Goal: Task Accomplishment & Management: Use online tool/utility

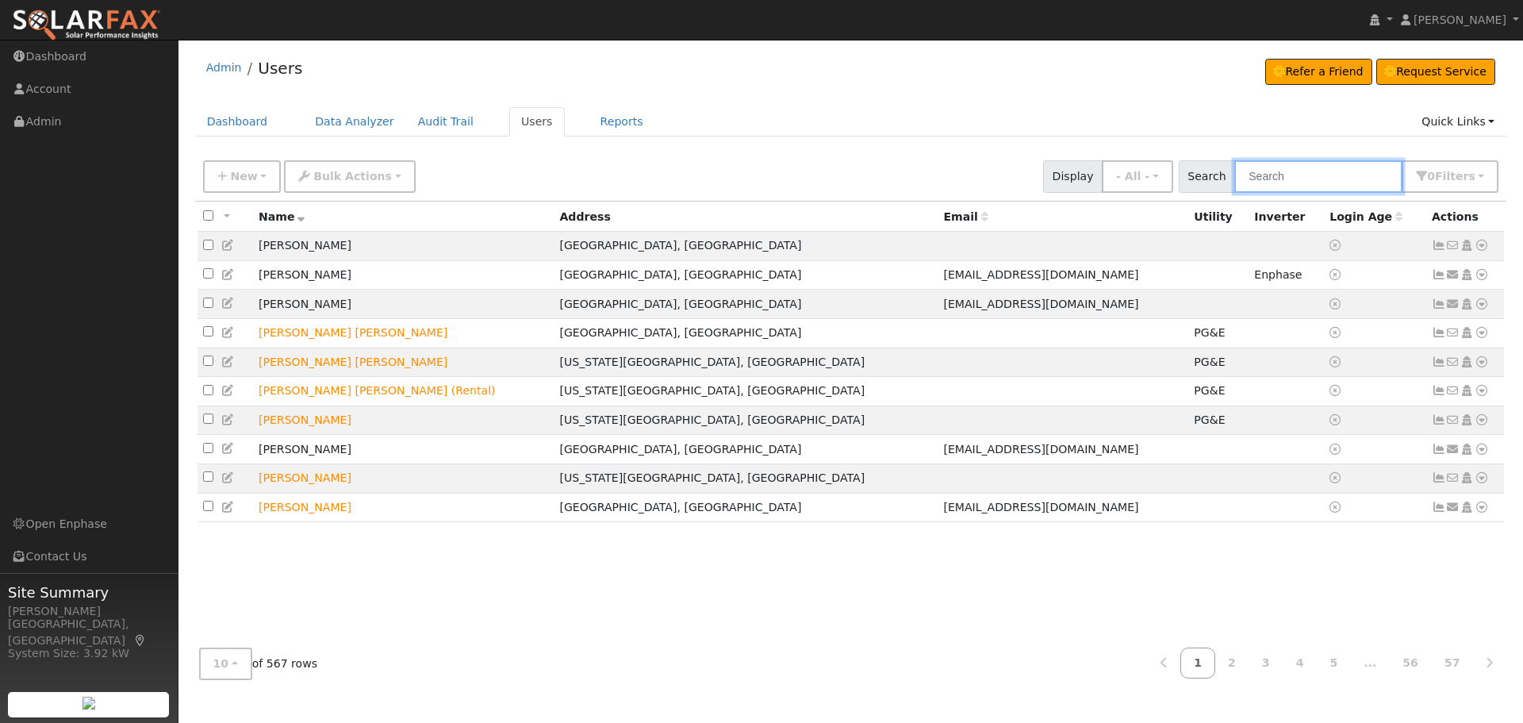
click at [1317, 182] on input "text" at bounding box center [1319, 176] width 168 height 33
type input "Gotla"
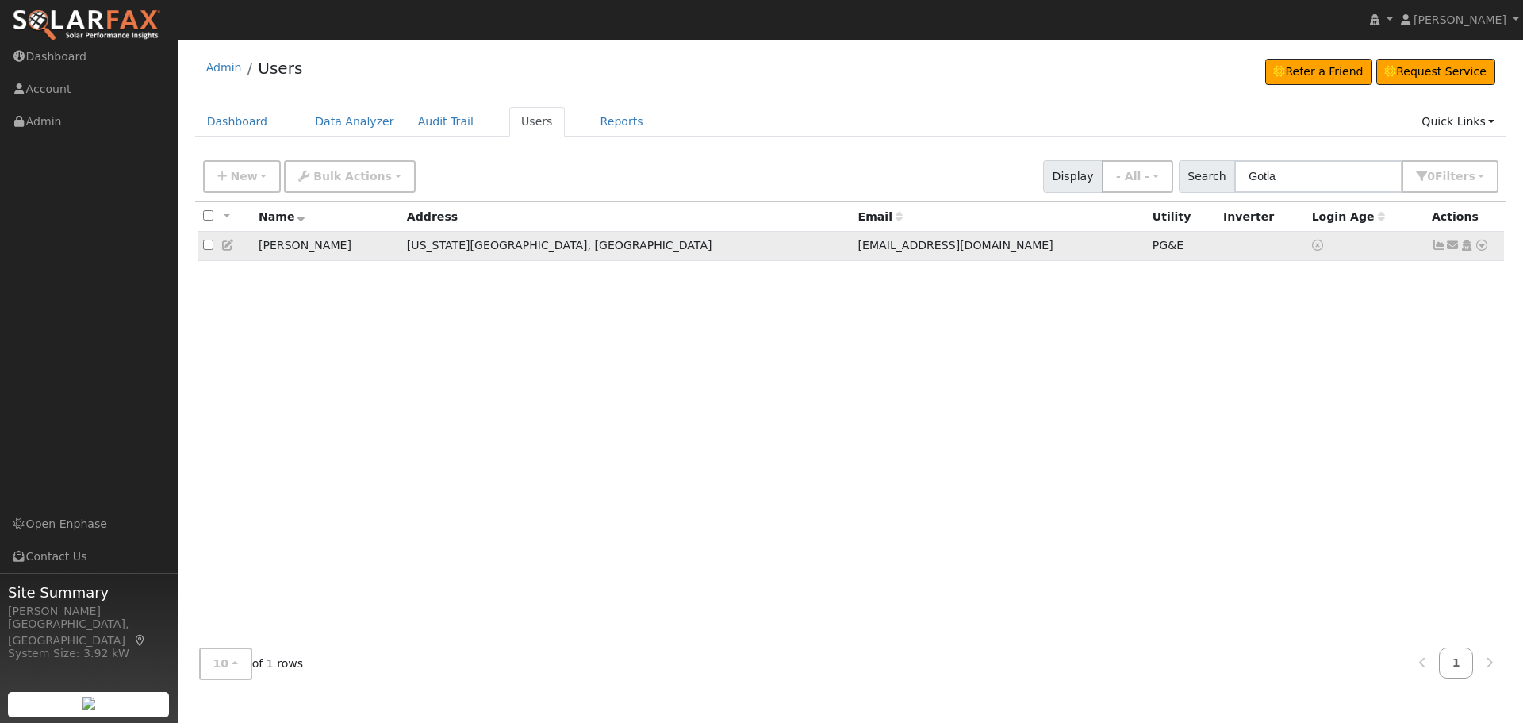
click at [1440, 246] on icon at bounding box center [1439, 245] width 14 height 11
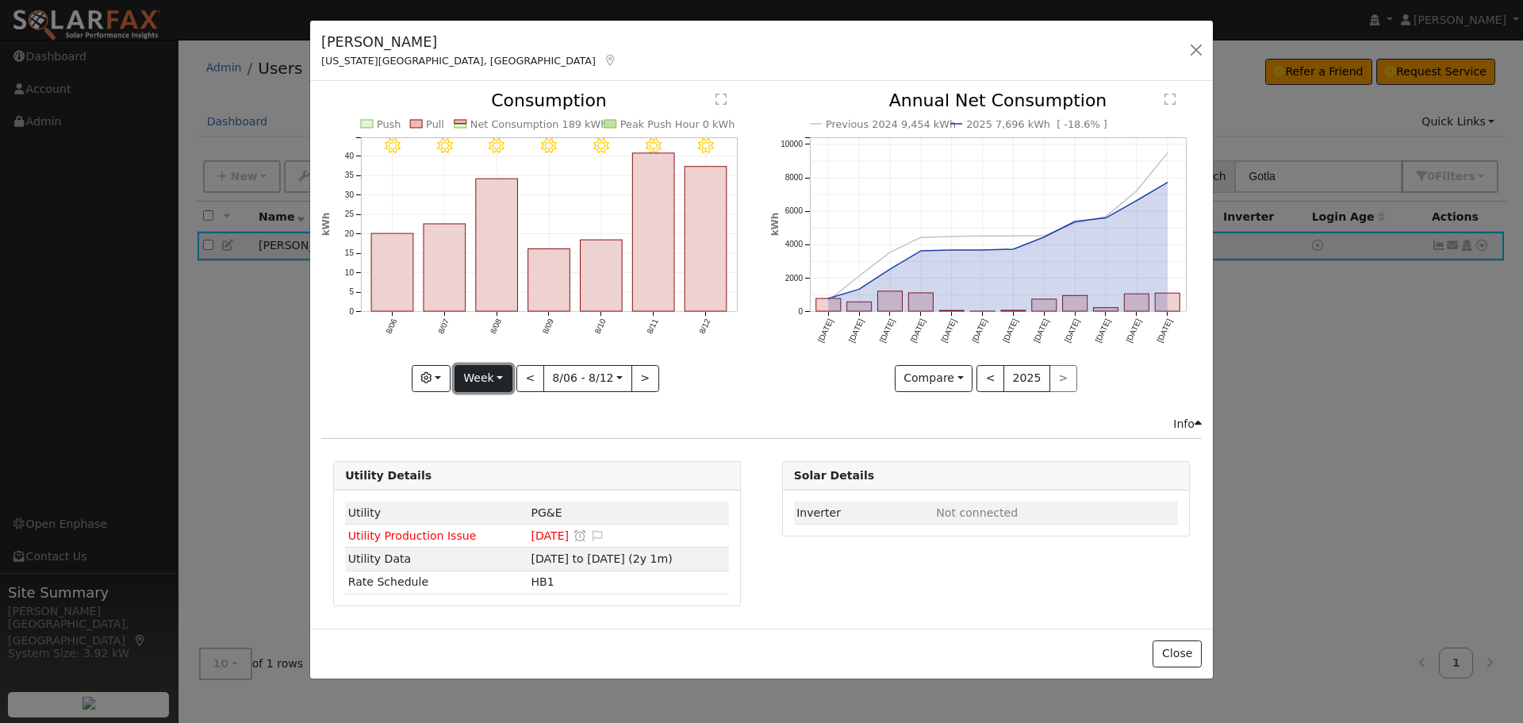
click at [486, 377] on button "Week" at bounding box center [484, 378] width 58 height 27
click at [498, 482] on link "Year" at bounding box center [510, 478] width 110 height 22
type input "2024-08-01"
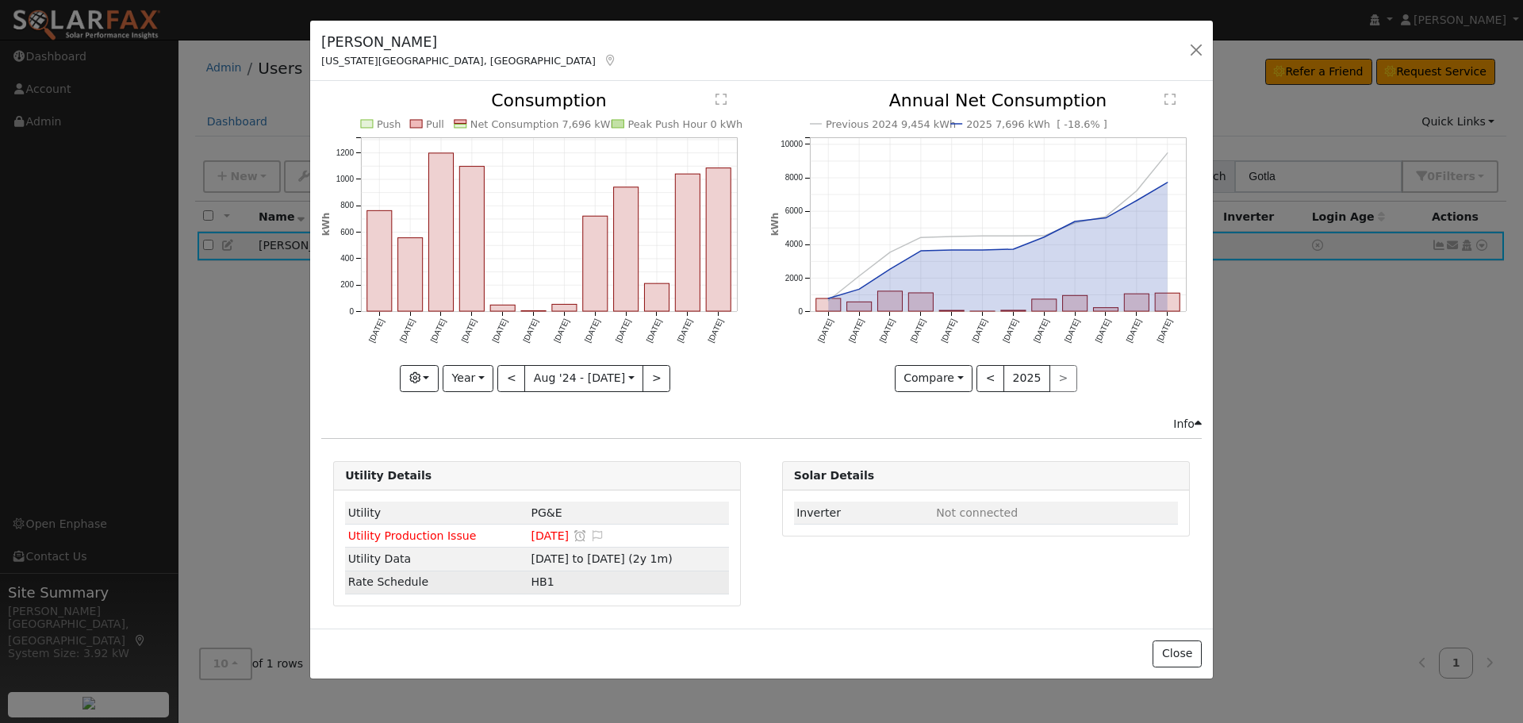
click at [531, 582] on span "HB1" at bounding box center [542, 581] width 23 height 13
click at [786, 595] on div "Solar Details Inverter Not connected" at bounding box center [986, 533] width 424 height 145
click at [1201, 659] on button "Close" at bounding box center [1177, 653] width 48 height 27
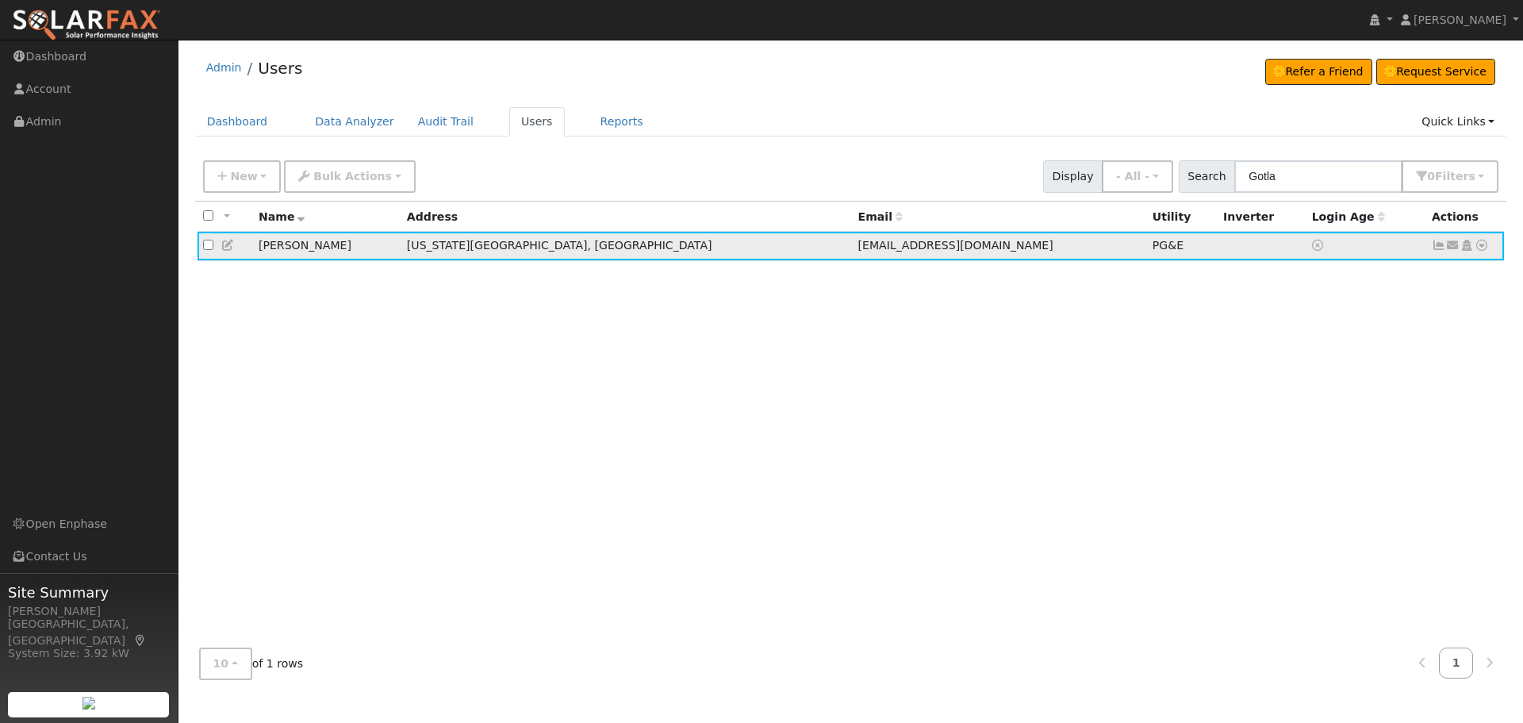
click at [1477, 245] on icon at bounding box center [1482, 245] width 14 height 11
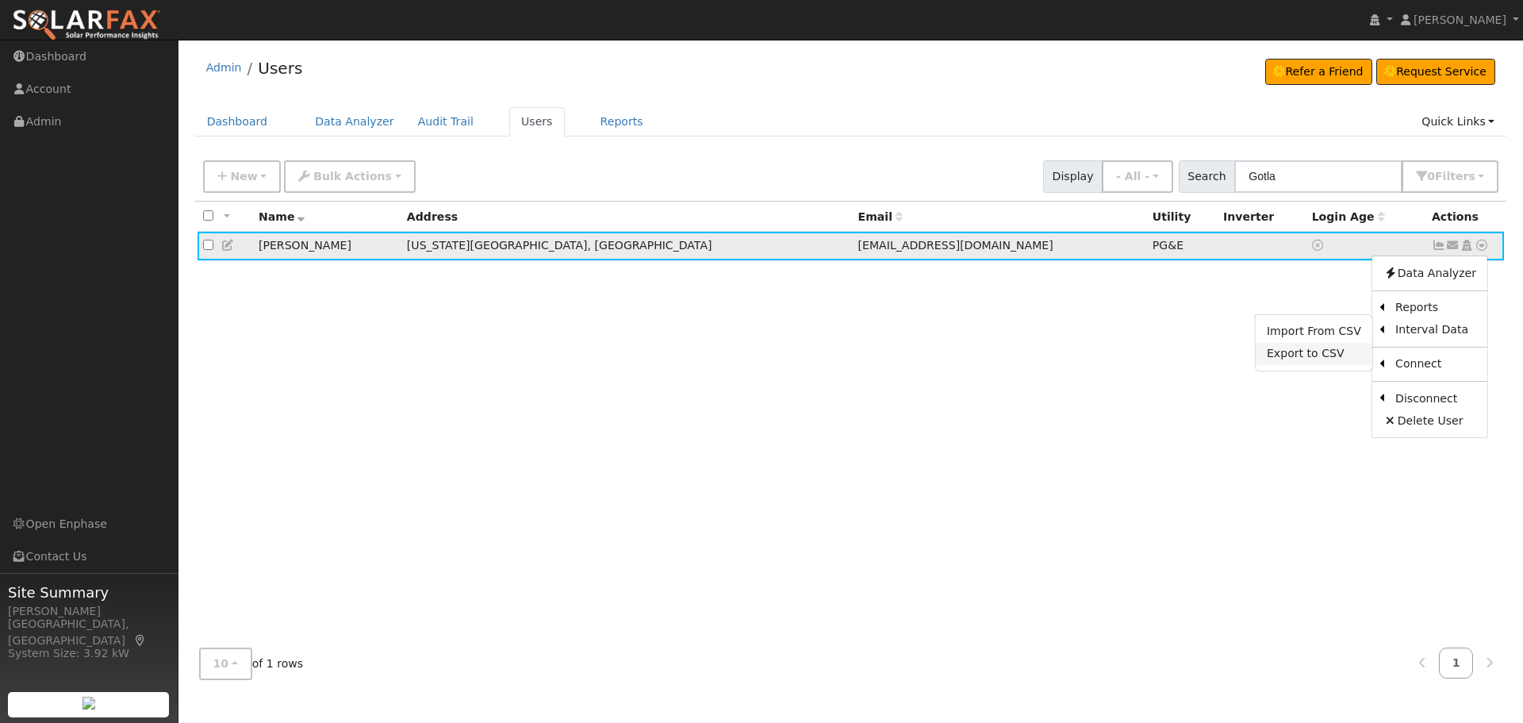
click at [1332, 363] on link "Export to CSV" at bounding box center [1314, 354] width 117 height 22
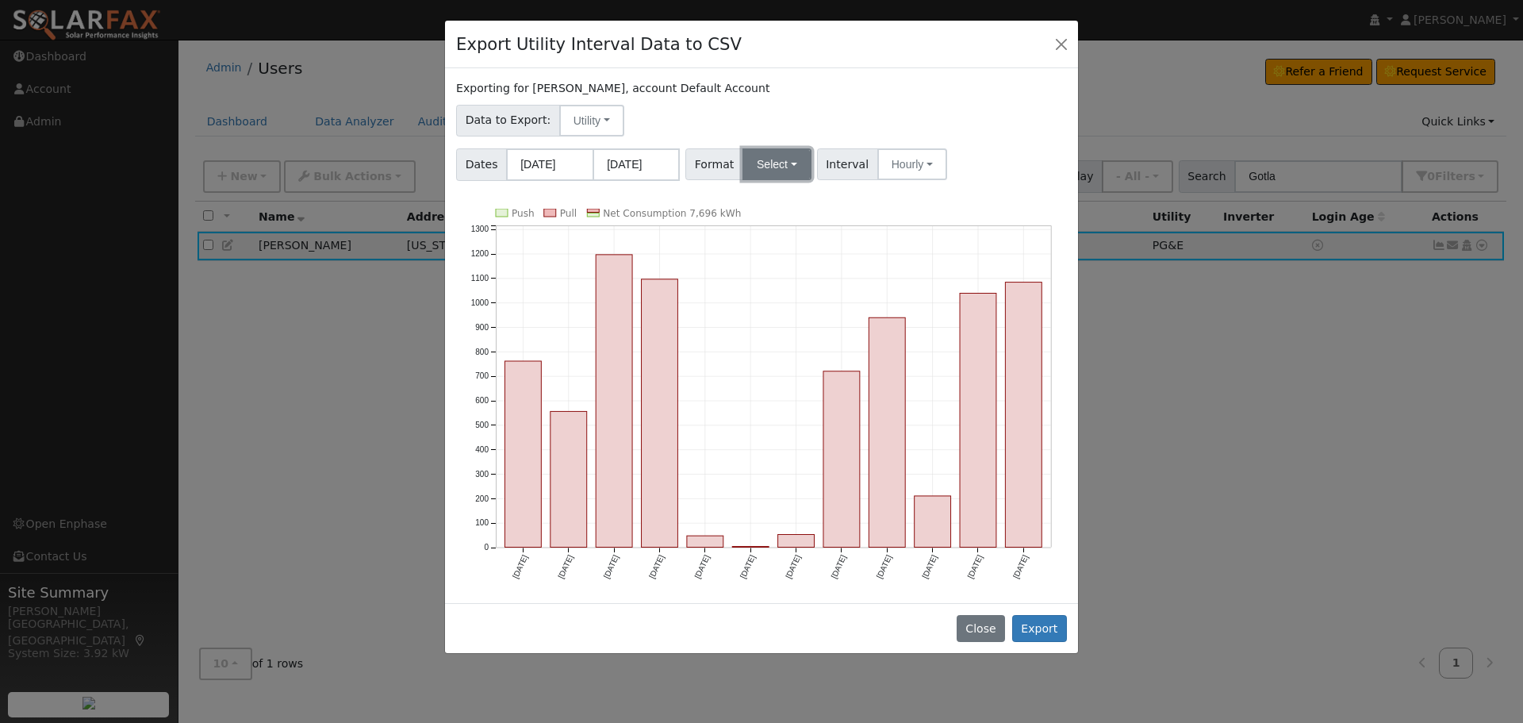
click at [779, 167] on button "Select" at bounding box center [777, 164] width 69 height 32
click at [789, 348] on link "OpenSolar" at bounding box center [795, 345] width 113 height 22
click at [1047, 623] on button "Export" at bounding box center [1039, 628] width 55 height 27
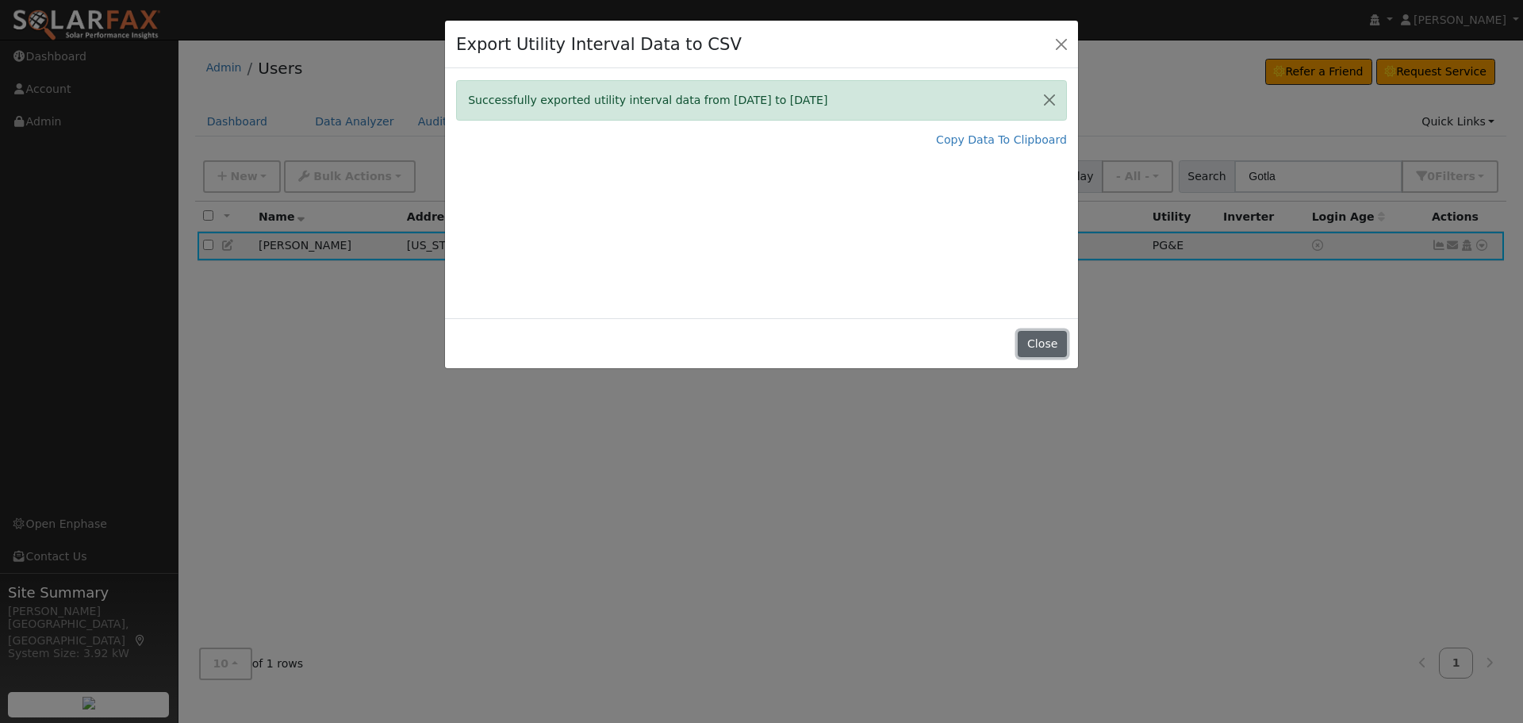
click at [1039, 344] on button "Close" at bounding box center [1042, 344] width 48 height 27
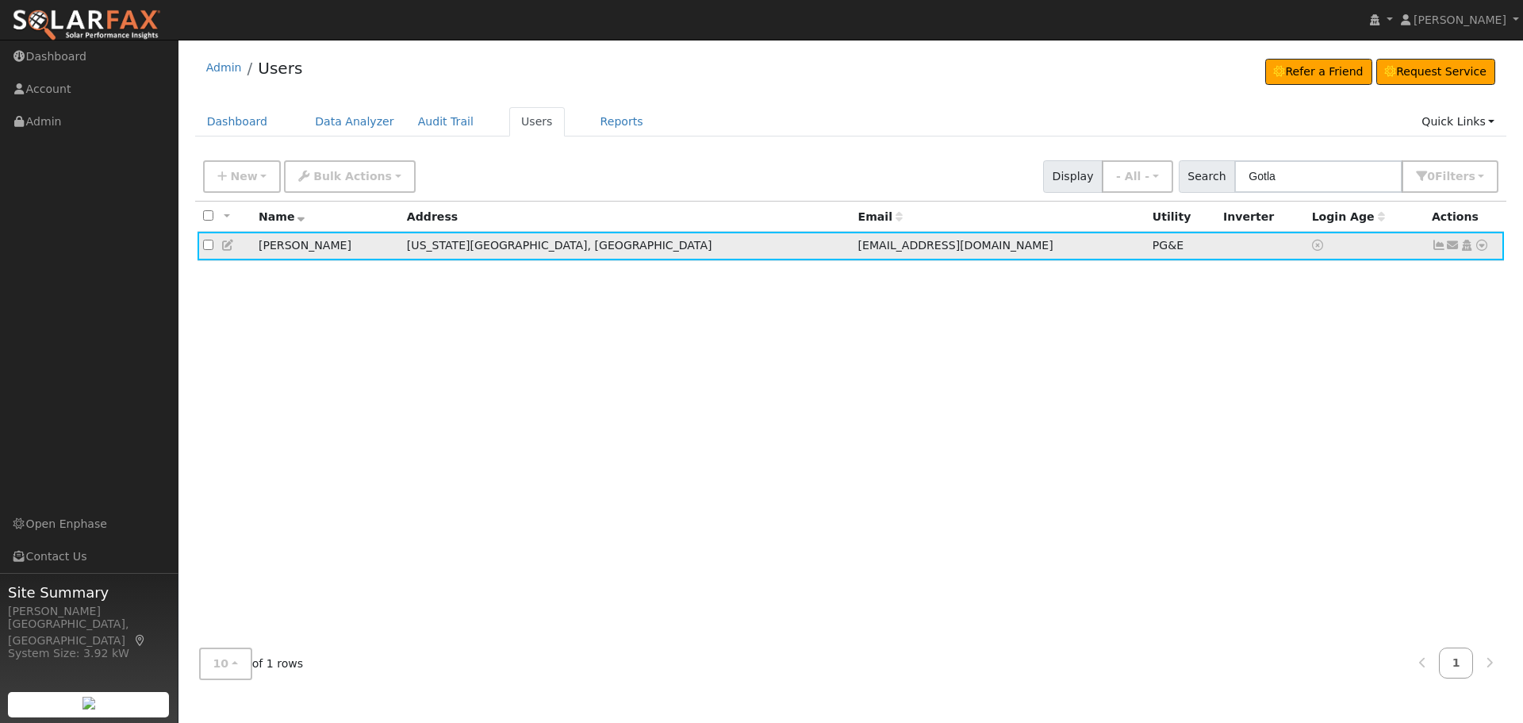
click at [1480, 244] on icon at bounding box center [1482, 245] width 14 height 11
click at [0, 0] on link "Scenario" at bounding box center [0, 0] width 0 height 0
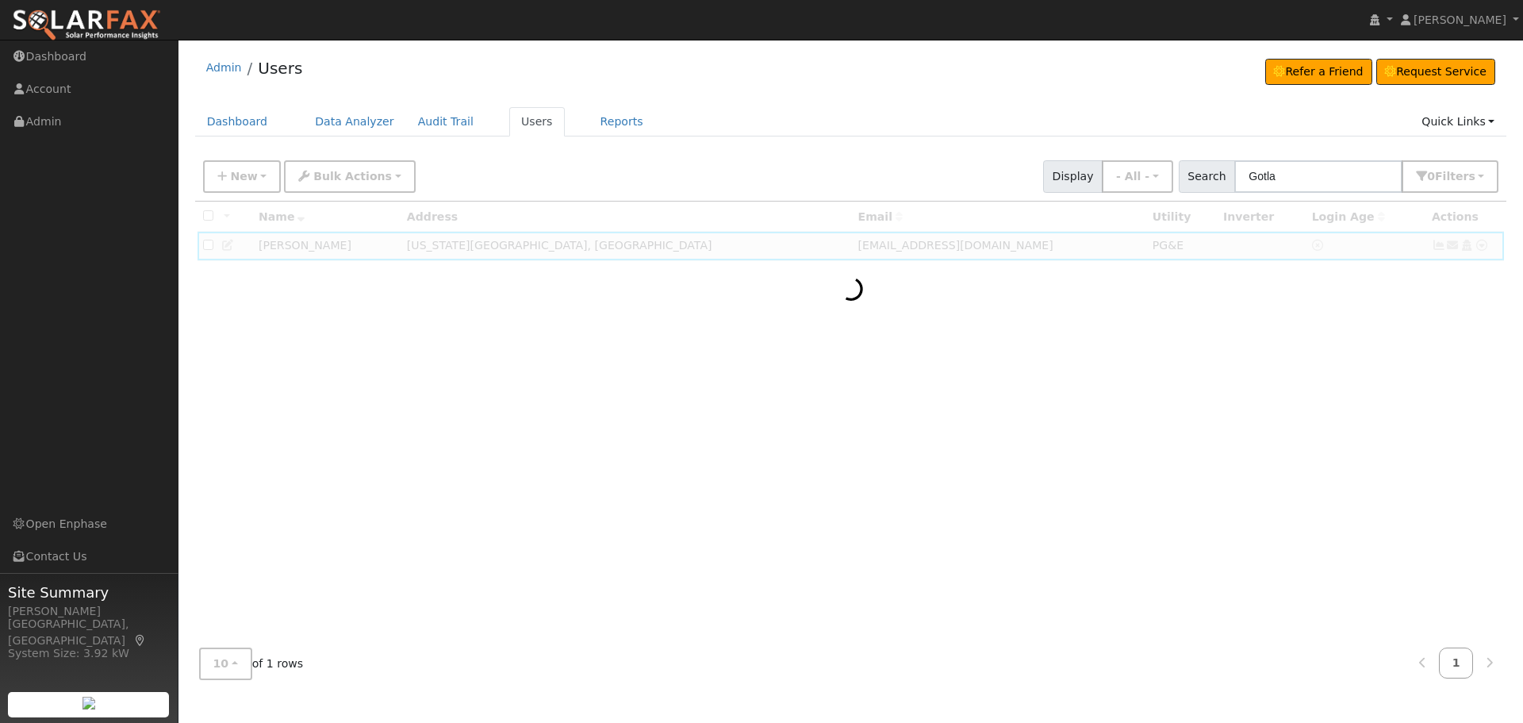
click at [882, 393] on div at bounding box center [851, 419] width 1312 height 434
click at [1320, 177] on input "Gotla" at bounding box center [1319, 176] width 168 height 33
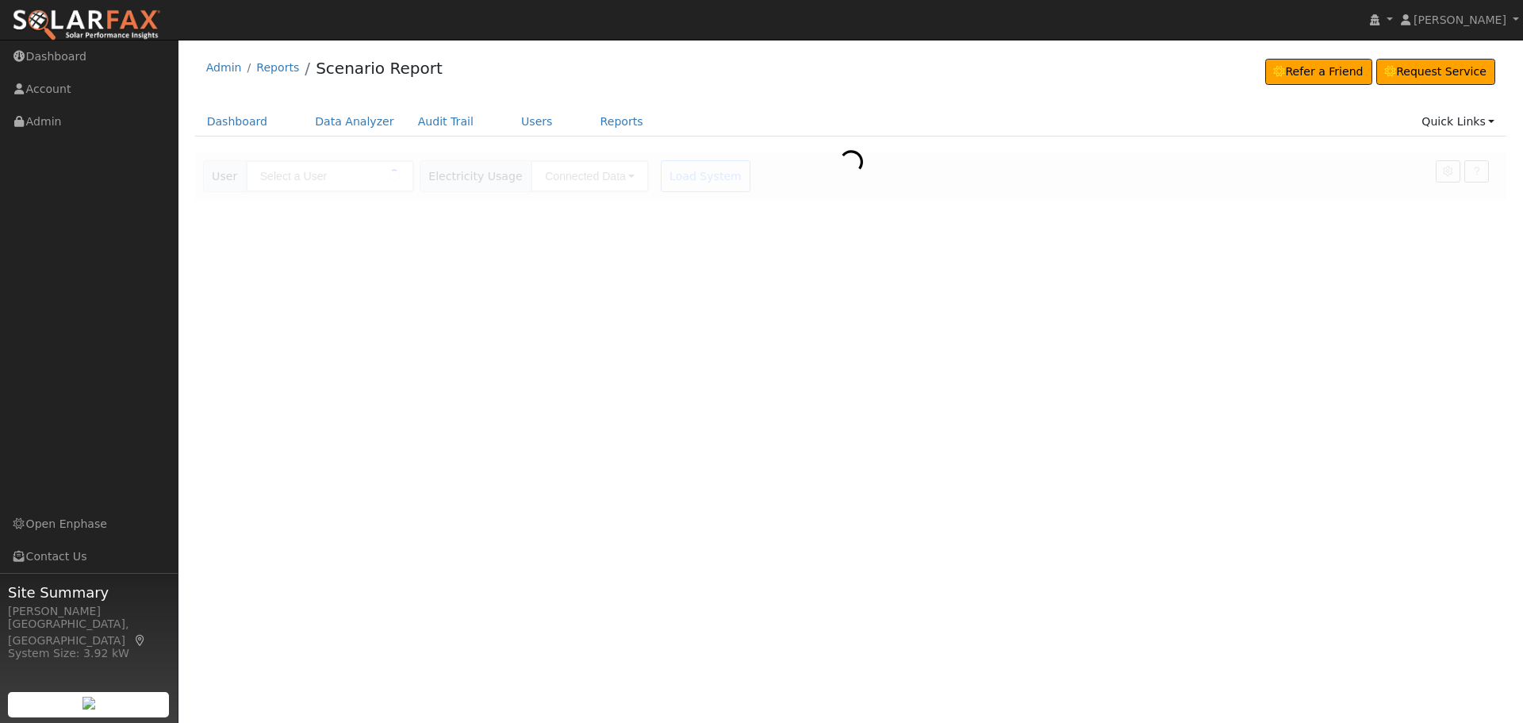
type input "[PERSON_NAME]"
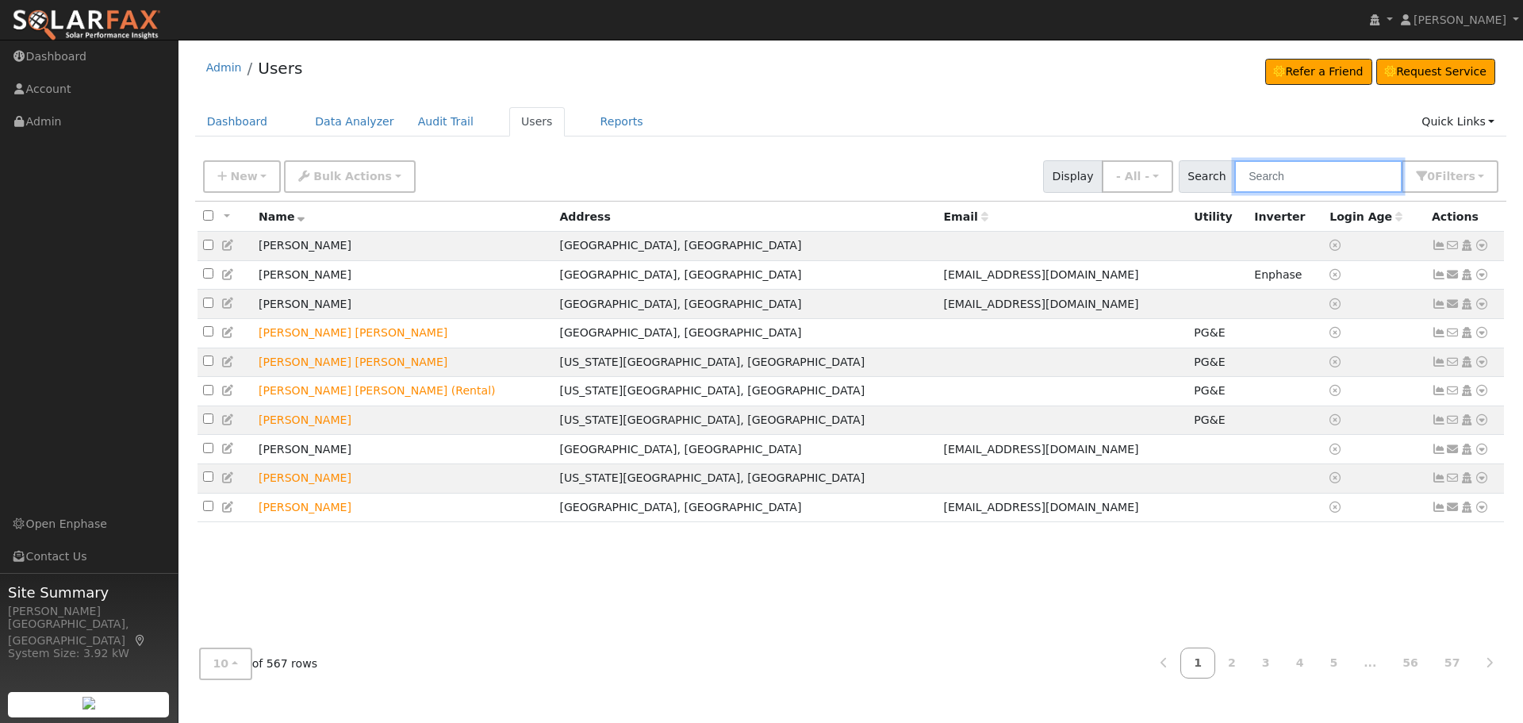
click at [1280, 182] on input "text" at bounding box center [1319, 176] width 168 height 33
type input "Gotla"
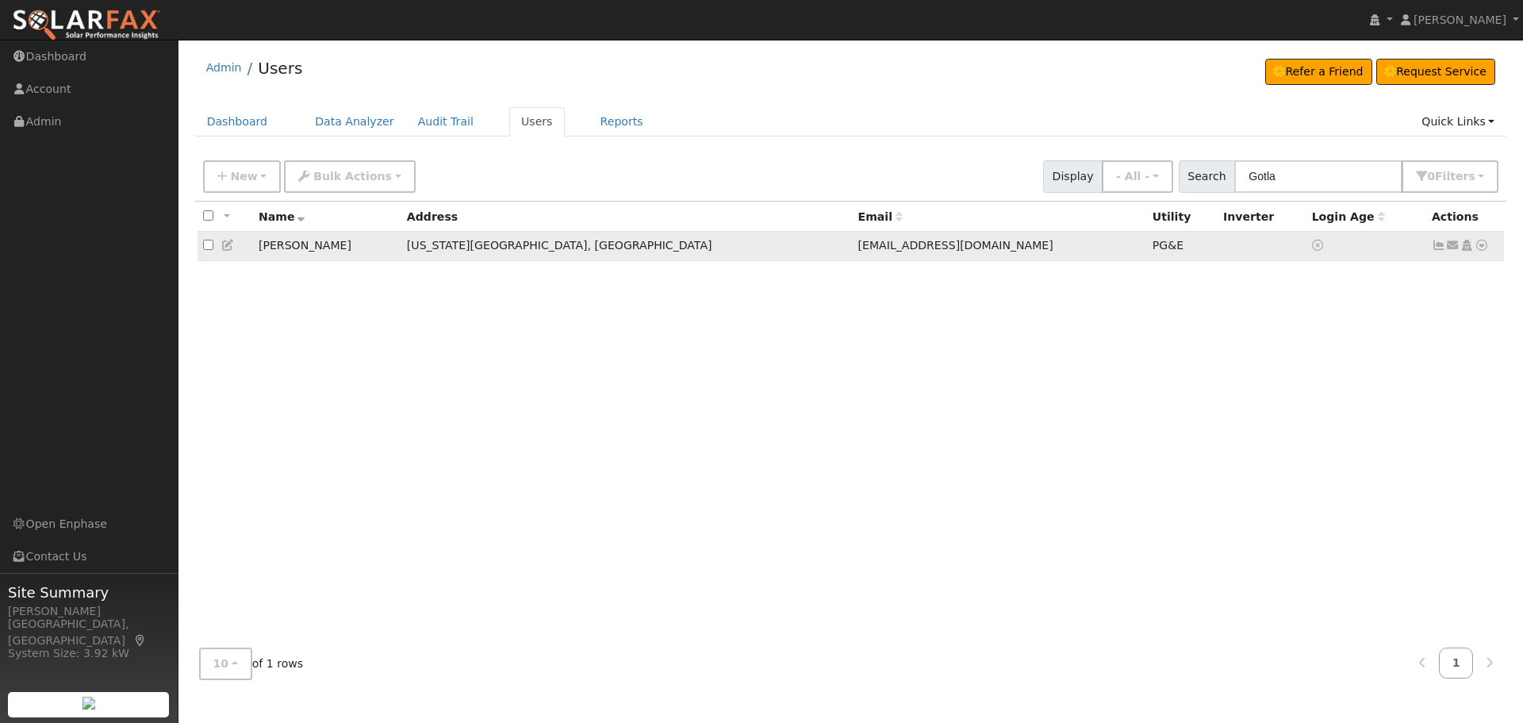
click at [1483, 249] on icon at bounding box center [1482, 245] width 14 height 11
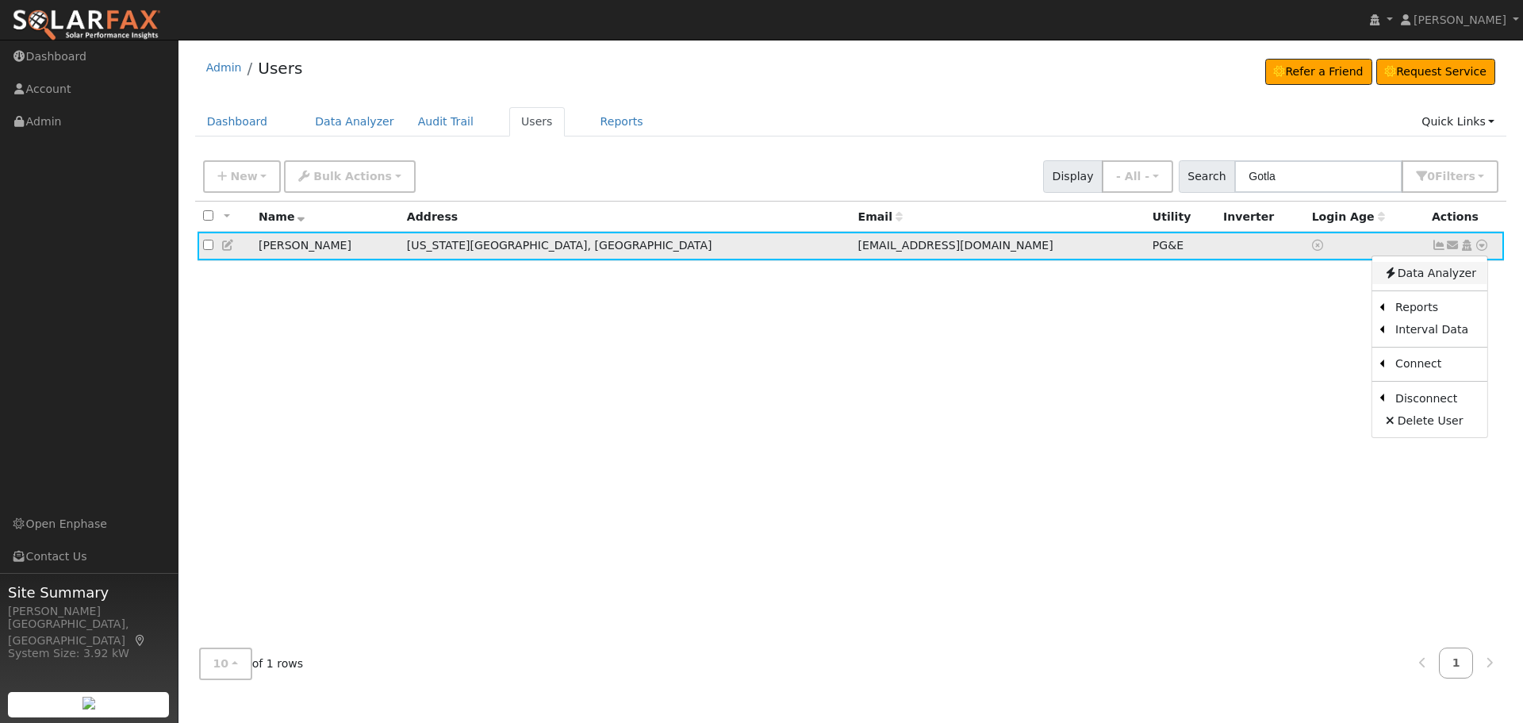
click at [1456, 279] on link "Data Analyzer" at bounding box center [1430, 273] width 115 height 22
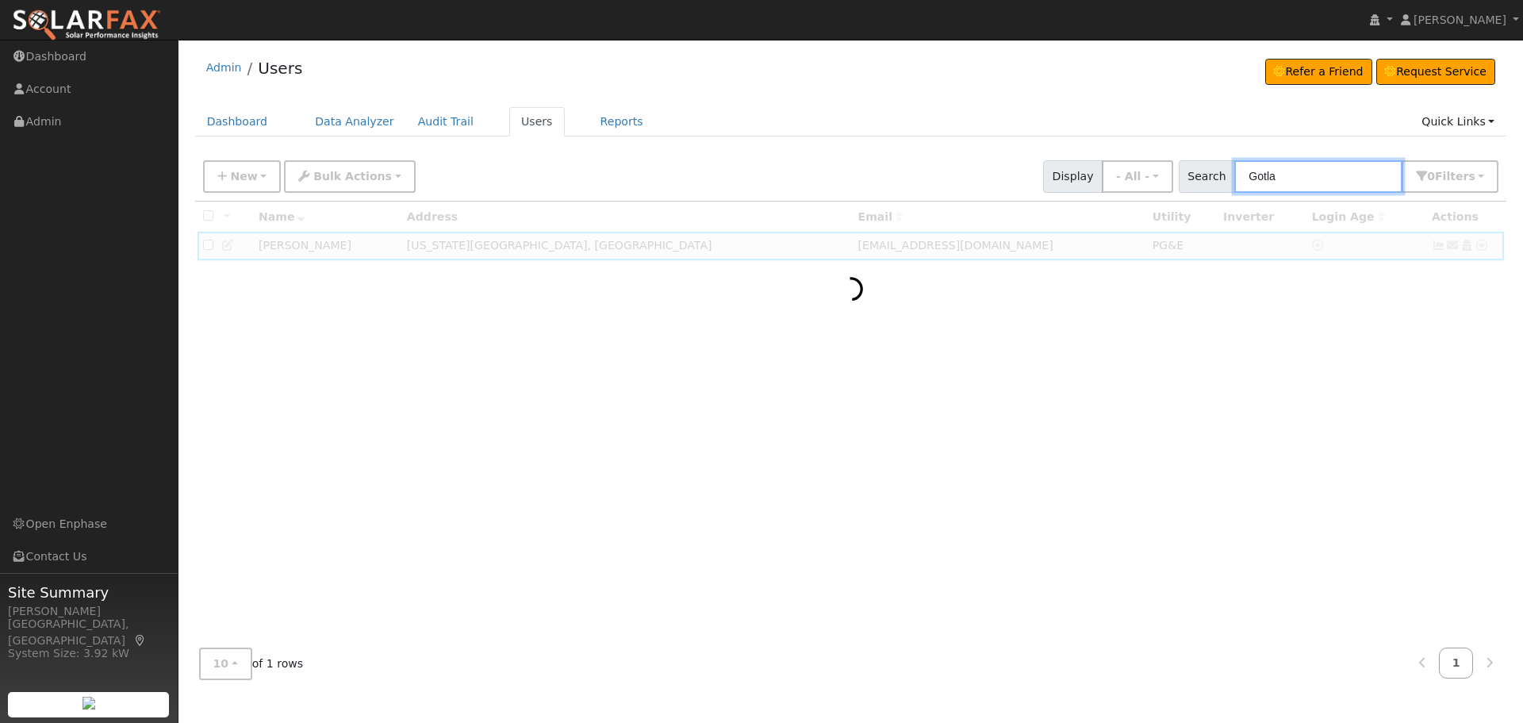
click at [1318, 169] on input "Gotla" at bounding box center [1319, 176] width 168 height 33
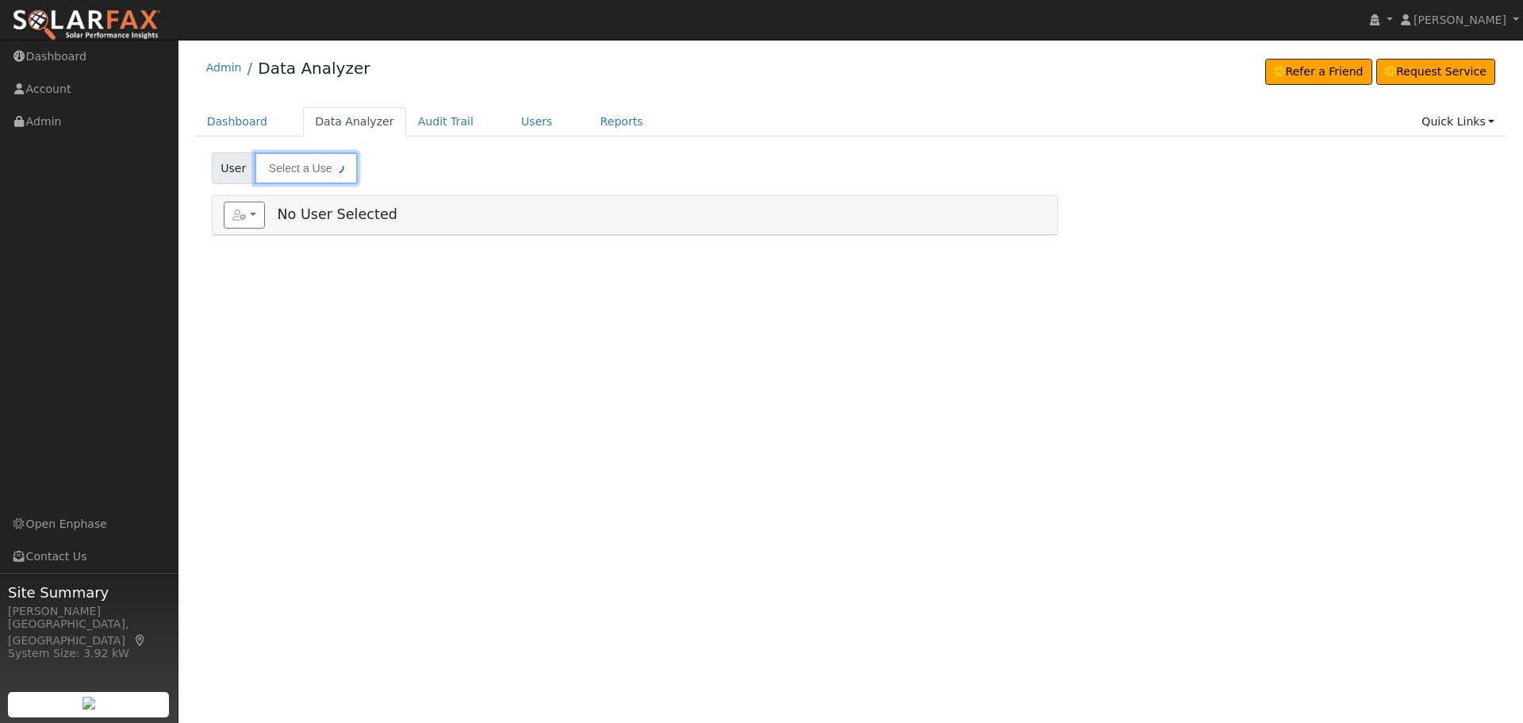
type input "[PERSON_NAME]"
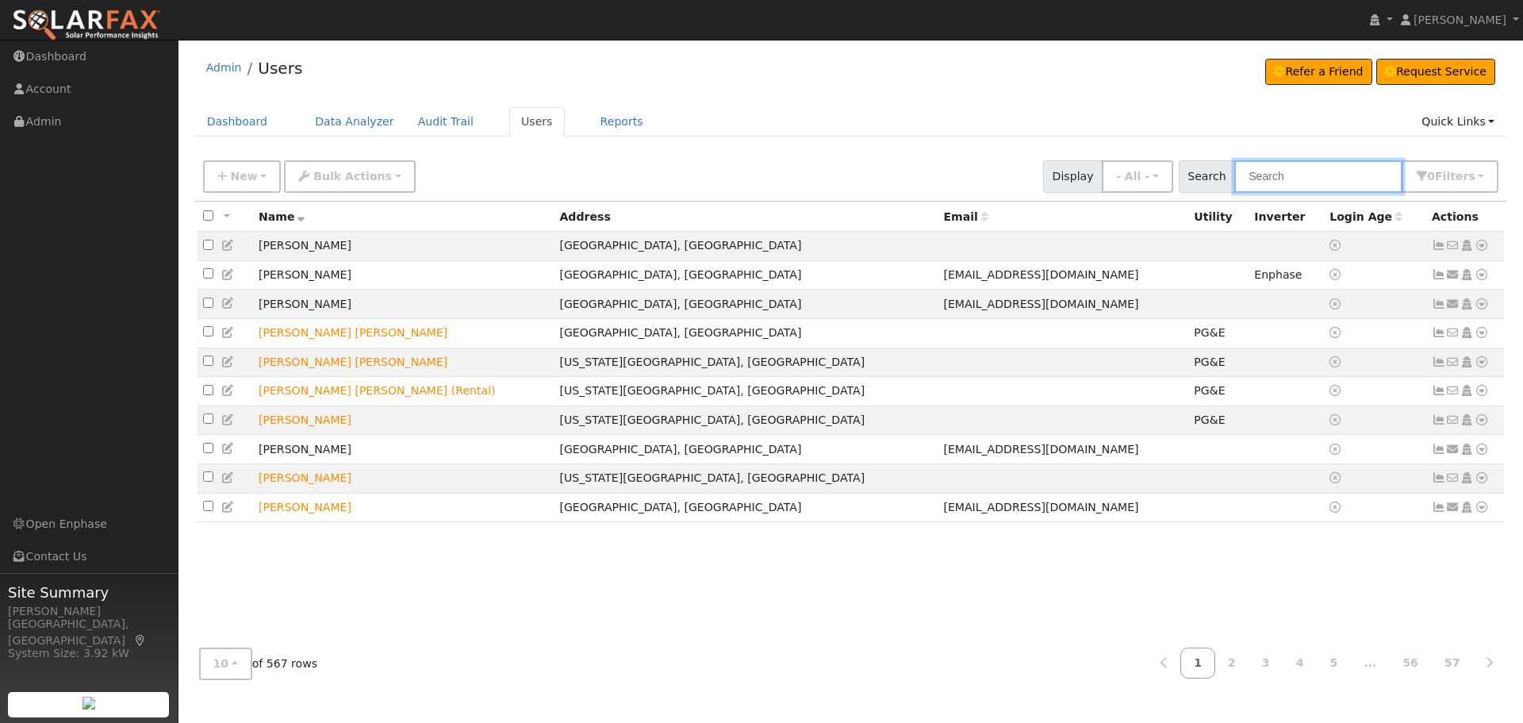
click at [1292, 186] on input "text" at bounding box center [1319, 176] width 168 height 33
type input "Gotla"
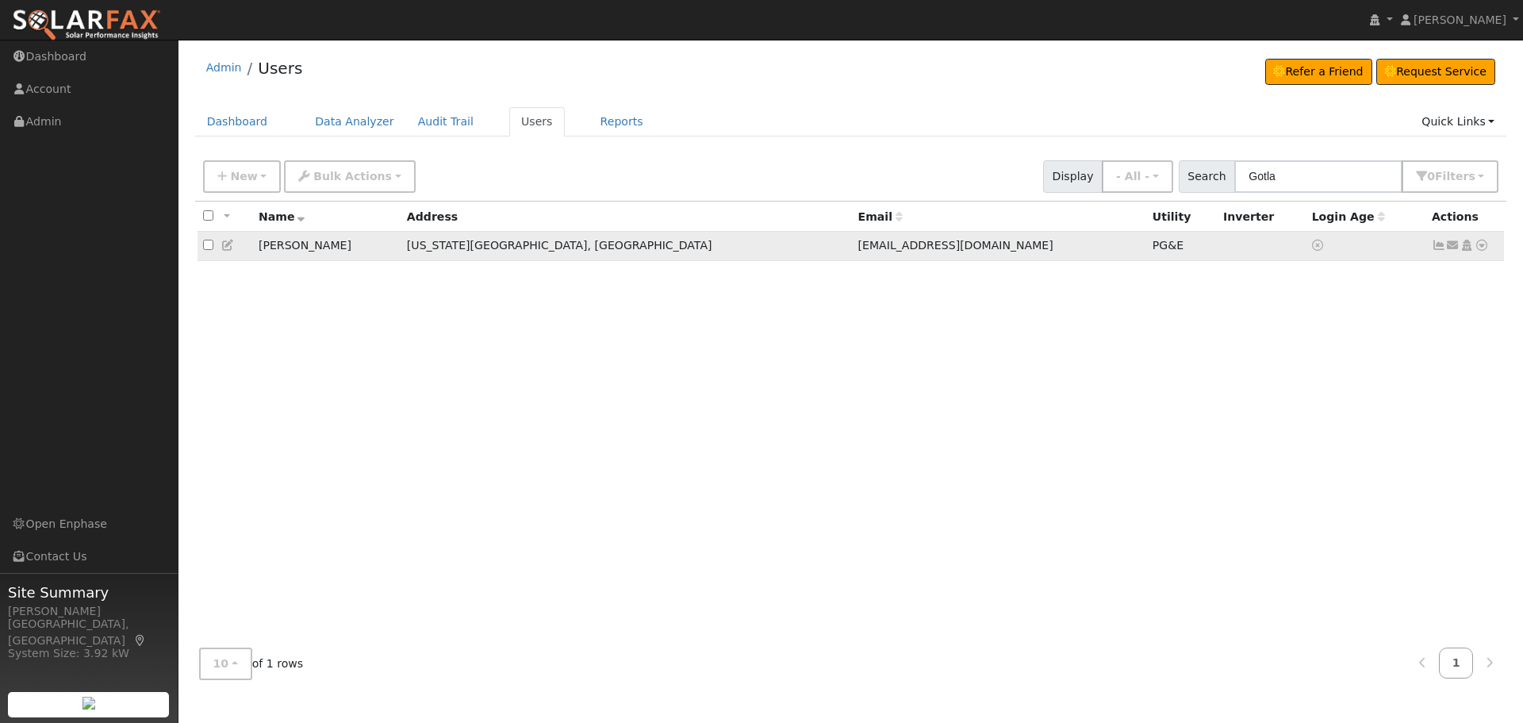
click at [1486, 251] on icon at bounding box center [1482, 245] width 14 height 11
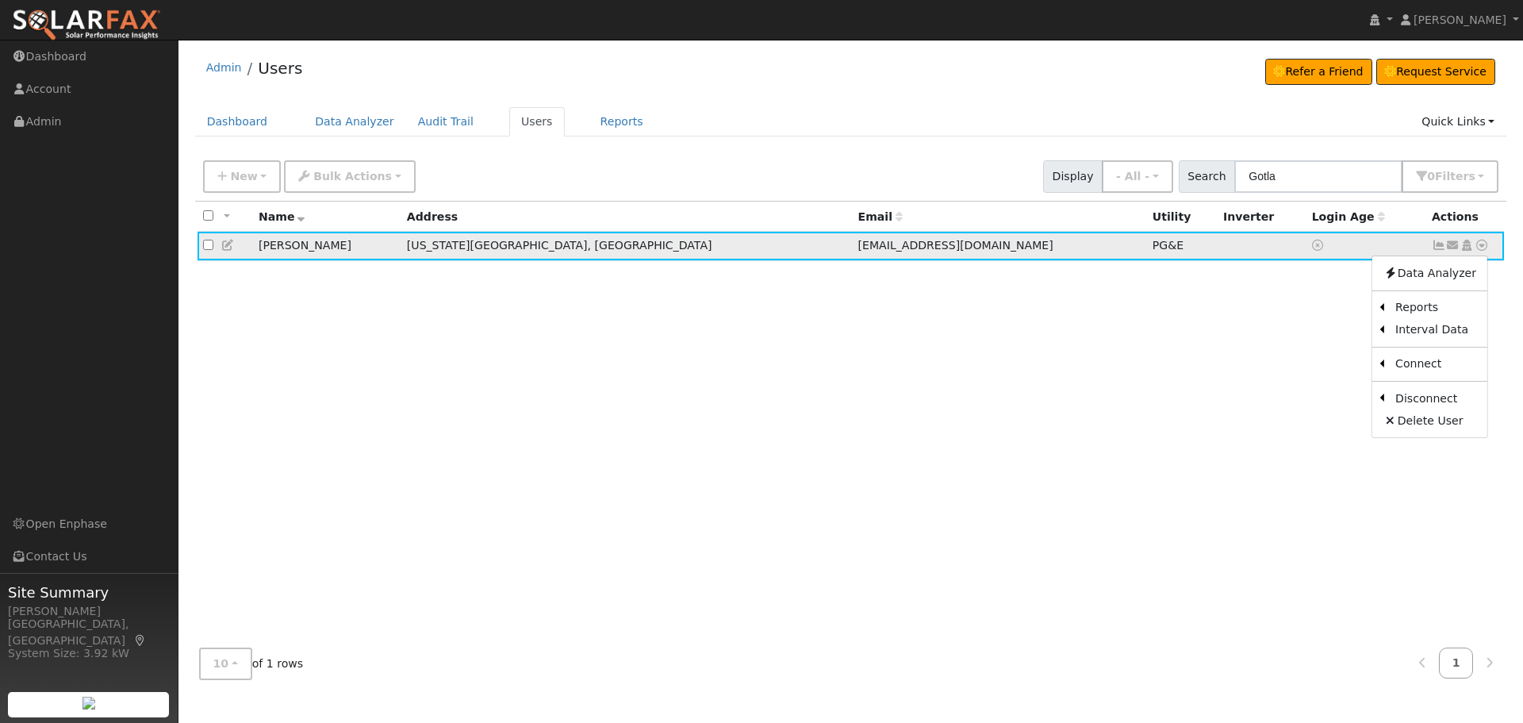
click at [1445, 248] on td "Send Email... Copy a Link Reset Password Open Access Data Analyzer Reports Scen…" at bounding box center [1466, 246] width 79 height 29
click at [1438, 248] on icon at bounding box center [1439, 245] width 14 height 11
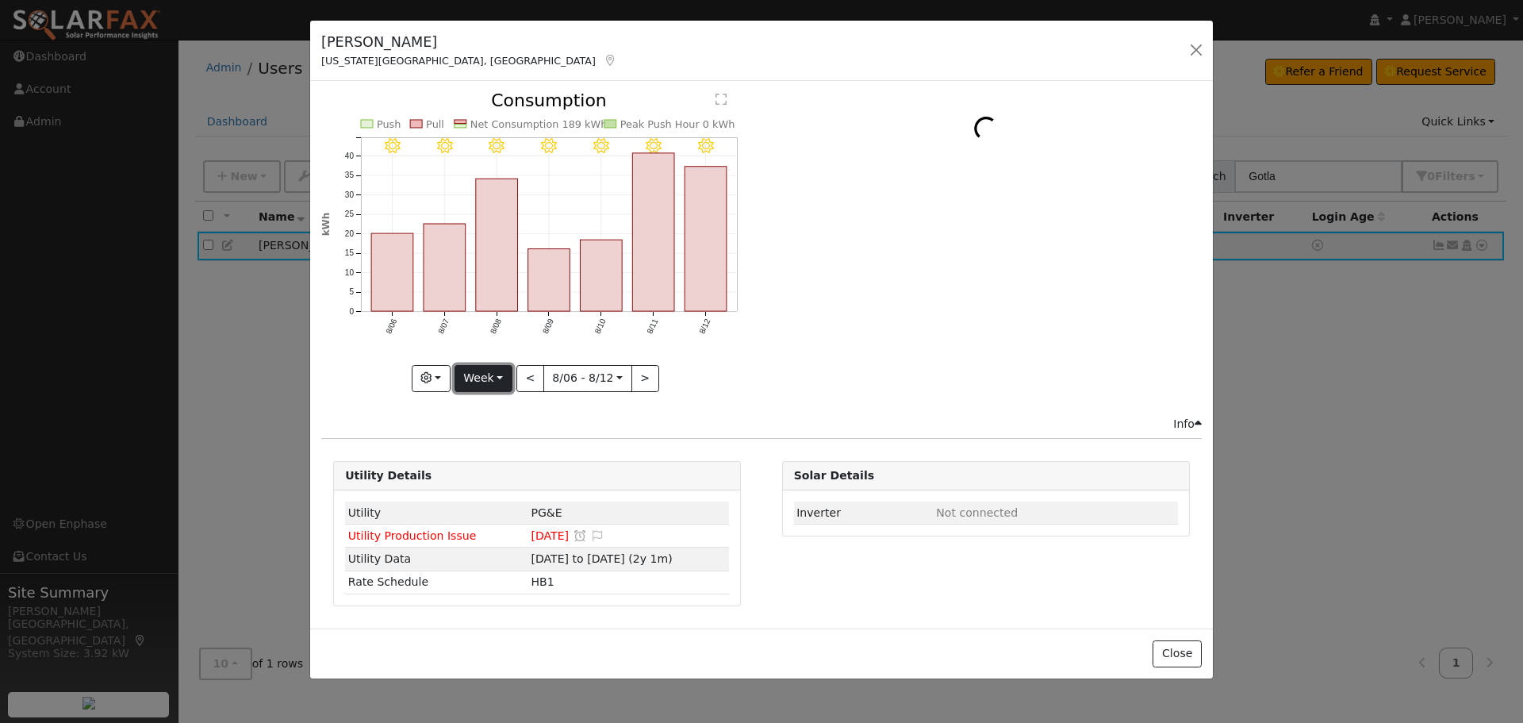
click at [476, 382] on button "Week" at bounding box center [484, 378] width 58 height 27
click at [501, 472] on link "Year" at bounding box center [510, 478] width 110 height 22
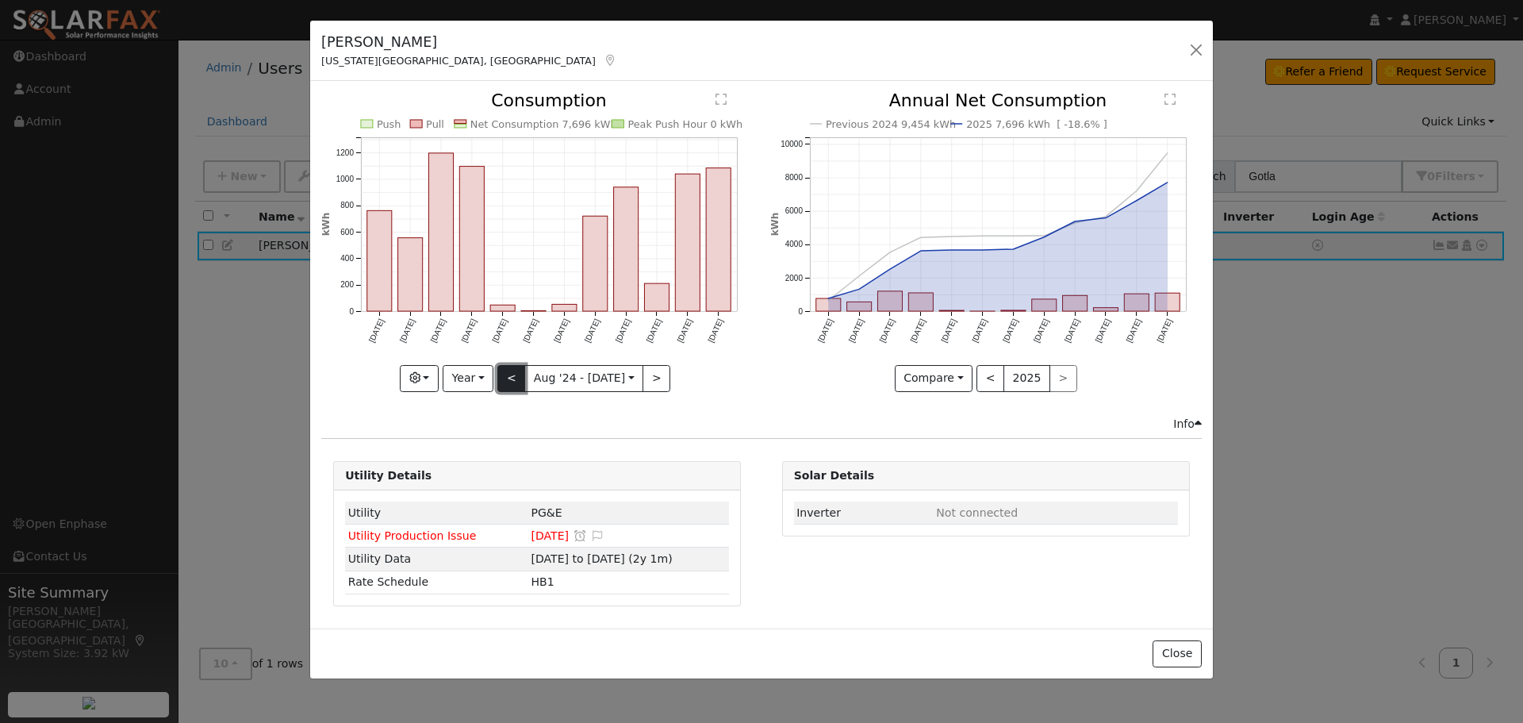
click at [518, 378] on button "<" at bounding box center [511, 378] width 28 height 27
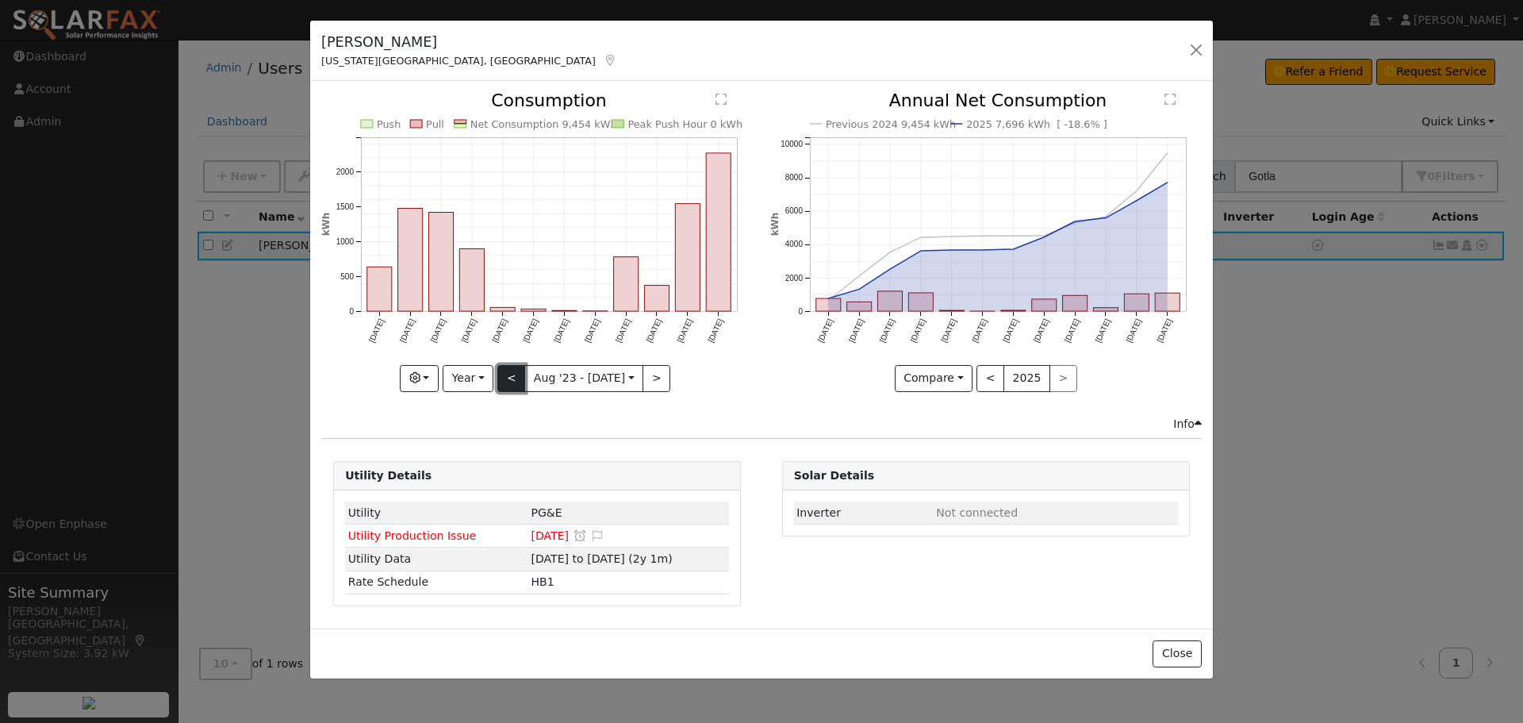
click at [518, 378] on button "<" at bounding box center [511, 378] width 28 height 27
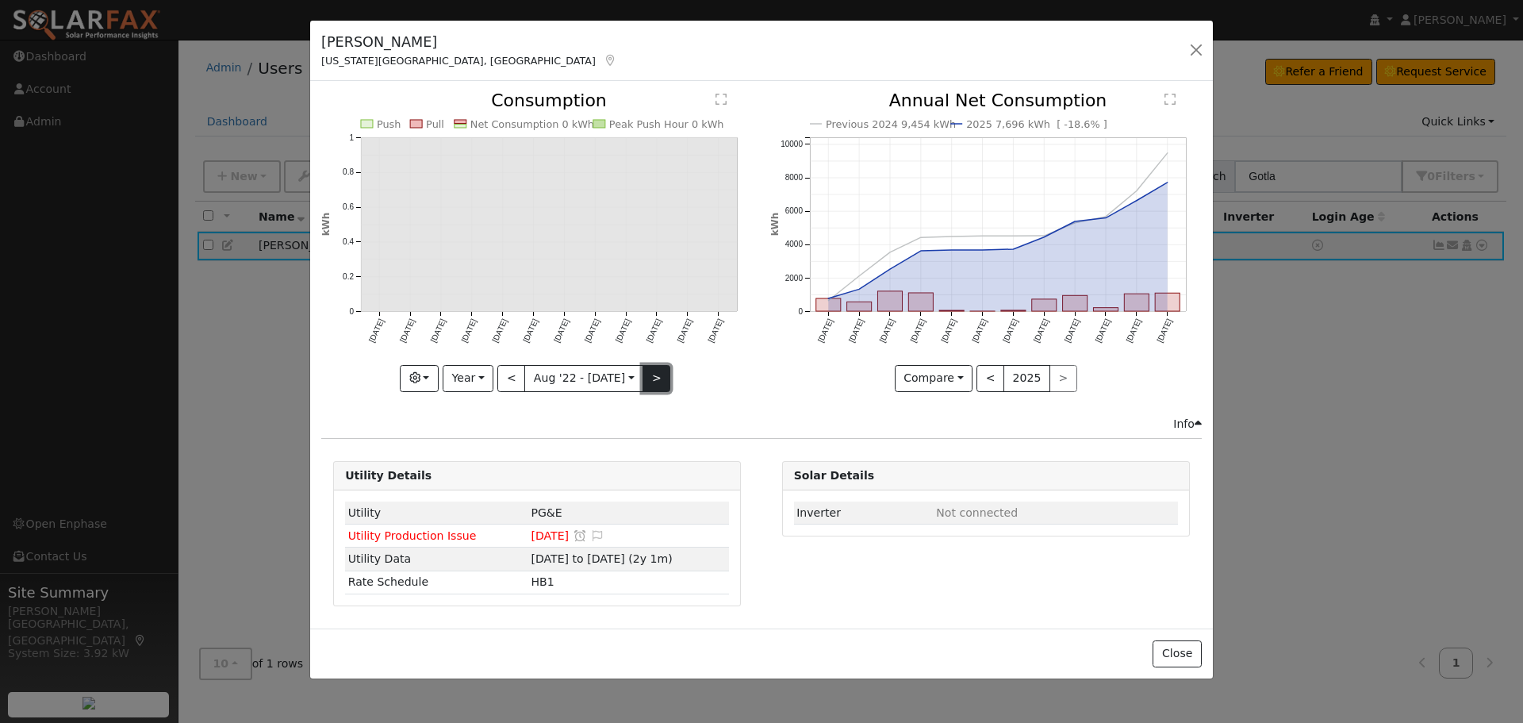
click at [658, 384] on button ">" at bounding box center [657, 378] width 28 height 27
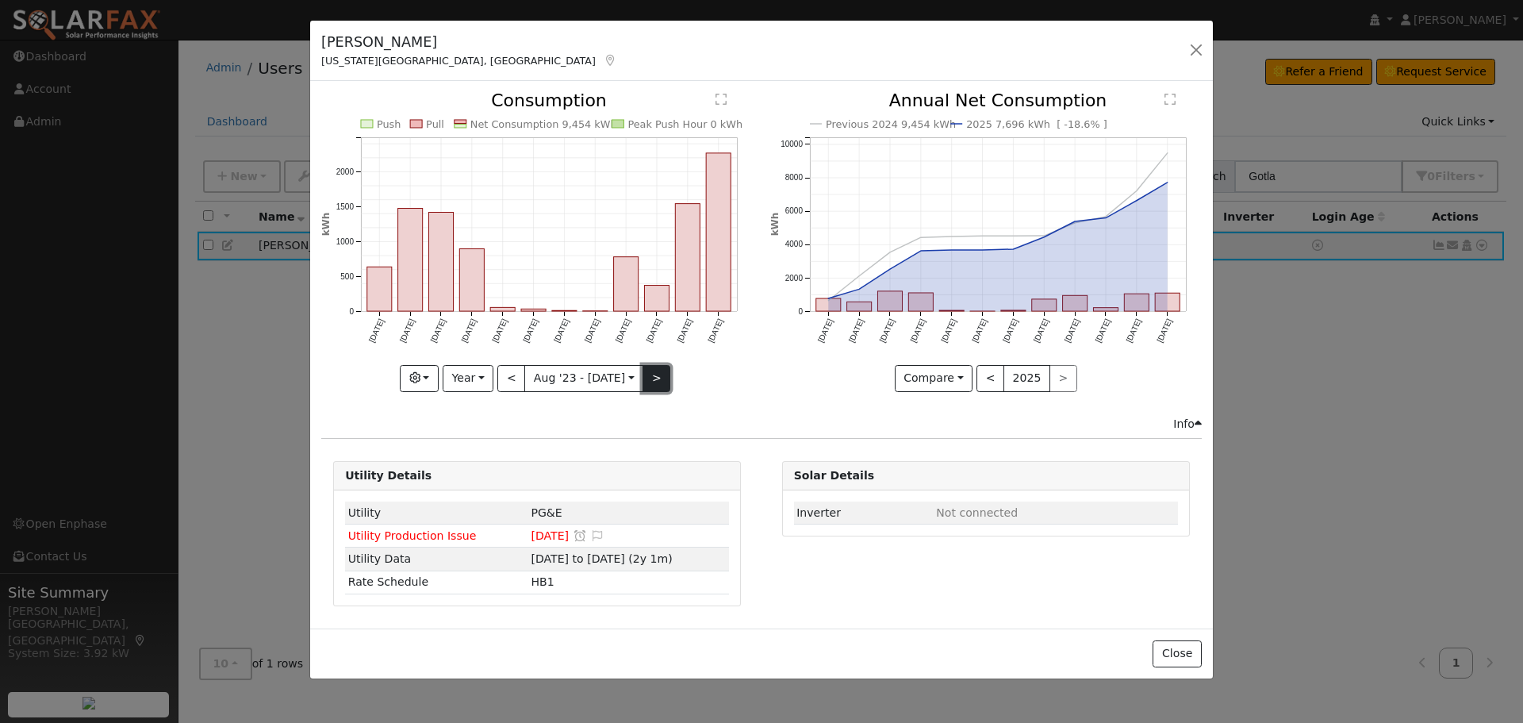
click at [651, 381] on button ">" at bounding box center [657, 378] width 28 height 27
type input "2024-08-01"
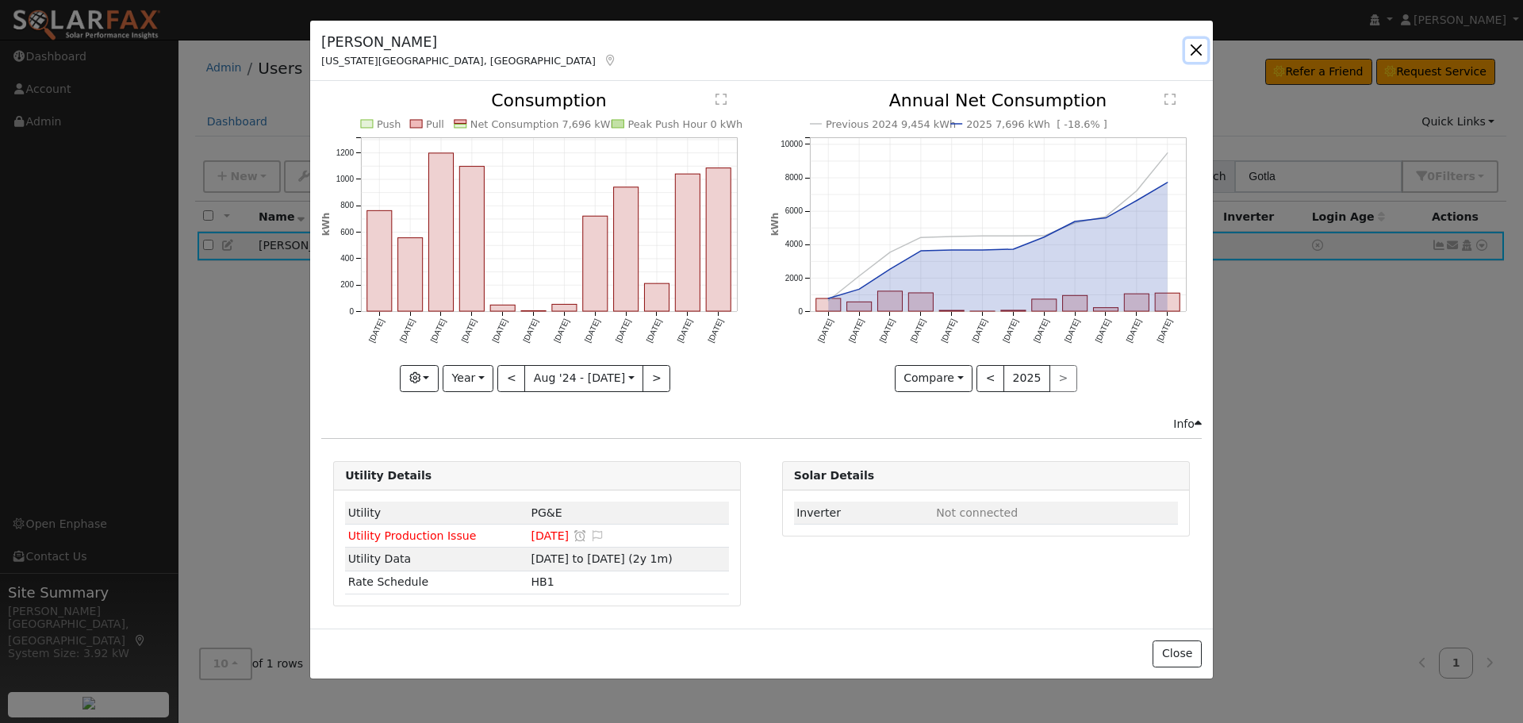
click at [1200, 56] on button "button" at bounding box center [1196, 50] width 22 height 22
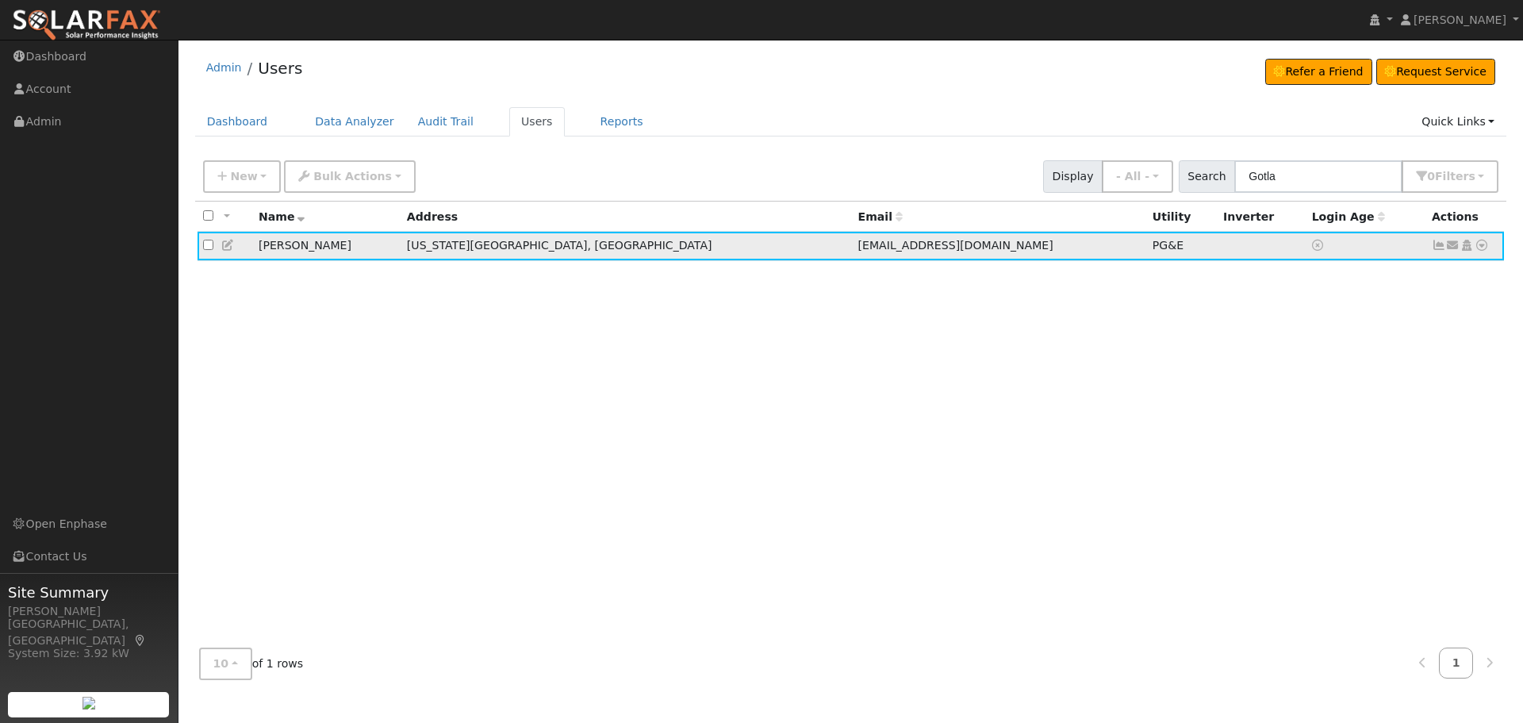
click at [1480, 244] on icon at bounding box center [1482, 245] width 14 height 11
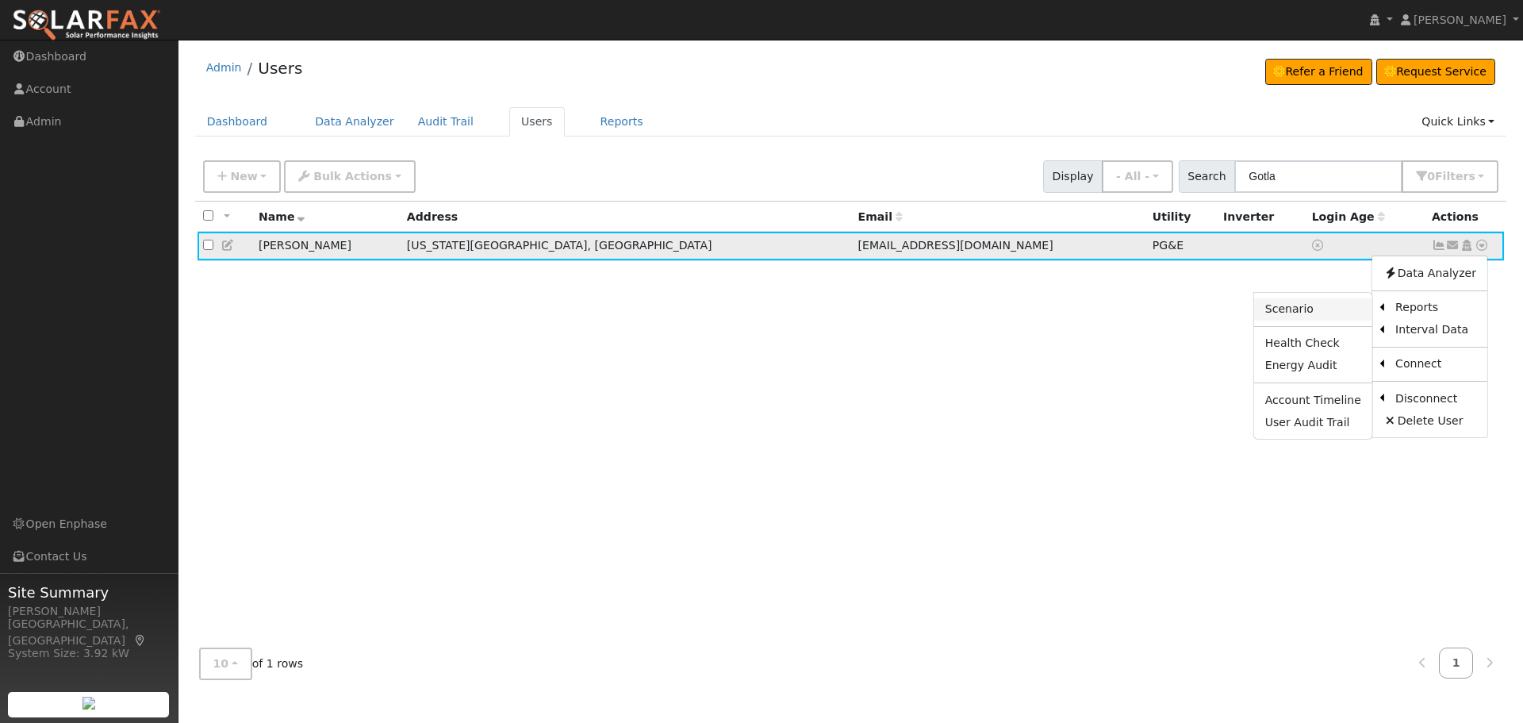
click at [1328, 306] on link "Scenario" at bounding box center [1313, 309] width 118 height 22
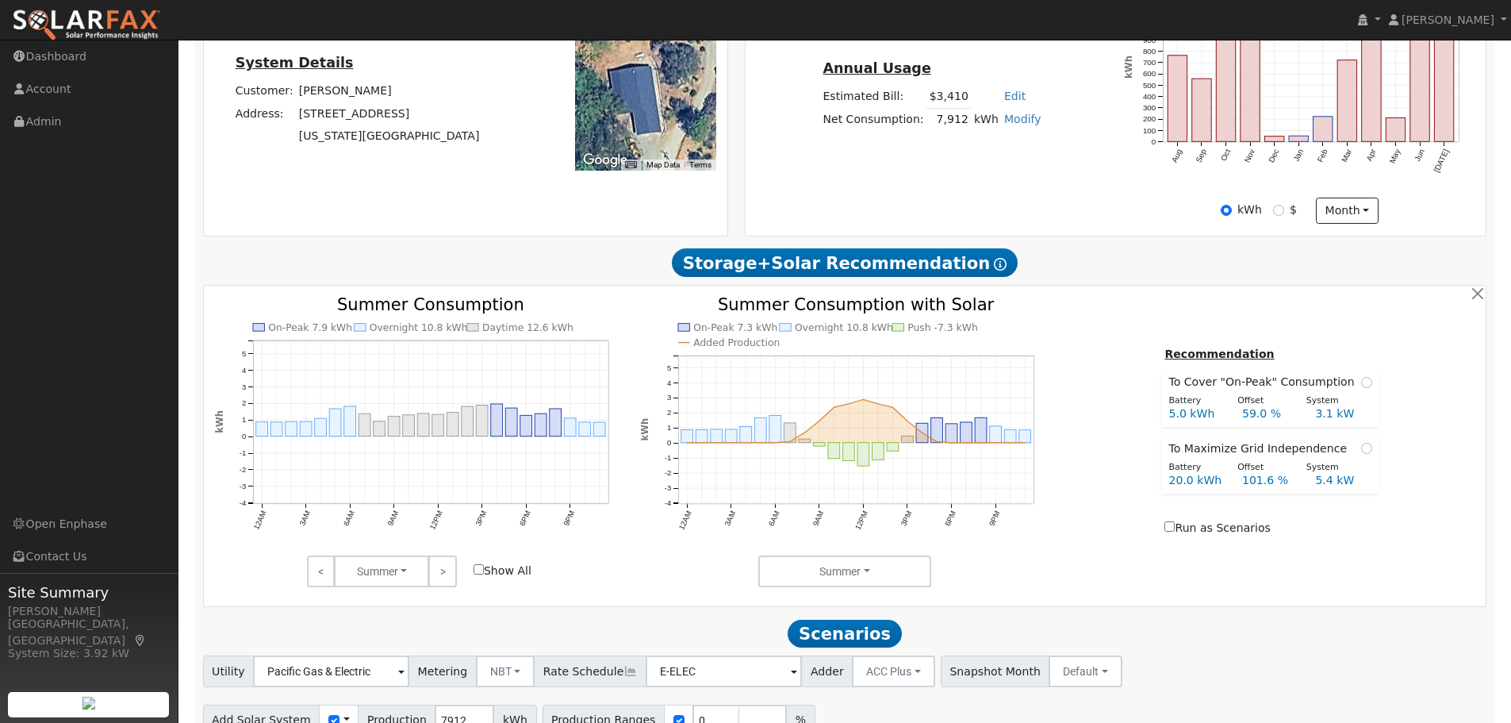
scroll to position [582, 0]
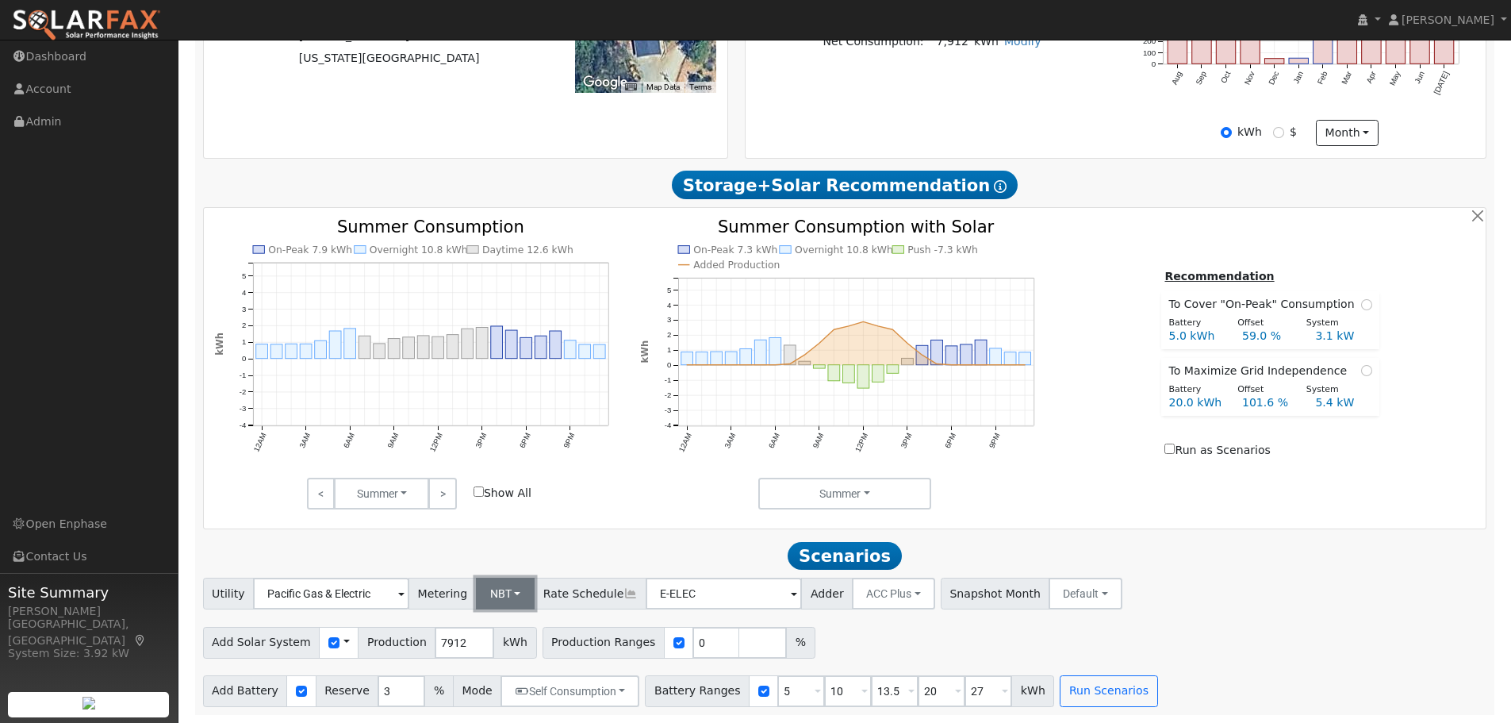
click at [492, 597] on button "NBT" at bounding box center [506, 594] width 60 height 32
click at [506, 630] on link "NEM" at bounding box center [517, 628] width 110 height 22
click at [409, 593] on input "E-ELEC" at bounding box center [331, 594] width 156 height 32
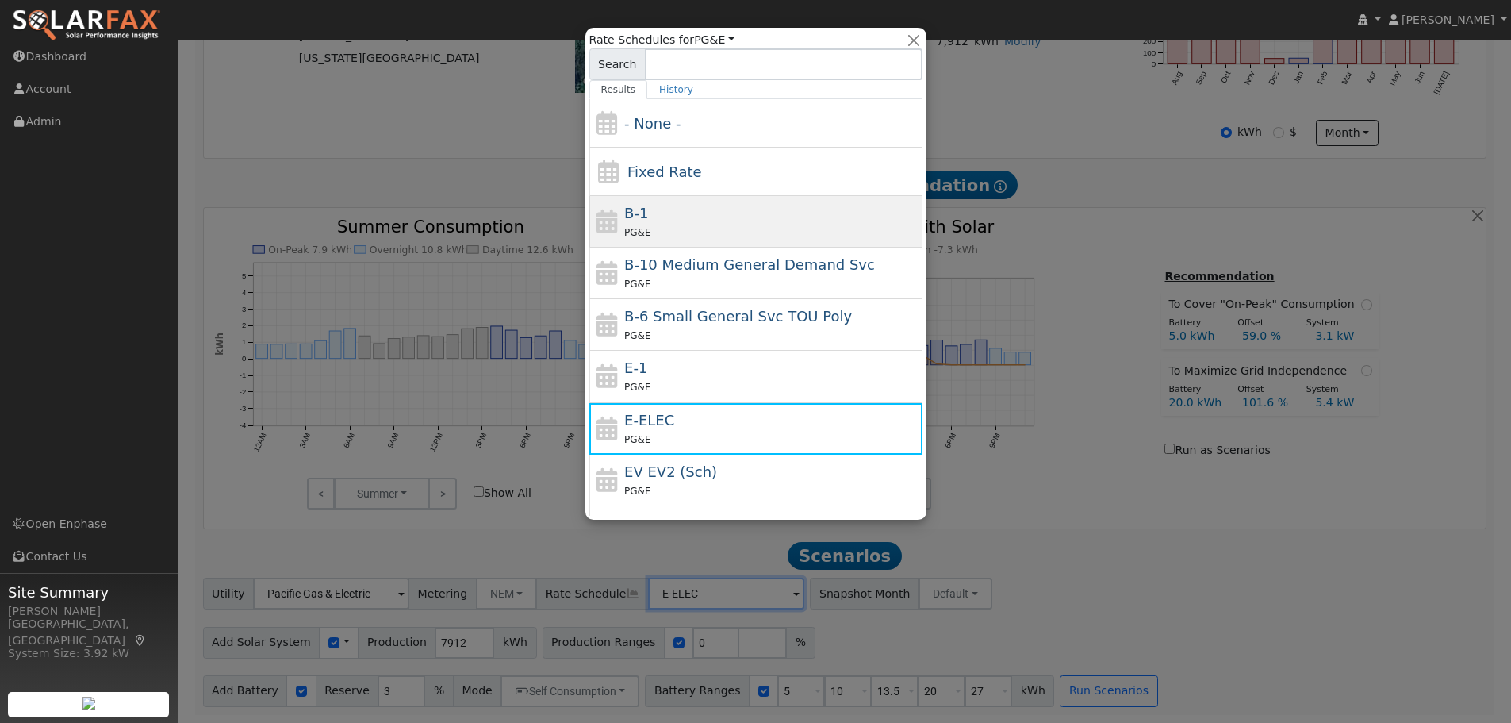
click at [632, 214] on span "B-1" at bounding box center [636, 213] width 24 height 17
type input "B-1"
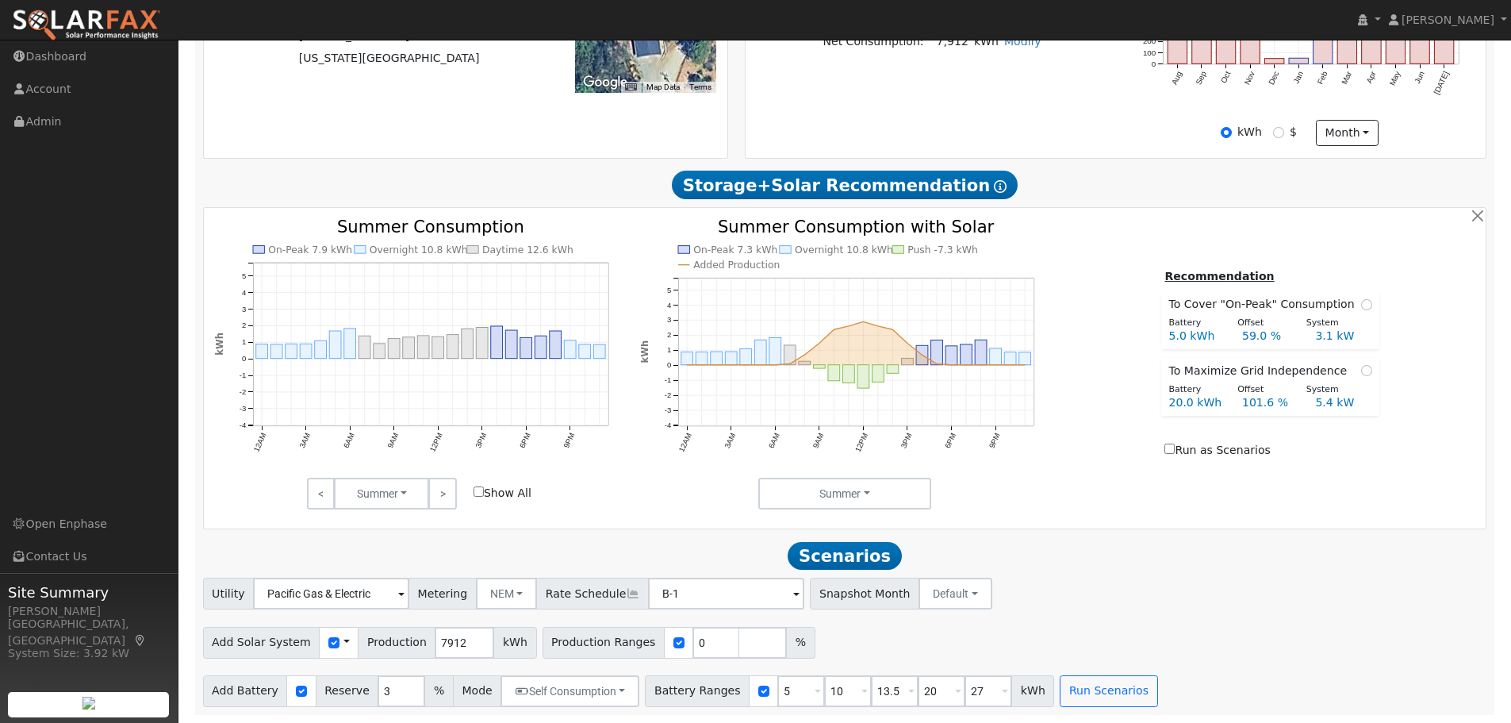
click at [1172, 612] on div "Utility Pacific Gas & Electric Metering NEM NEM NBT Rate Schedule B-1 - None - …" at bounding box center [844, 642] width 1301 height 129
click at [451, 650] on input "7912" at bounding box center [465, 643] width 60 height 32
click at [451, 649] on input "7912" at bounding box center [465, 643] width 60 height 32
type input "10821"
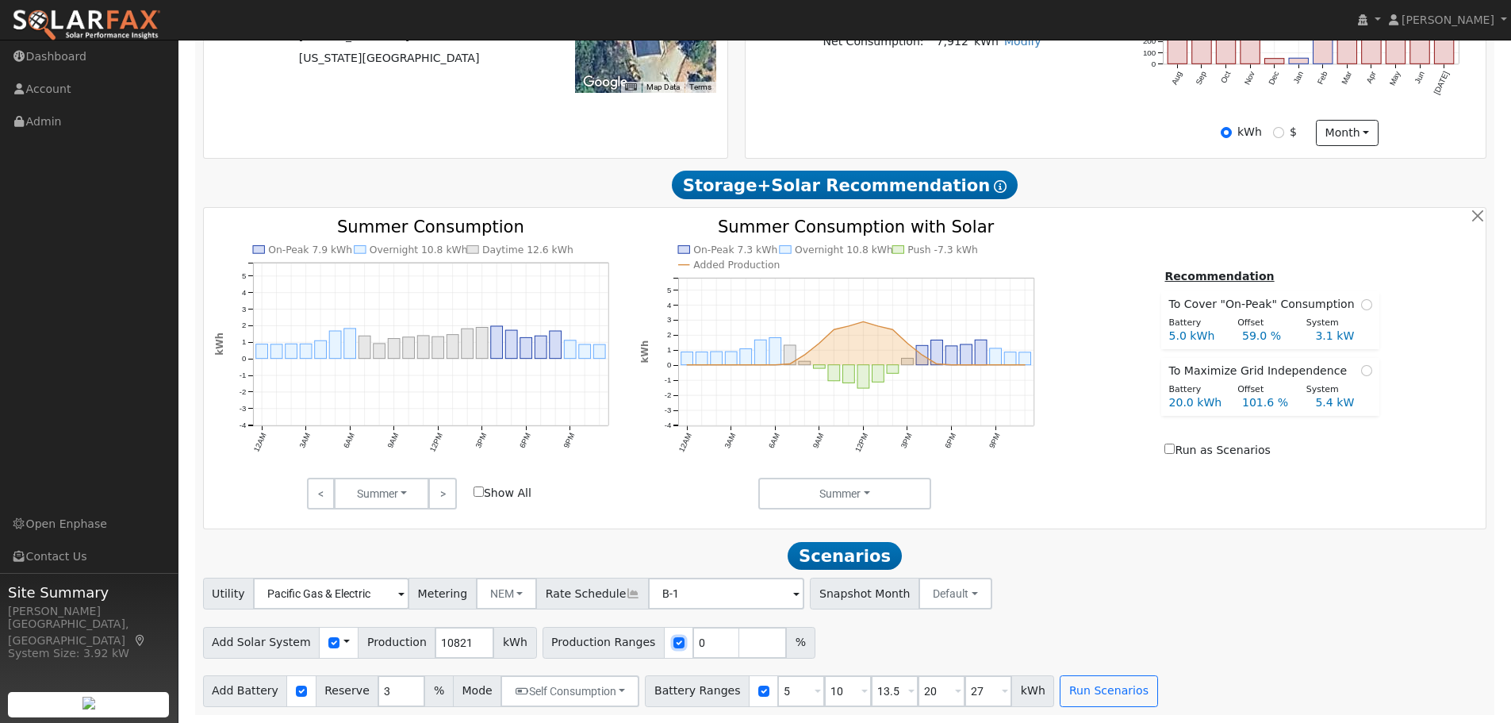
click at [674, 640] on input "checkbox" at bounding box center [679, 642] width 11 height 11
checkbox input "false"
click at [296, 694] on input "checkbox" at bounding box center [301, 691] width 11 height 11
checkbox input "false"
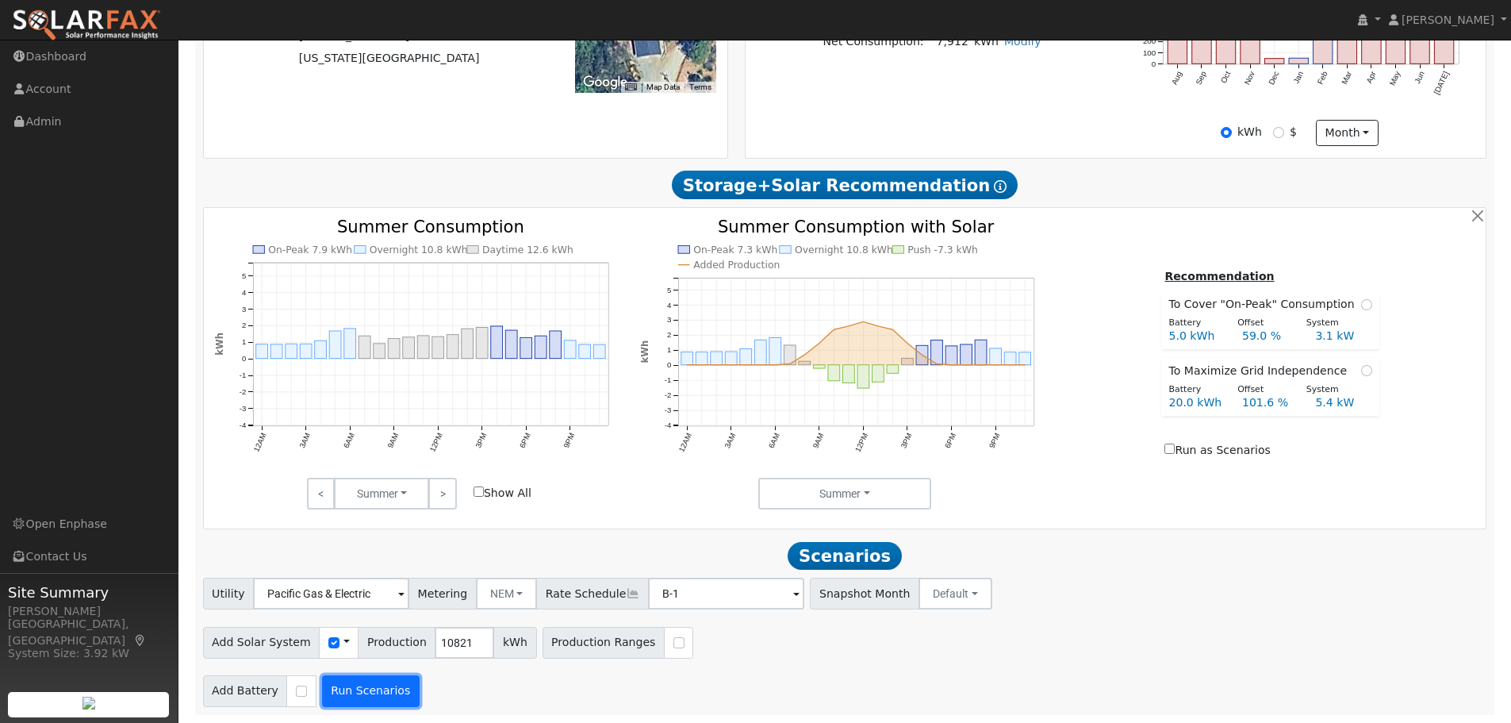
click at [386, 688] on button "Run Scenarios" at bounding box center [371, 691] width 98 height 32
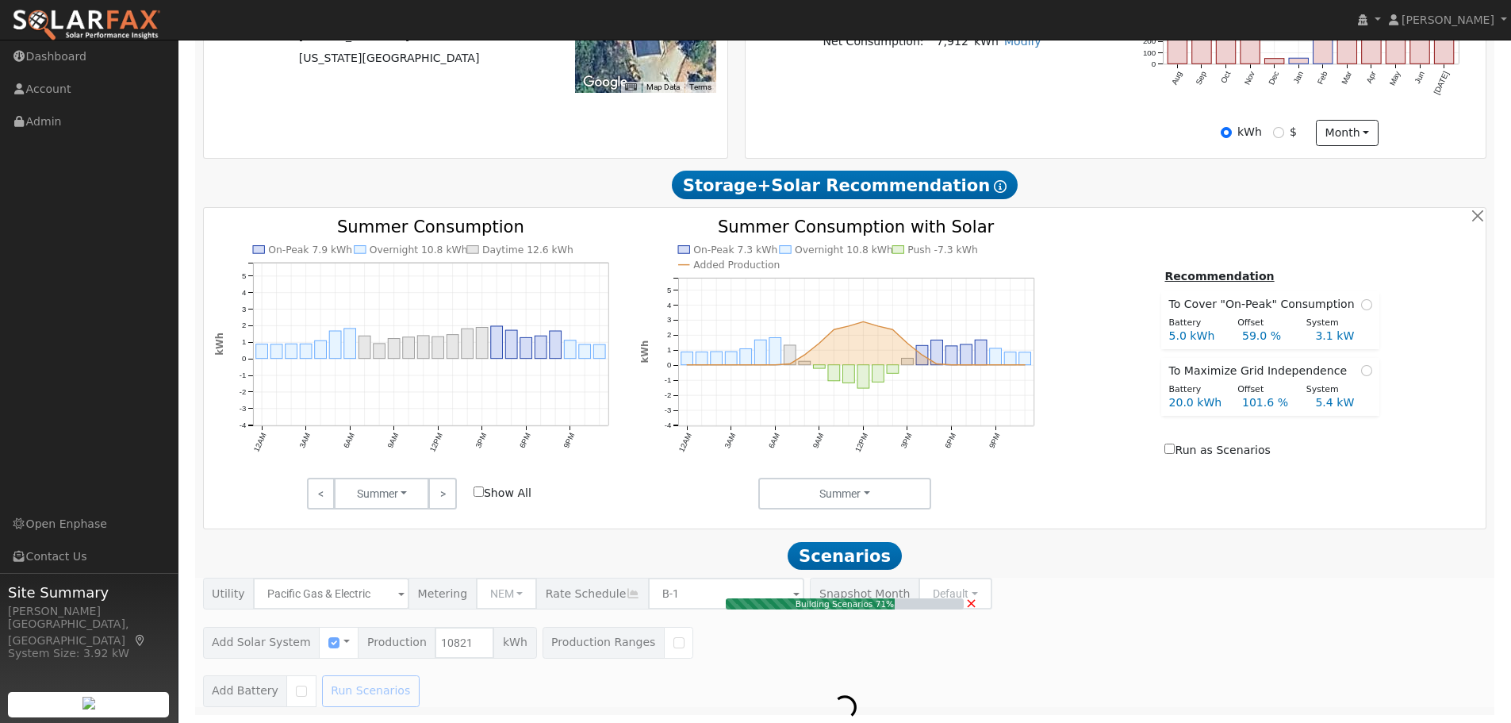
type input "7.2"
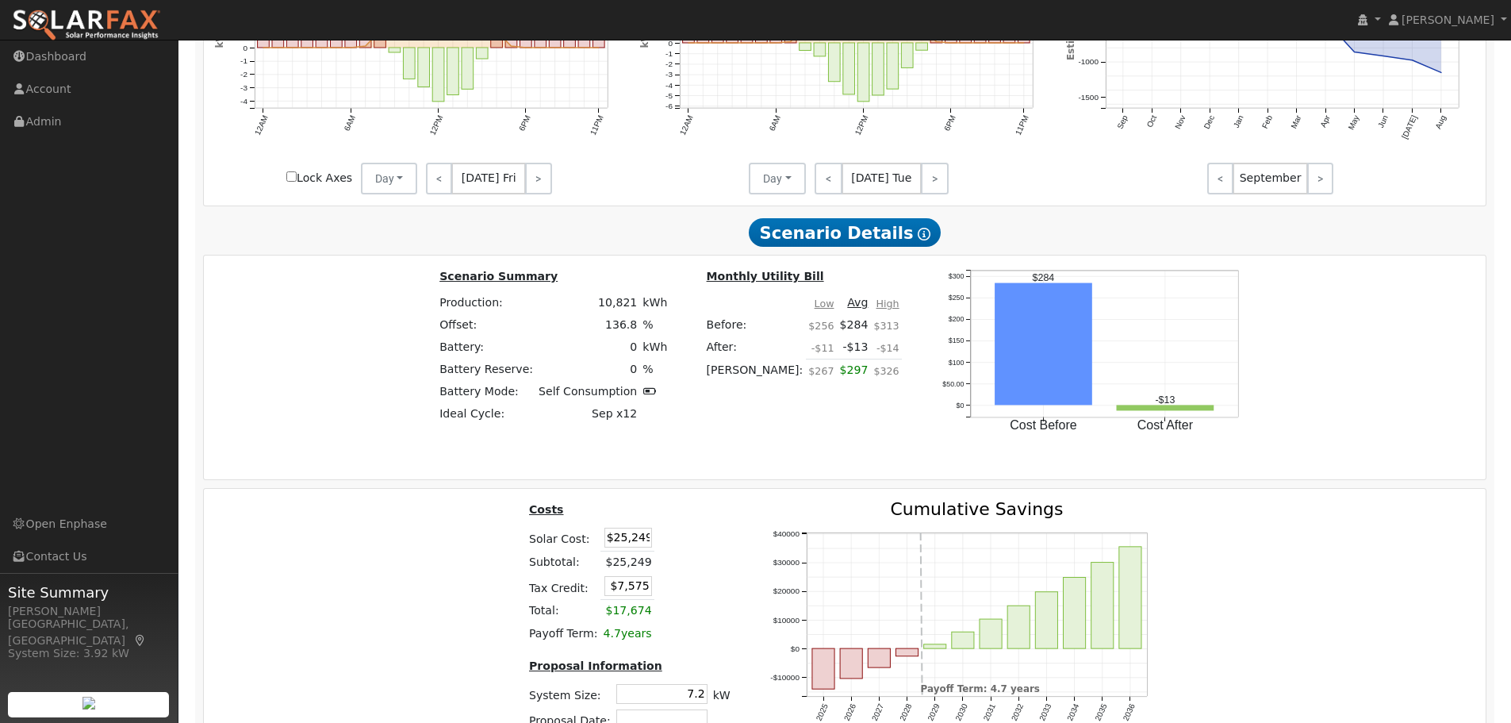
scroll to position [1630, 0]
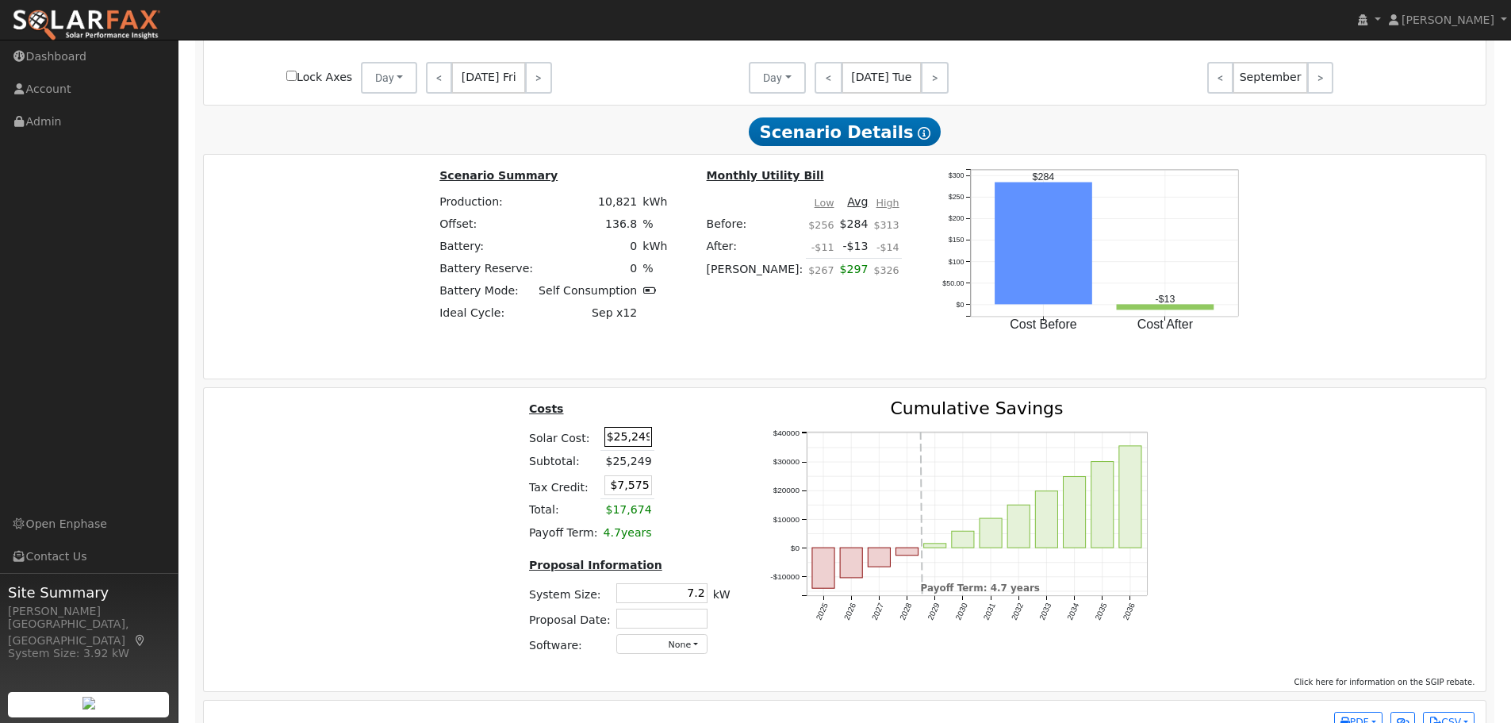
drag, startPoint x: 646, startPoint y: 445, endPoint x: 614, endPoint y: 445, distance: 31.7
click at [614, 445] on input "$25,249" at bounding box center [629, 437] width 48 height 20
type input "$24,773"
type input "$7,432"
click at [734, 439] on div "Costs Solar Cost: $24,773 Subtotal: $25,249 Tax Credit: $7,432 Total: $17,674 P…" at bounding box center [629, 534] width 240 height 268
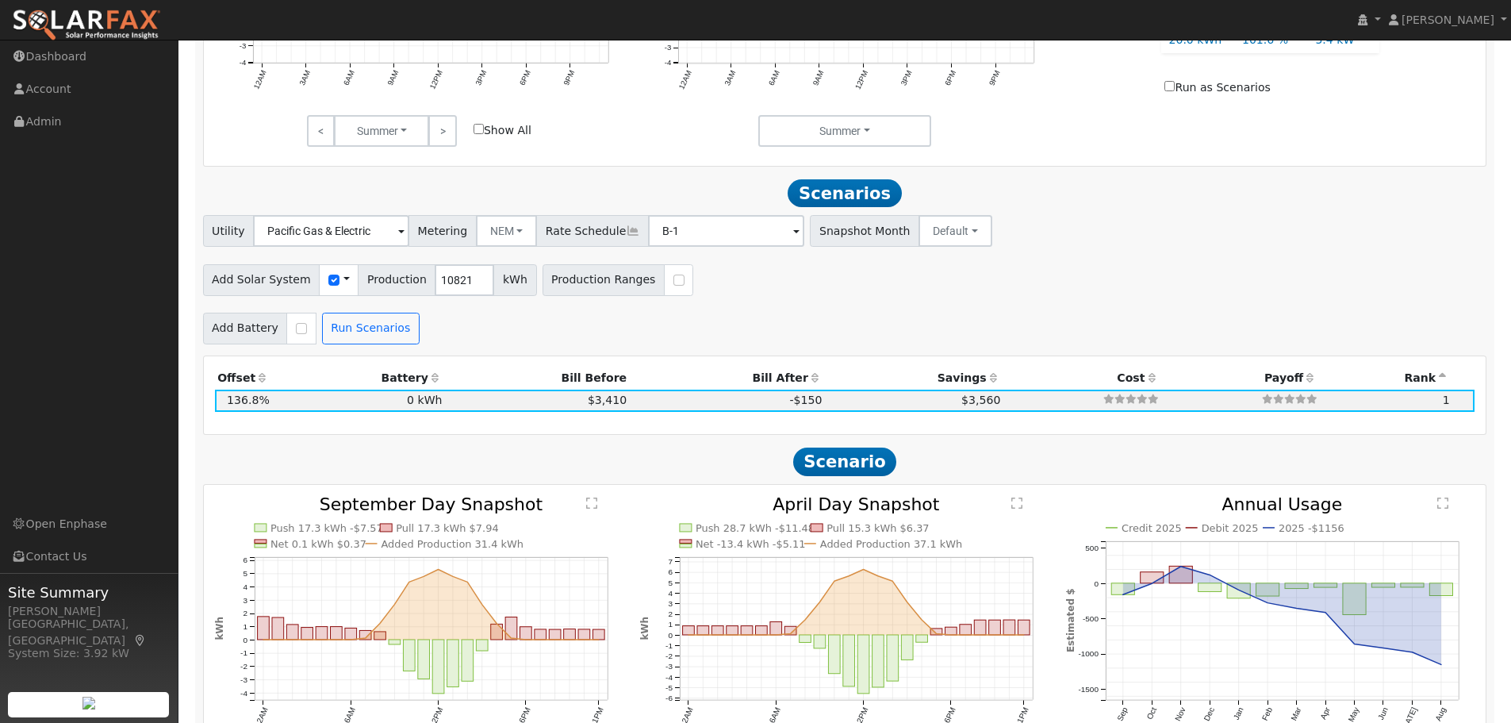
scroll to position [1676, 0]
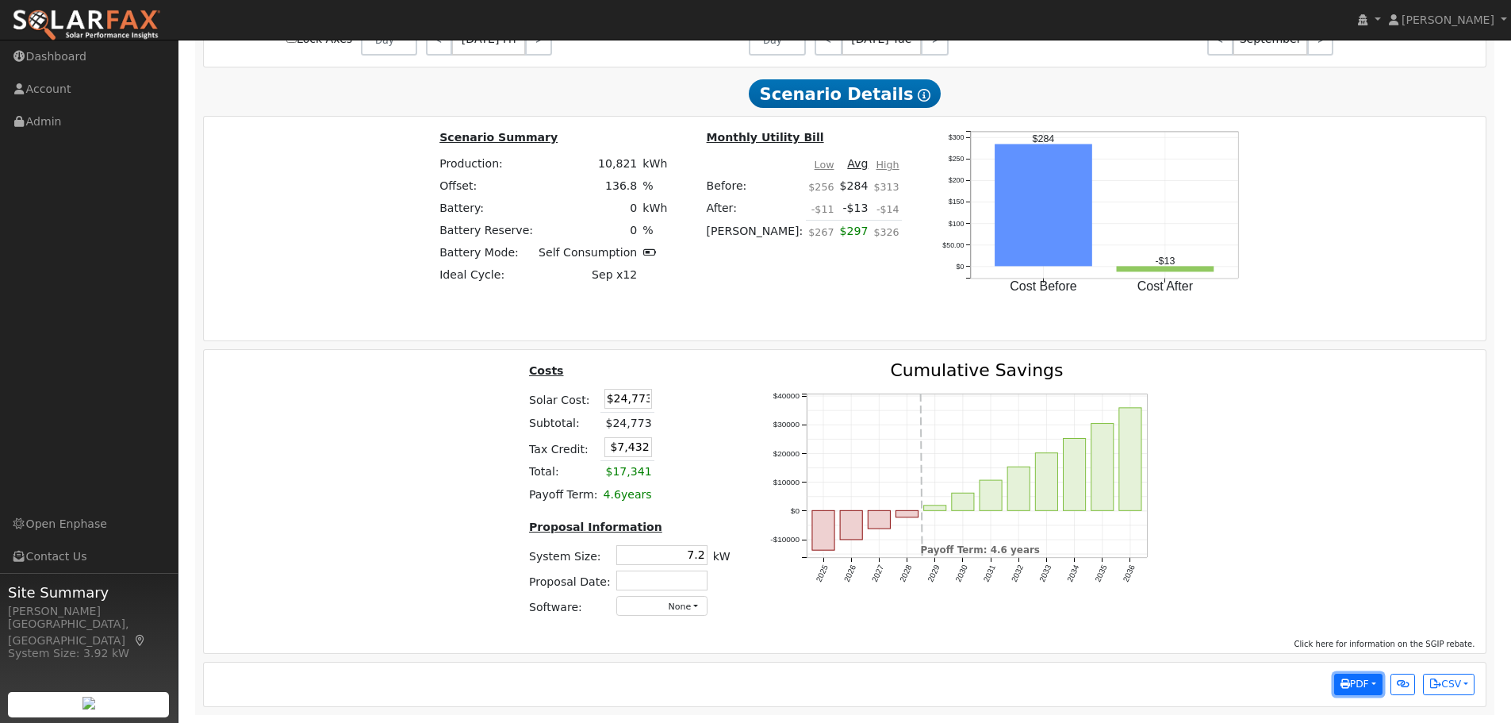
click at [1358, 689] on span "PDF" at bounding box center [1355, 683] width 29 height 11
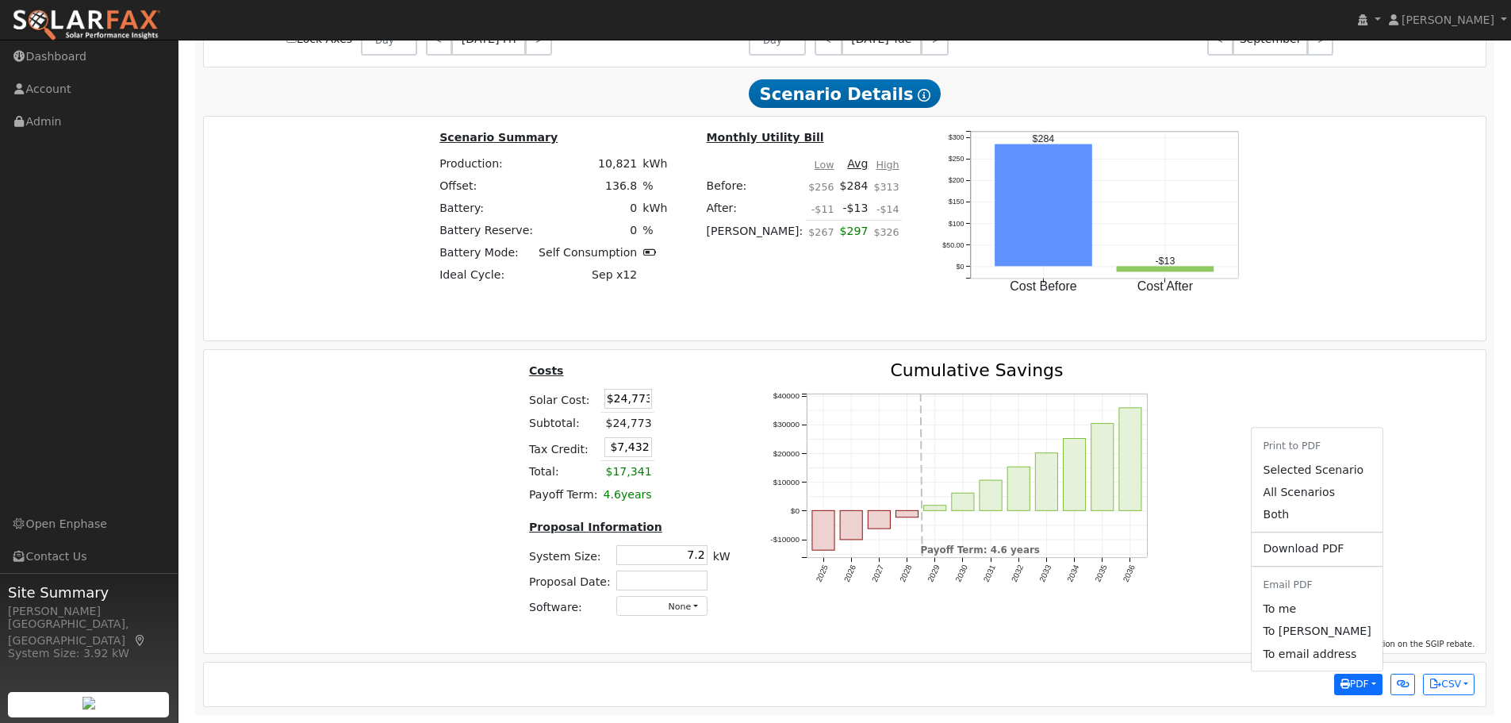
click at [1331, 551] on link "Download PDF" at bounding box center [1317, 549] width 130 height 22
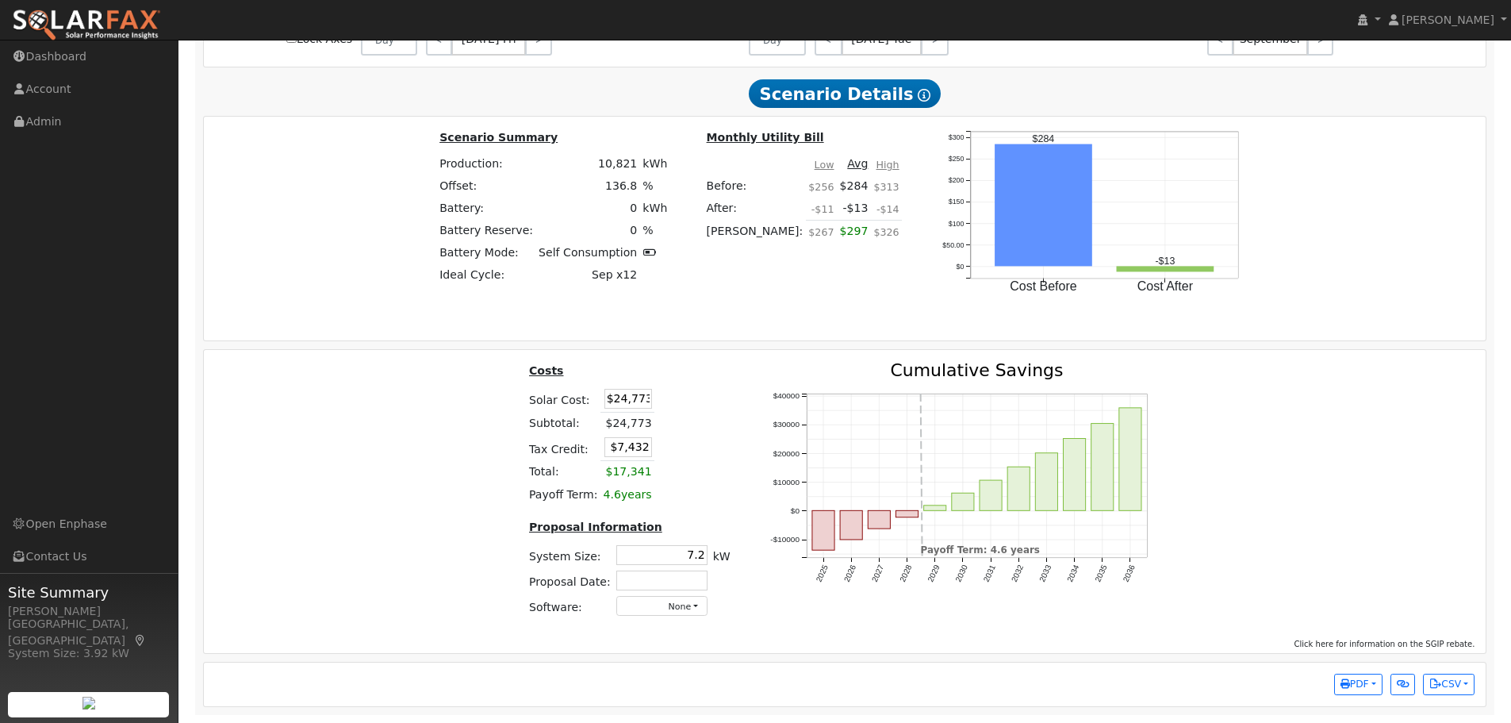
click at [705, 424] on table "Costs Solar Cost: $24,773 Subtotal: $24,773 Tax Credit: $7,432 Total: $17,341 P…" at bounding box center [629, 434] width 207 height 144
click at [700, 554] on input "7.2" at bounding box center [661, 555] width 91 height 20
type input "7.7"
click at [755, 560] on div "2025 2026 2027 2028 2029 2030 2031 2032 2033 2034 2035 2036 -$10000 $0 $10000 $…" at bounding box center [965, 496] width 430 height 268
click at [1370, 678] on button "PDF" at bounding box center [1359, 685] width 48 height 22
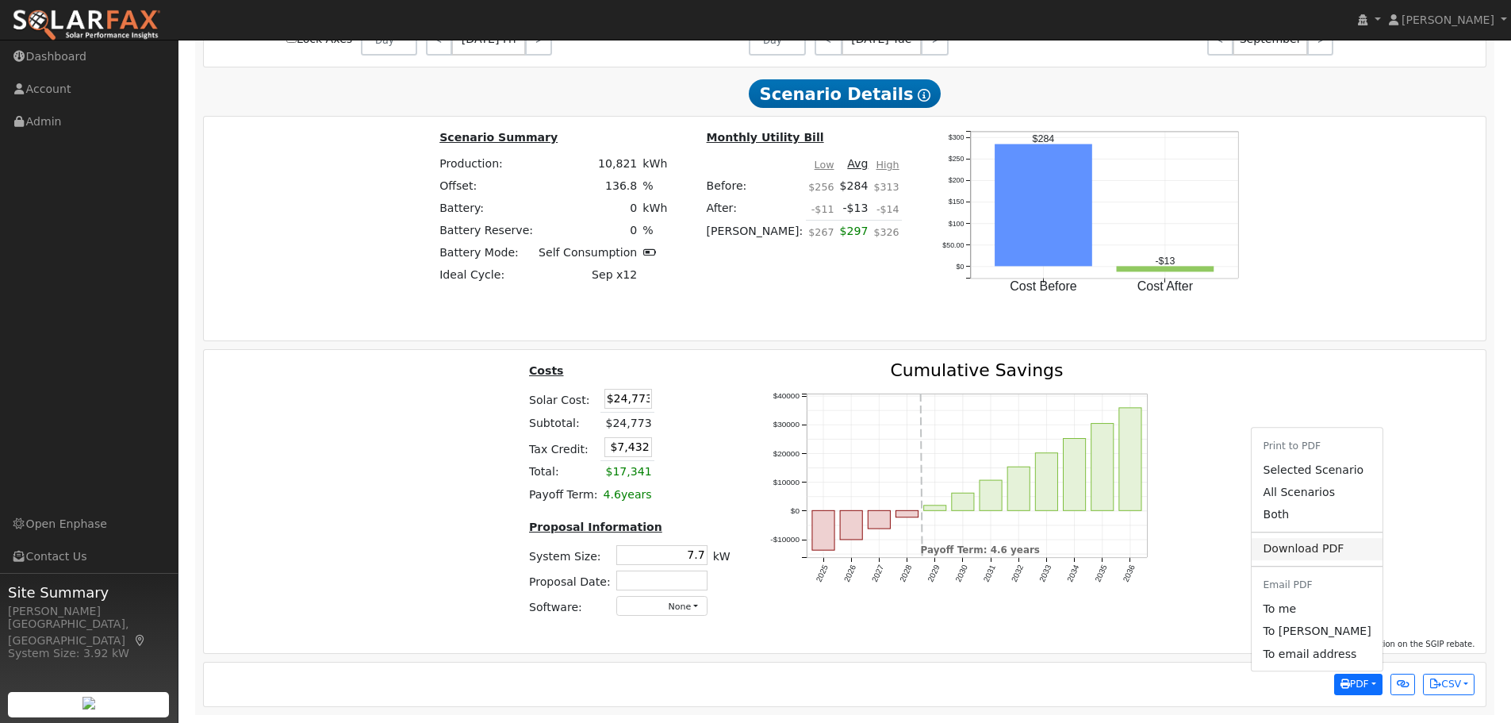
click at [1306, 544] on link "Download PDF" at bounding box center [1317, 549] width 130 height 22
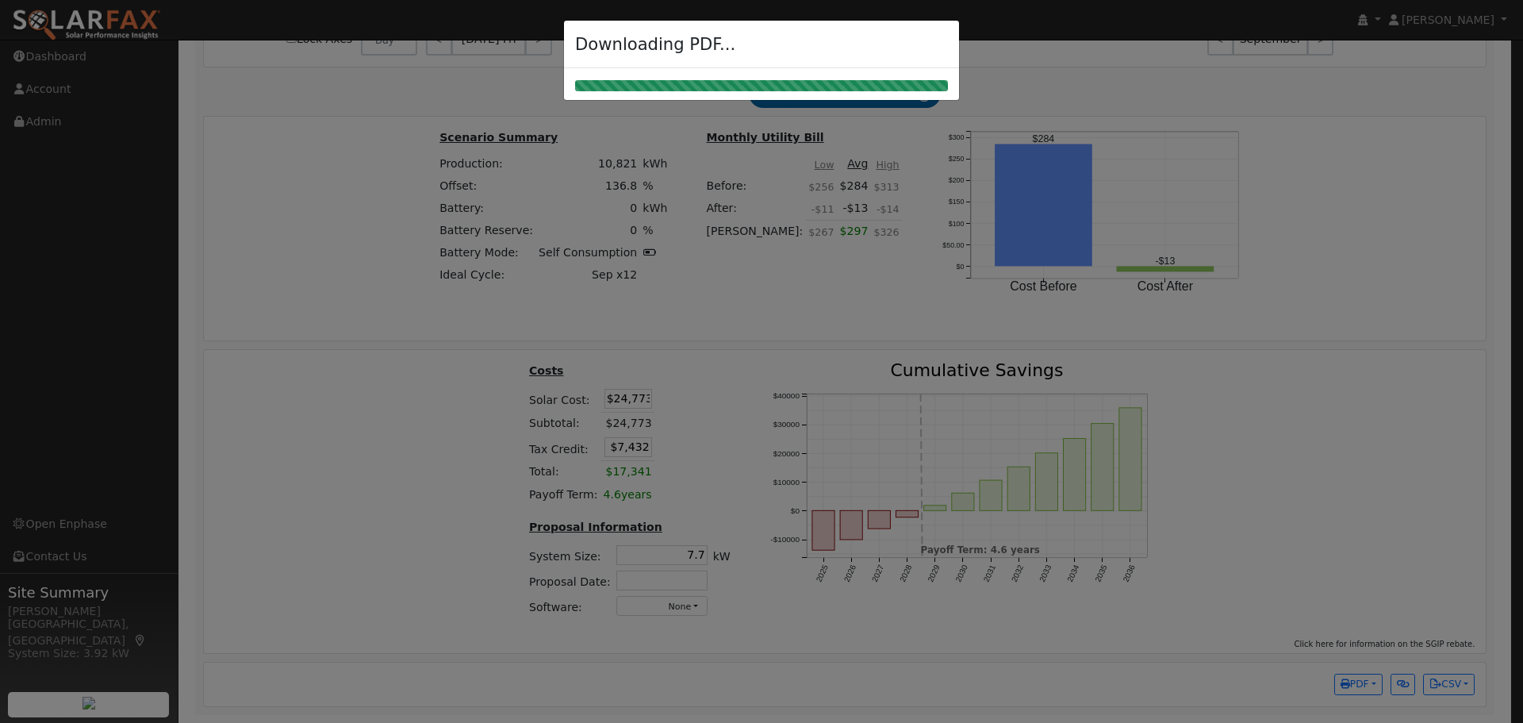
click at [648, 32] on h4 "Downloading PDF..." at bounding box center [655, 44] width 160 height 25
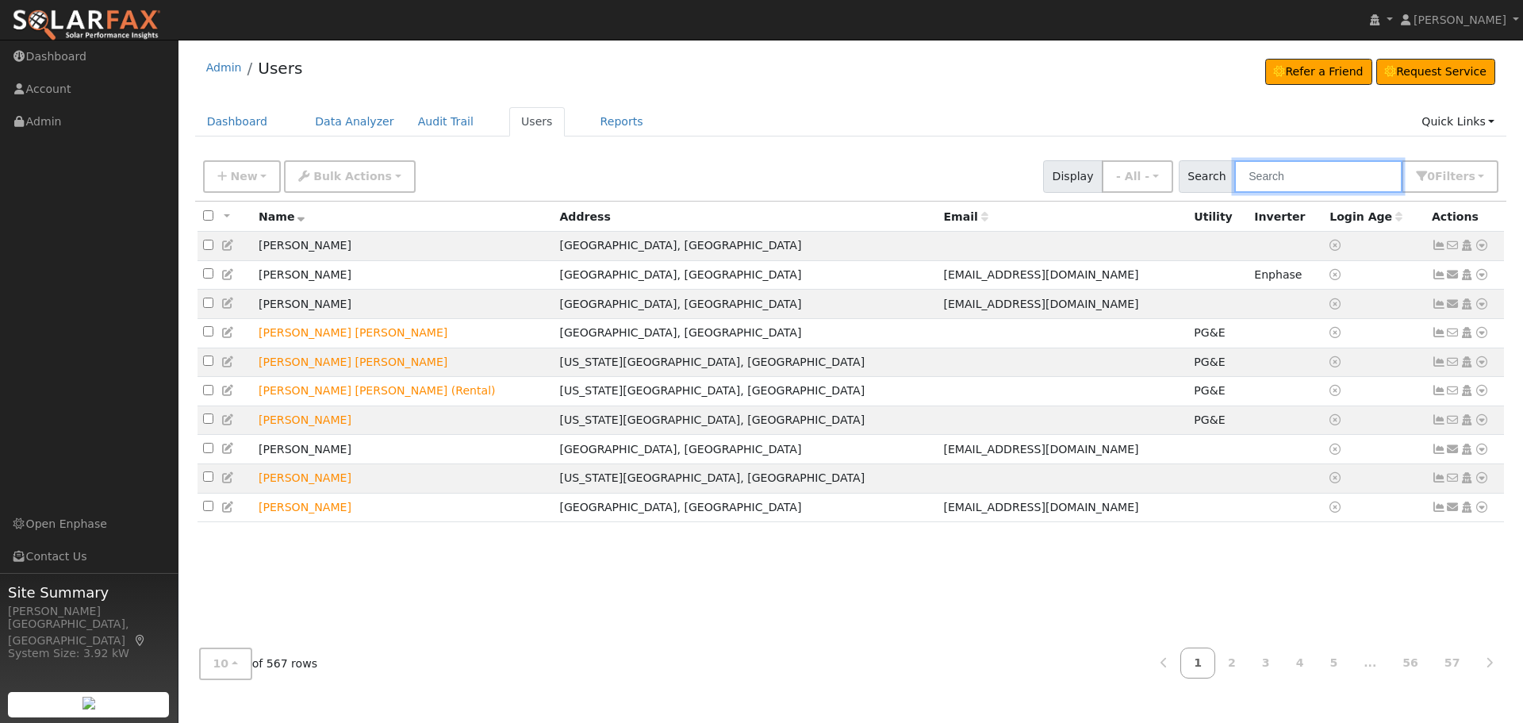
click at [1311, 168] on input "text" at bounding box center [1319, 176] width 168 height 33
type input "Gotla"
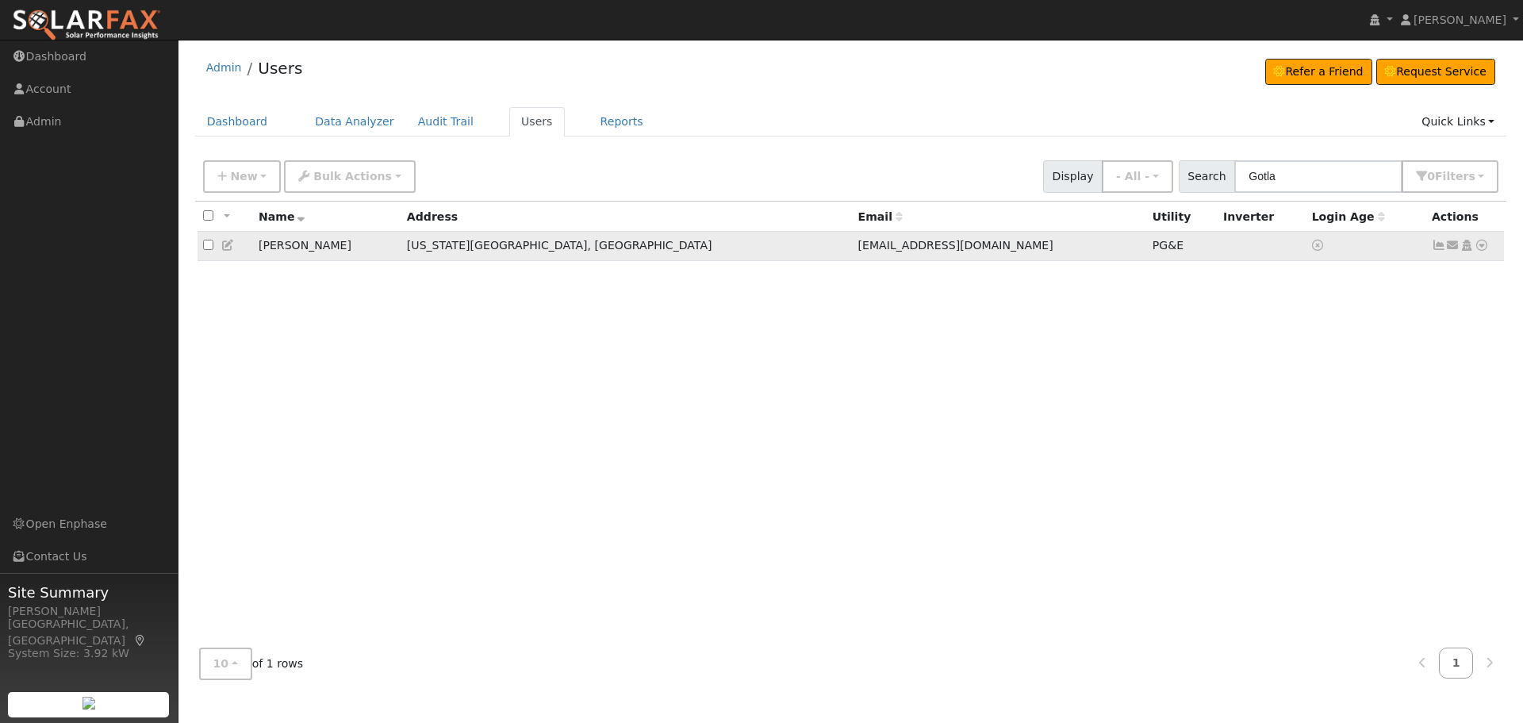
click at [1481, 251] on icon at bounding box center [1482, 245] width 14 height 11
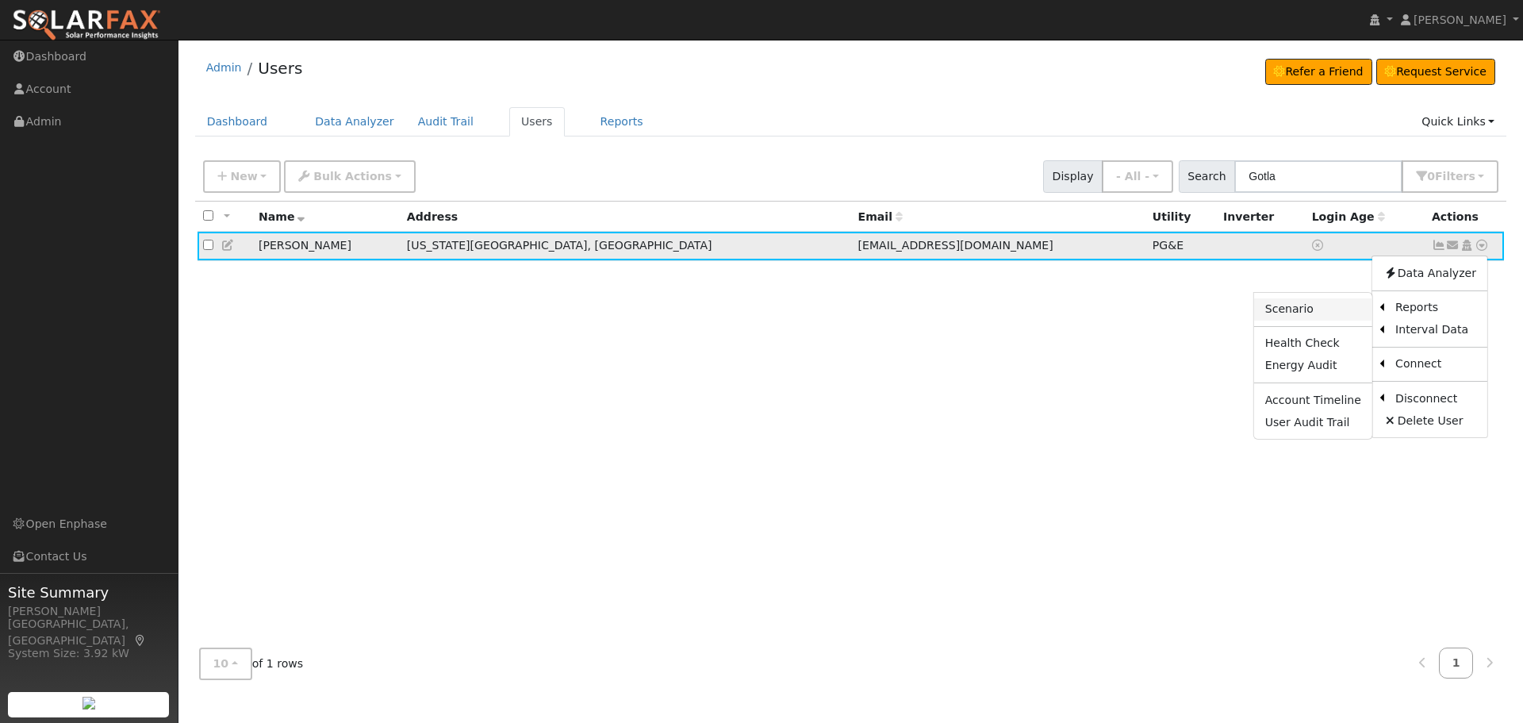
click at [1346, 309] on link "Scenario" at bounding box center [1313, 309] width 118 height 22
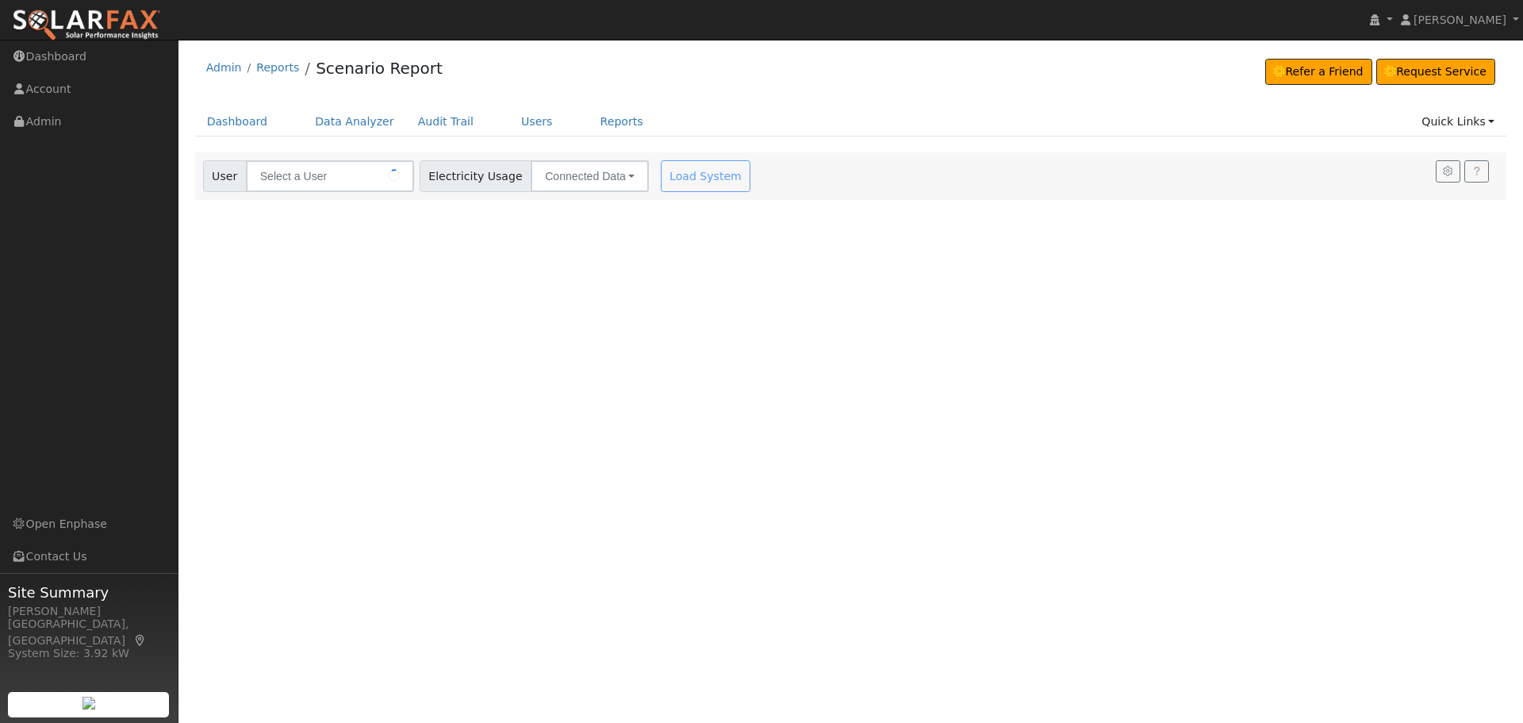
type input "[PERSON_NAME]"
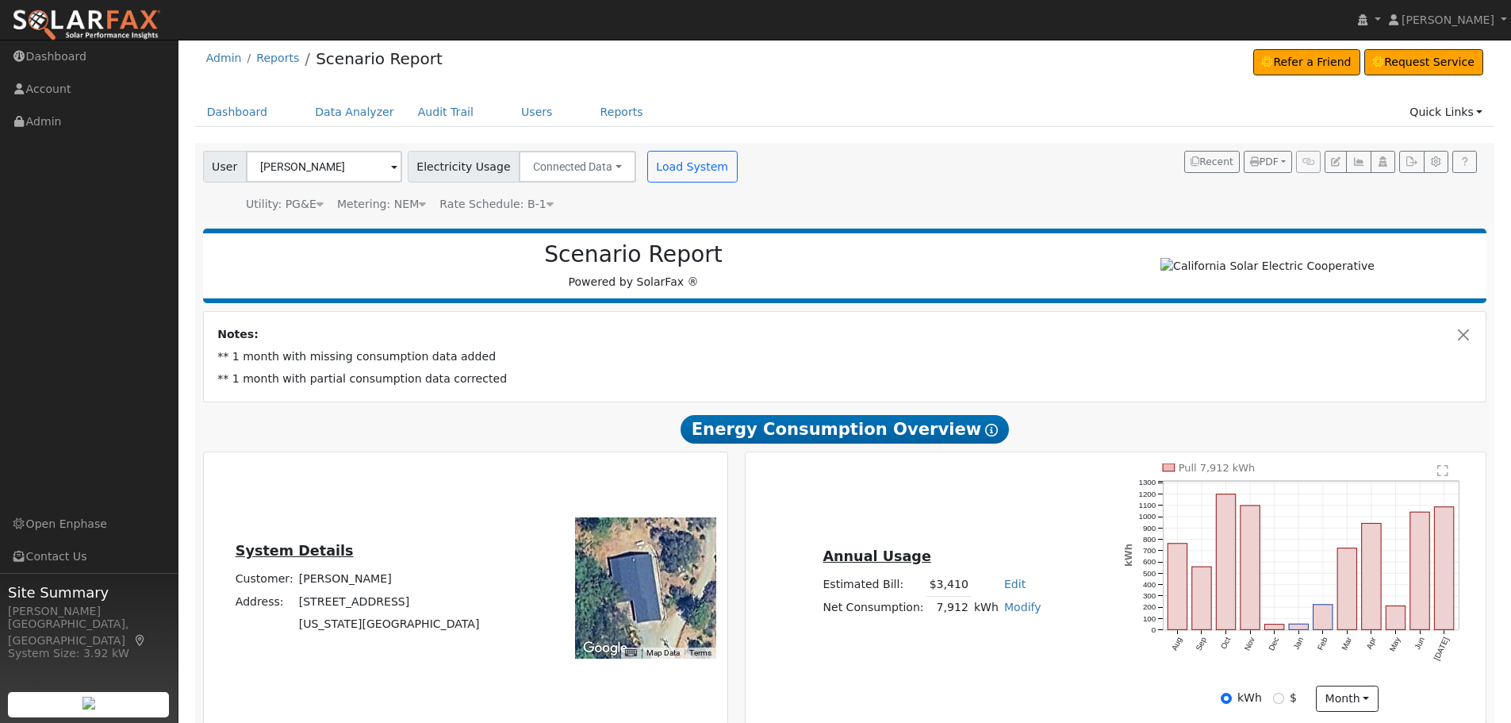
scroll to position [582, 0]
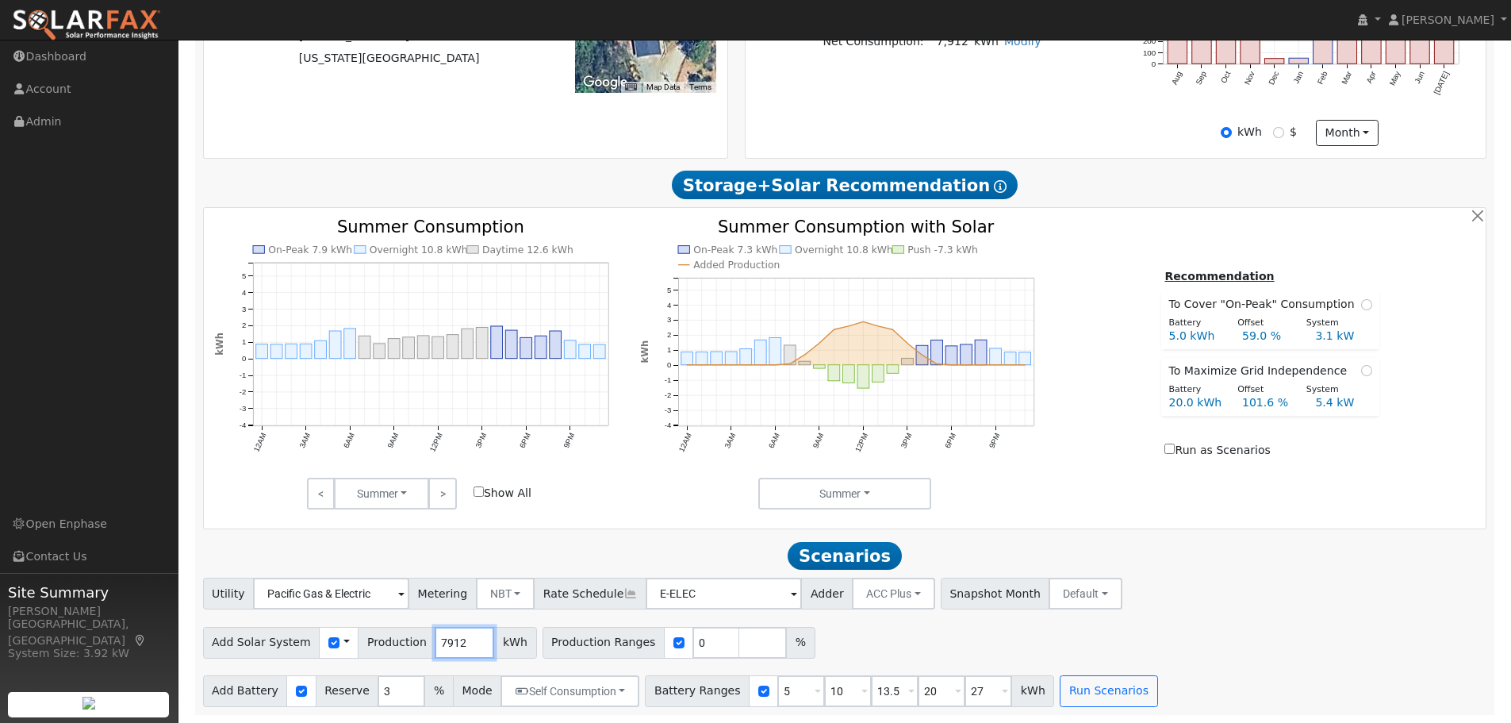
drag, startPoint x: 401, startPoint y: 640, endPoint x: 374, endPoint y: 639, distance: 27.0
click at [374, 639] on div "Add Solar System Use CSV Data Production 7912 kWh" at bounding box center [370, 643] width 334 height 32
type input "10821"
click at [674, 641] on input "checkbox" at bounding box center [679, 642] width 11 height 11
checkbox input "false"
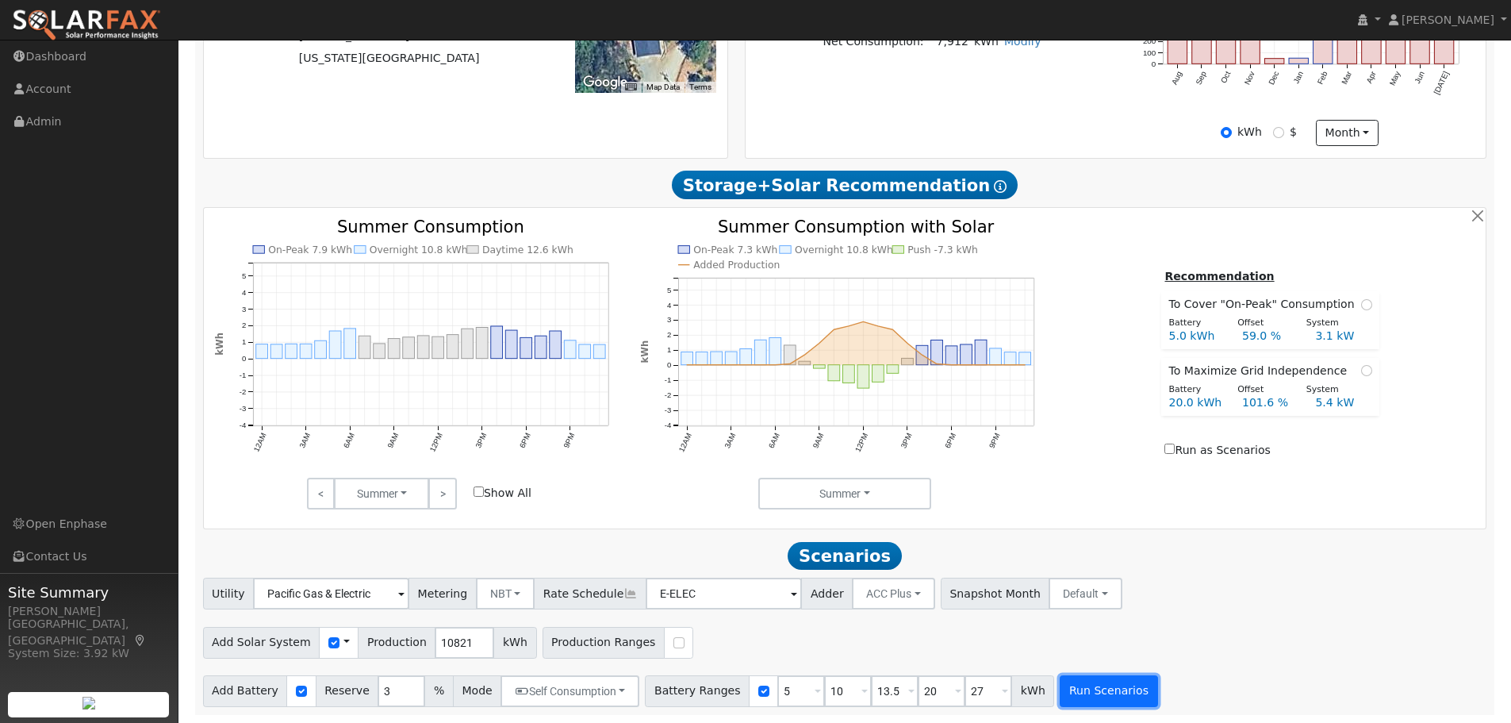
click at [1099, 684] on button "Run Scenarios" at bounding box center [1109, 691] width 98 height 32
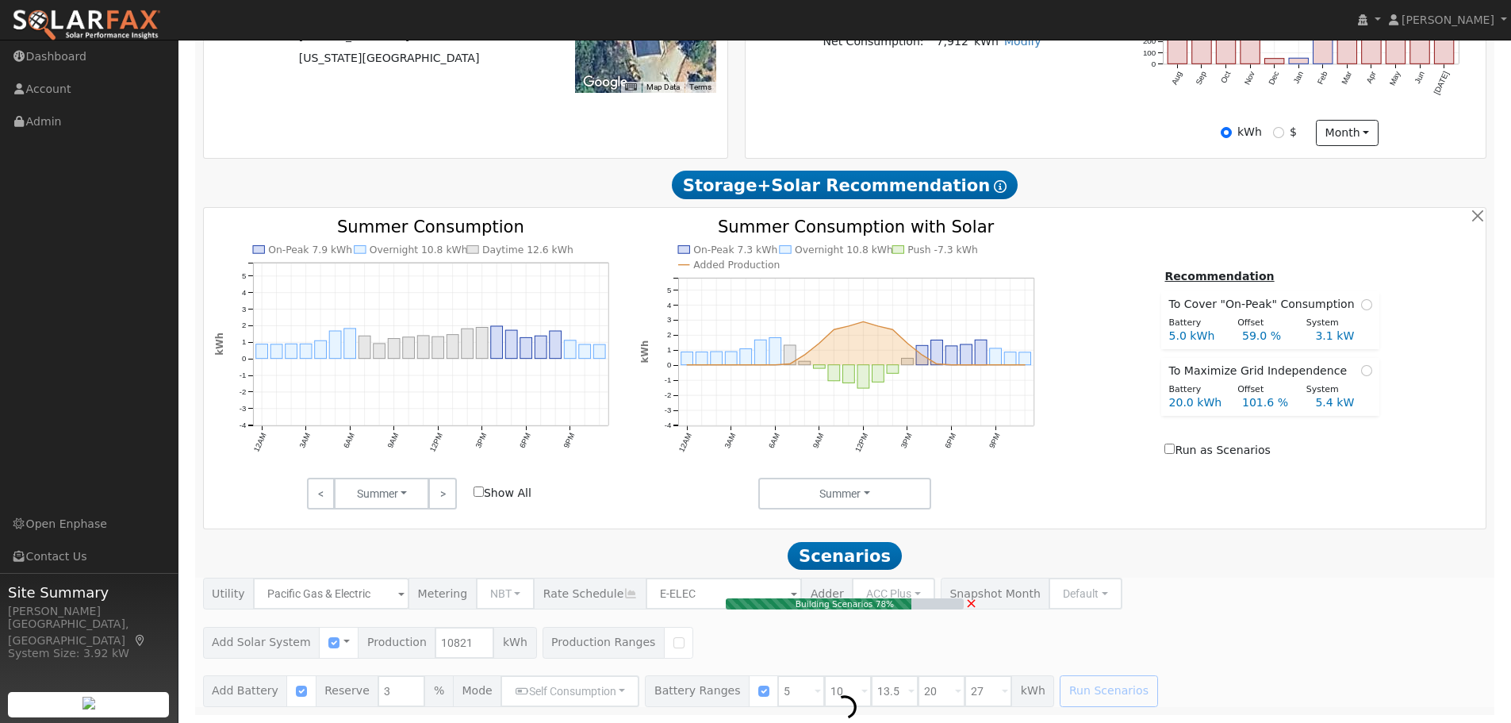
type input "7.2"
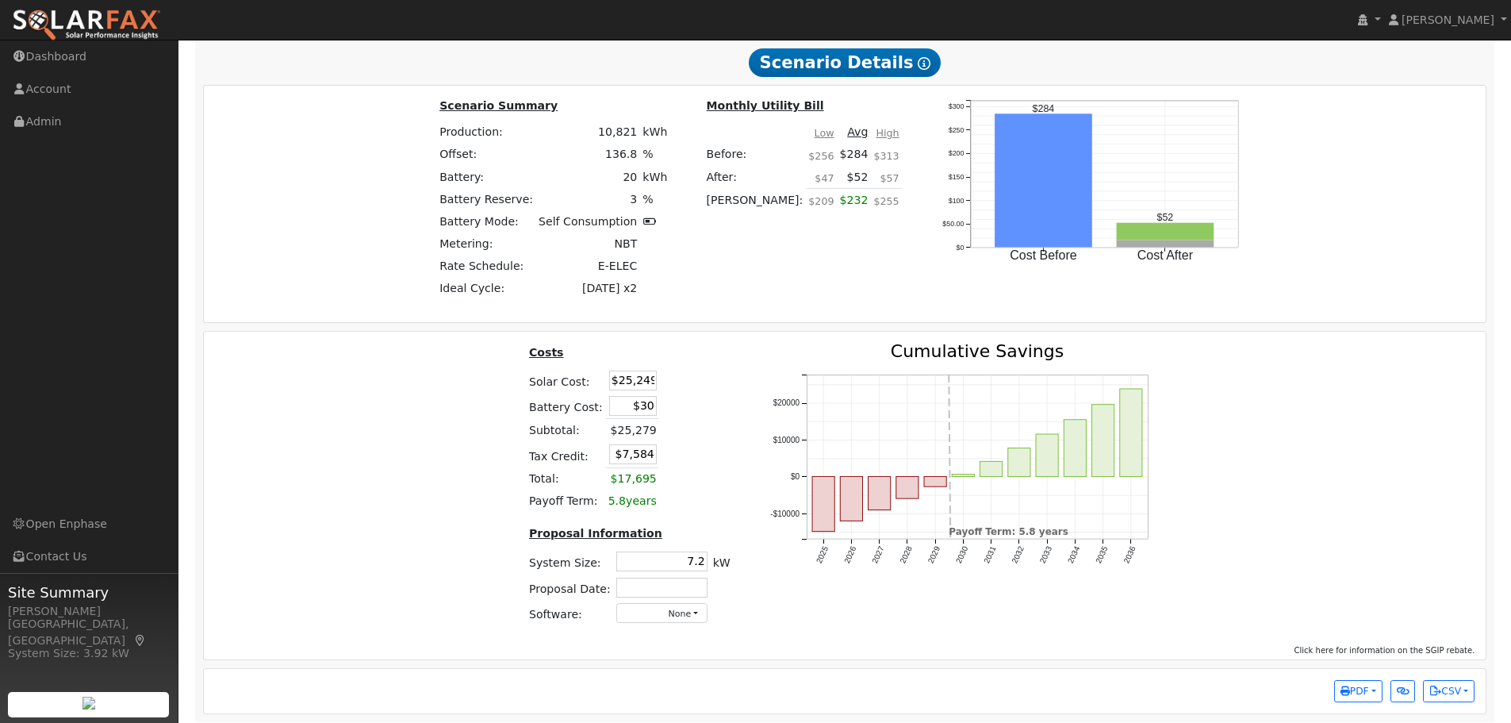
scroll to position [1804, 0]
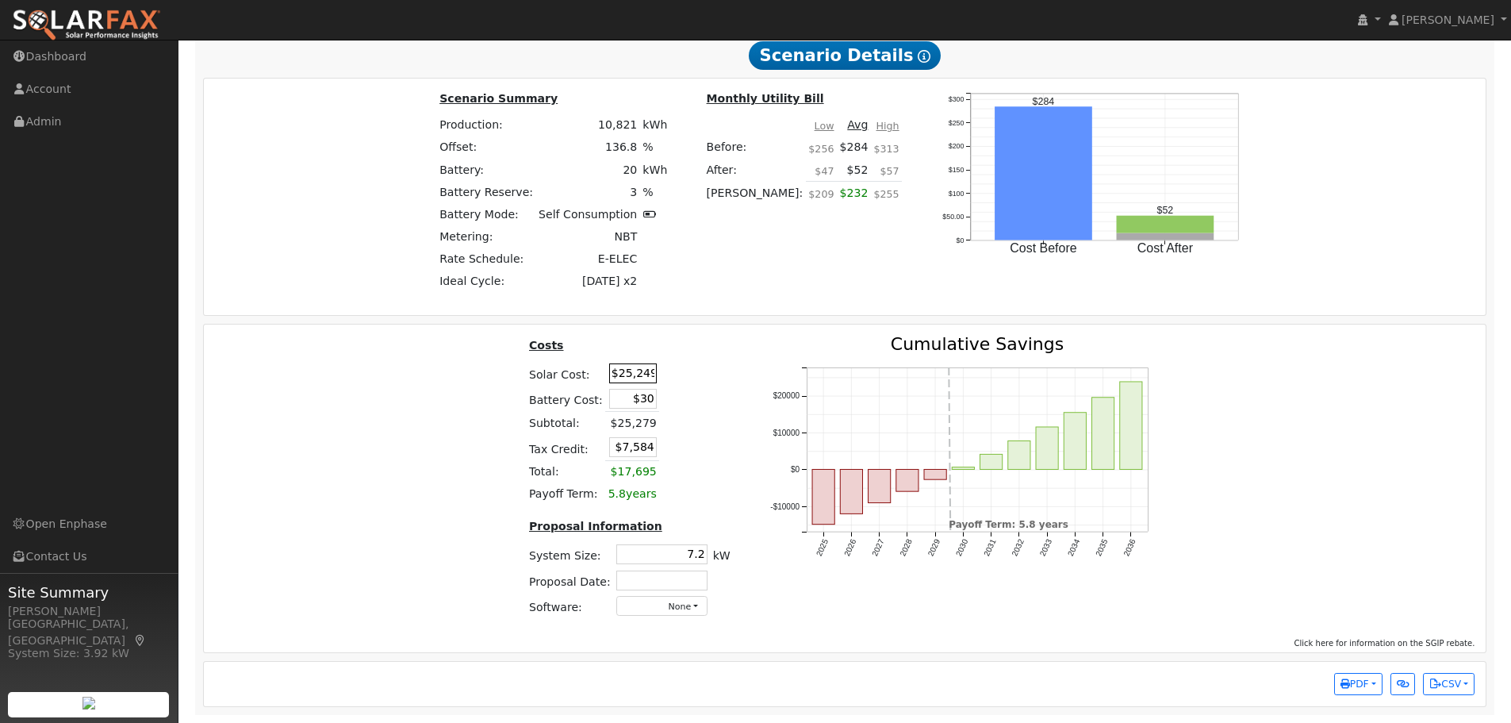
click at [639, 374] on input "$25,249" at bounding box center [633, 373] width 48 height 20
type input "$24,773"
type input "$7,441"
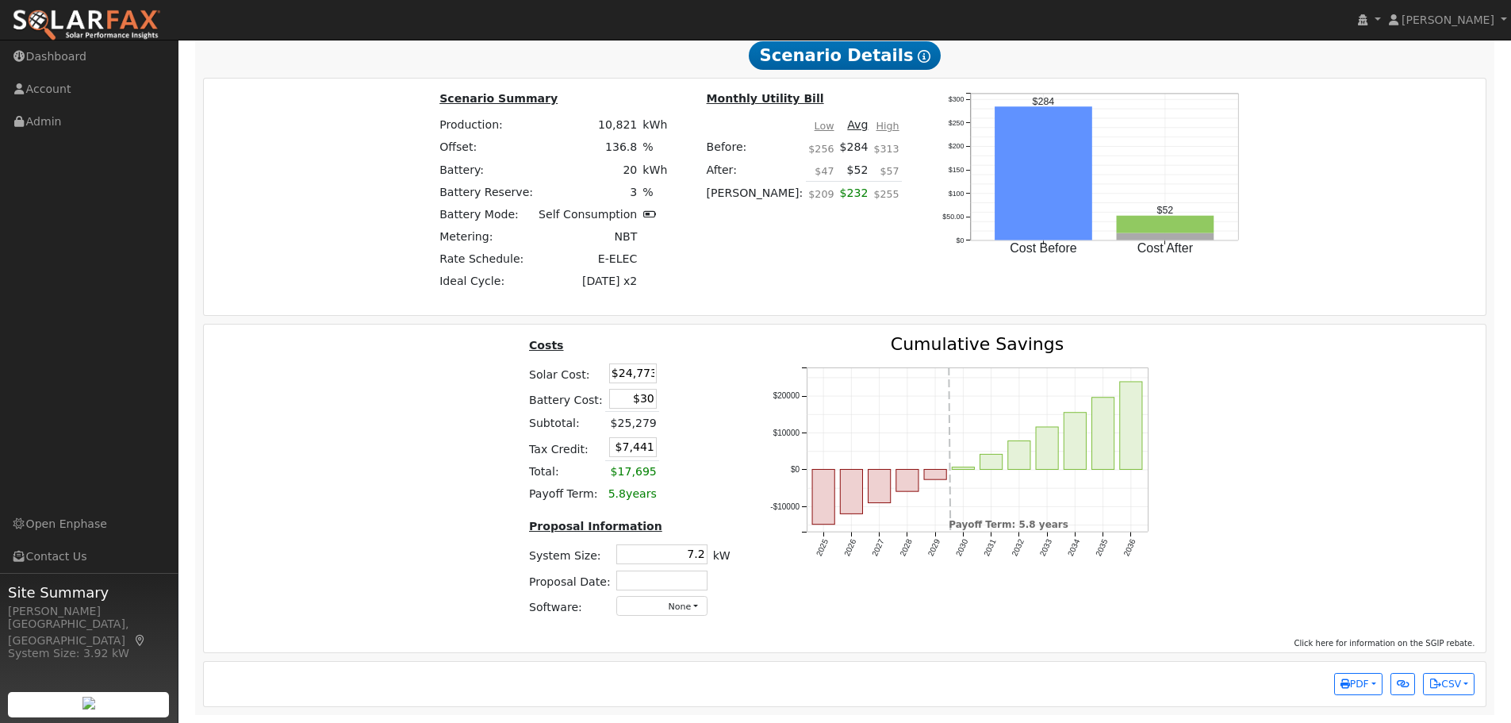
click at [675, 389] on td at bounding box center [677, 399] width 36 height 26
click at [693, 555] on input "7.2" at bounding box center [661, 554] width 91 height 20
drag, startPoint x: 681, startPoint y: 555, endPoint x: 732, endPoint y: 563, distance: 51.4
click at [732, 563] on div "Costs Solar Cost: $24,773 Battery Cost: $30 Subtotal: $24,803 Tax Credit: $7,44…" at bounding box center [629, 483] width 240 height 294
type input "7.6"
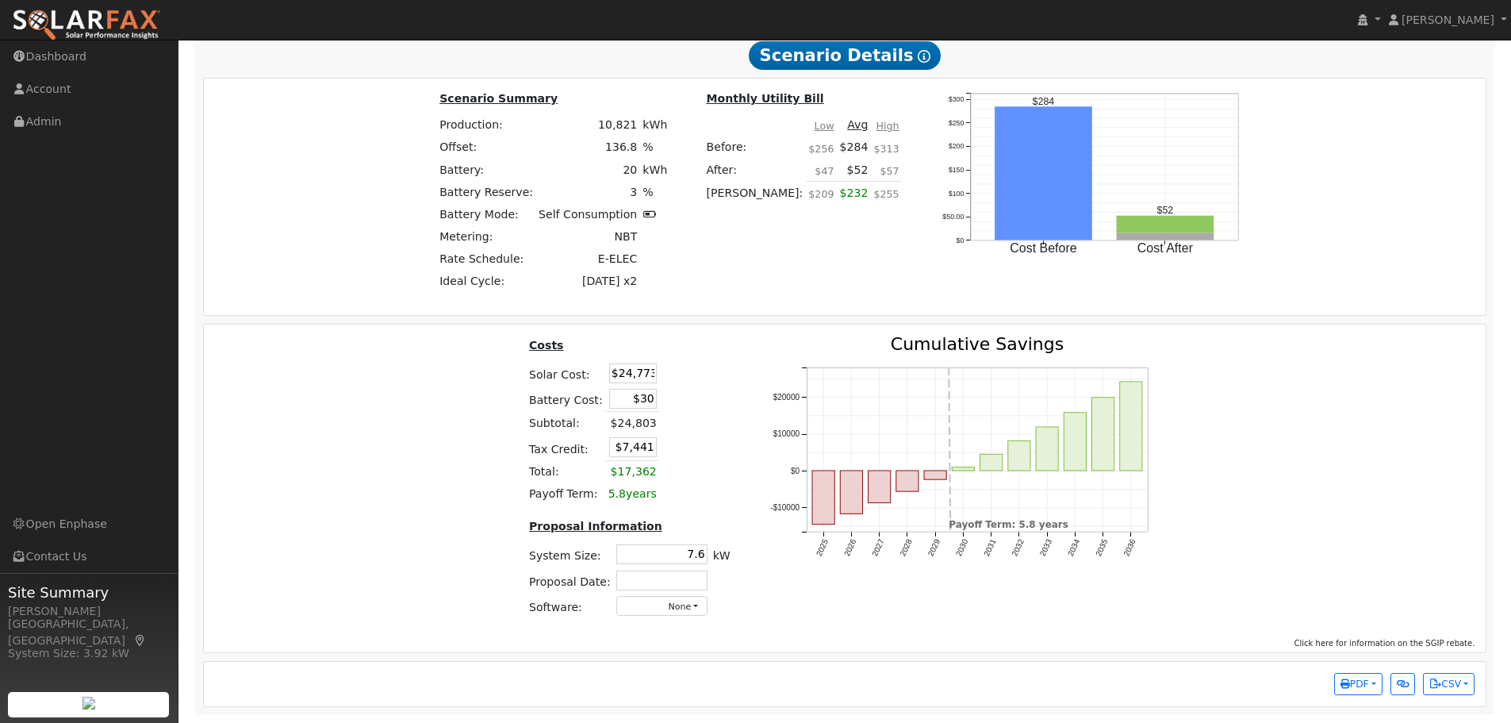
click at [778, 587] on icon "2025 2026 2027 2028 2029 2030 2031 2032 2033 2034 2035 2036 -$10000 $0 $10000 $…" at bounding box center [965, 465] width 397 height 259
drag, startPoint x: 636, startPoint y: 398, endPoint x: 661, endPoint y: 398, distance: 25.4
click at [661, 398] on tr "Battery Cost: $30" at bounding box center [629, 399] width 207 height 26
type input "$0"
type input "$7,432"
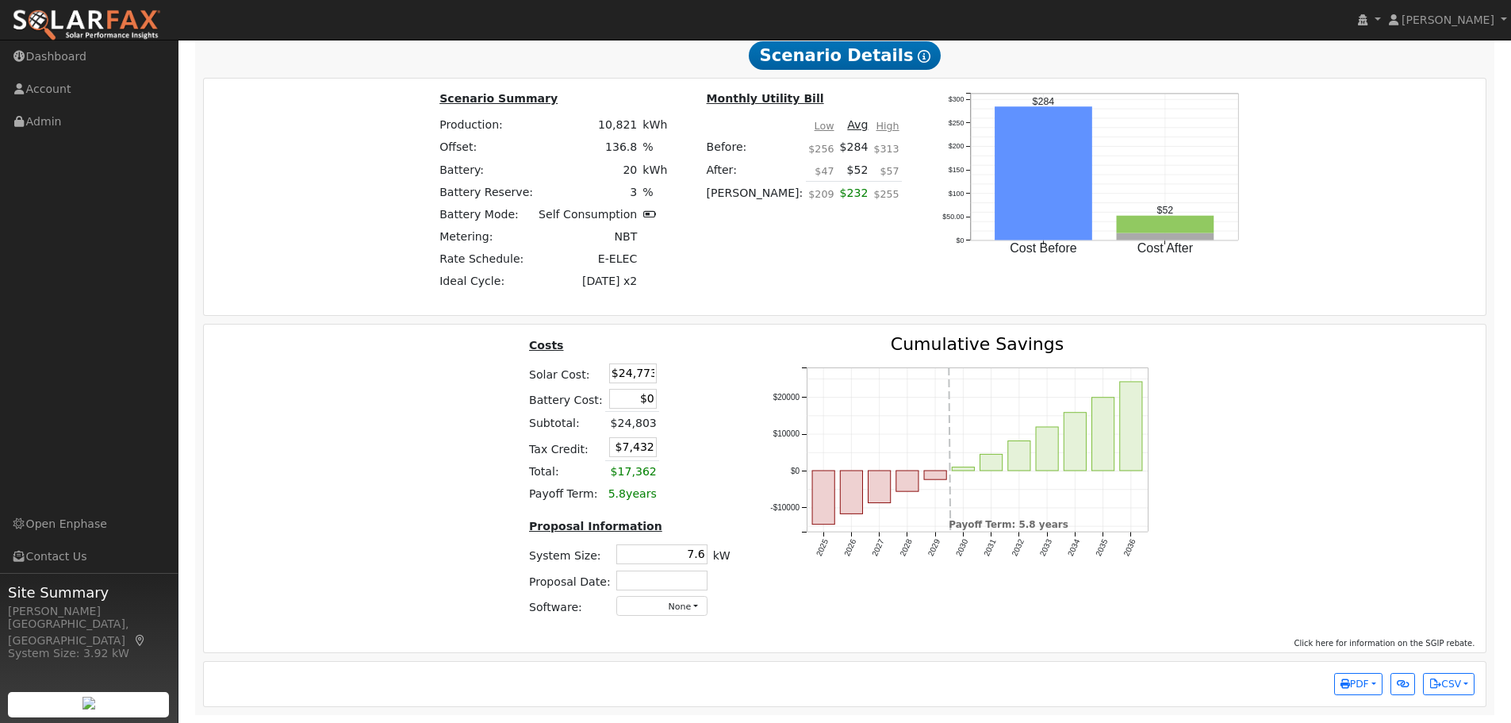
click at [707, 411] on table "Costs Solar Cost: $24,773 Battery Cost: $0 Subtotal: $24,803 Tax Credit: $7,432…" at bounding box center [629, 421] width 207 height 170
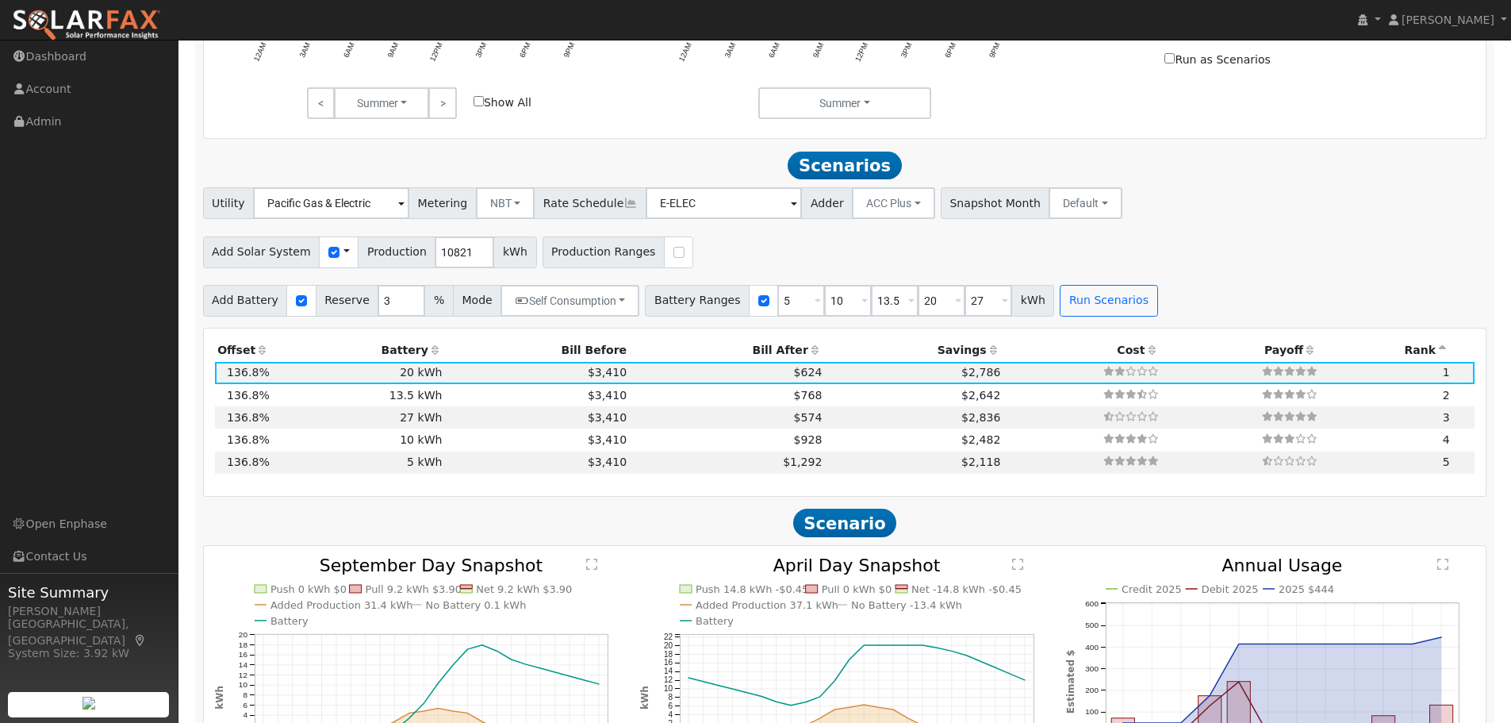
scroll to position [925, 0]
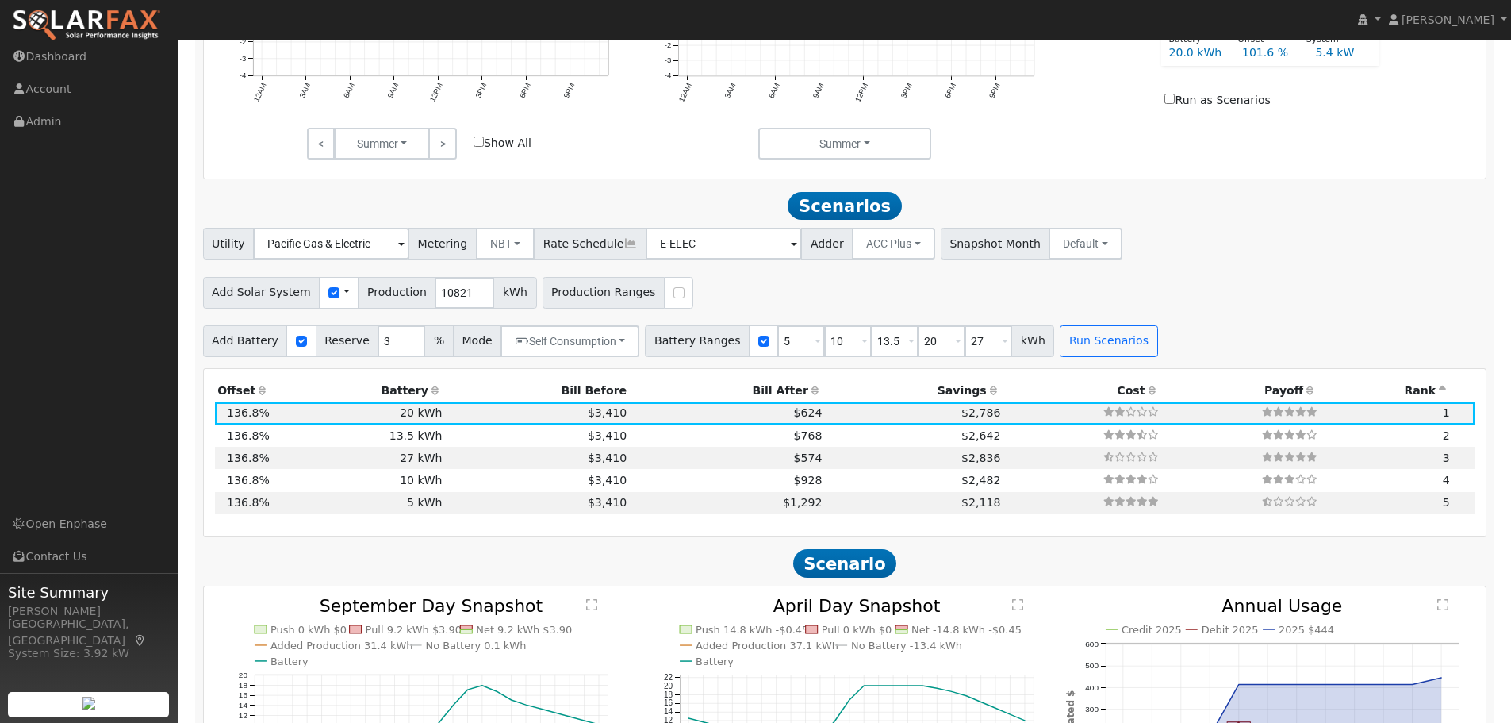
click at [294, 357] on div at bounding box center [300, 341] width 29 height 32
click at [296, 347] on input "checkbox" at bounding box center [301, 341] width 11 height 11
checkbox input "false"
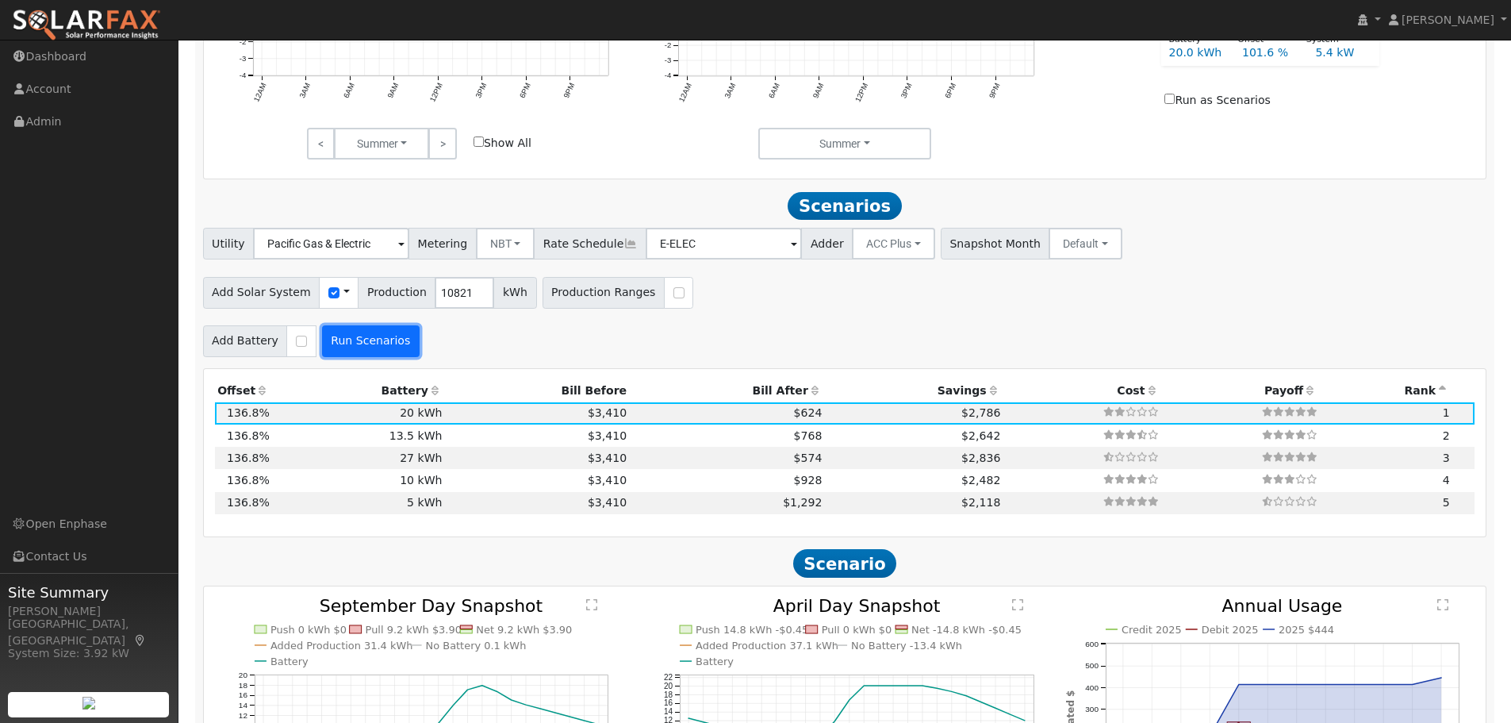
click at [382, 348] on button "Run Scenarios" at bounding box center [371, 341] width 98 height 32
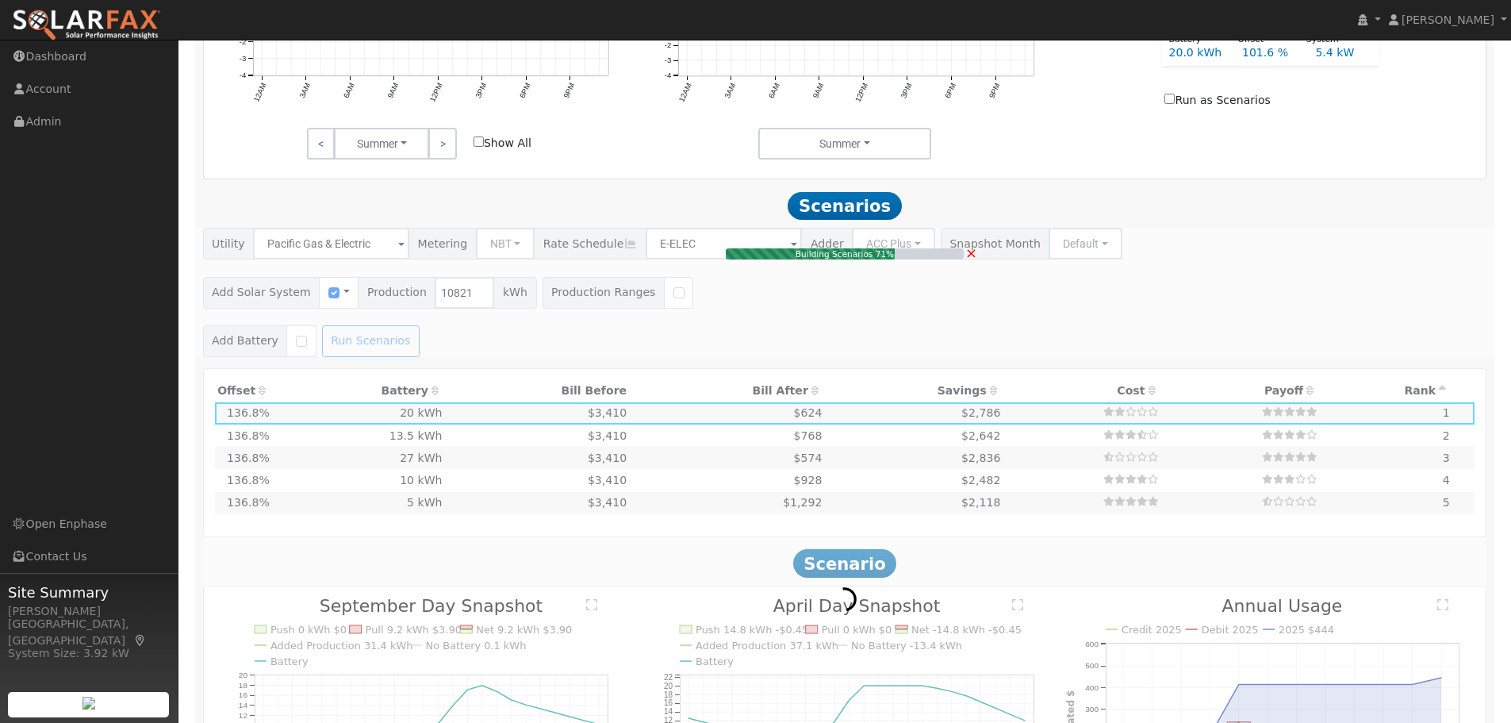
type input "7.2"
type input "$25,249"
type input "$7,575"
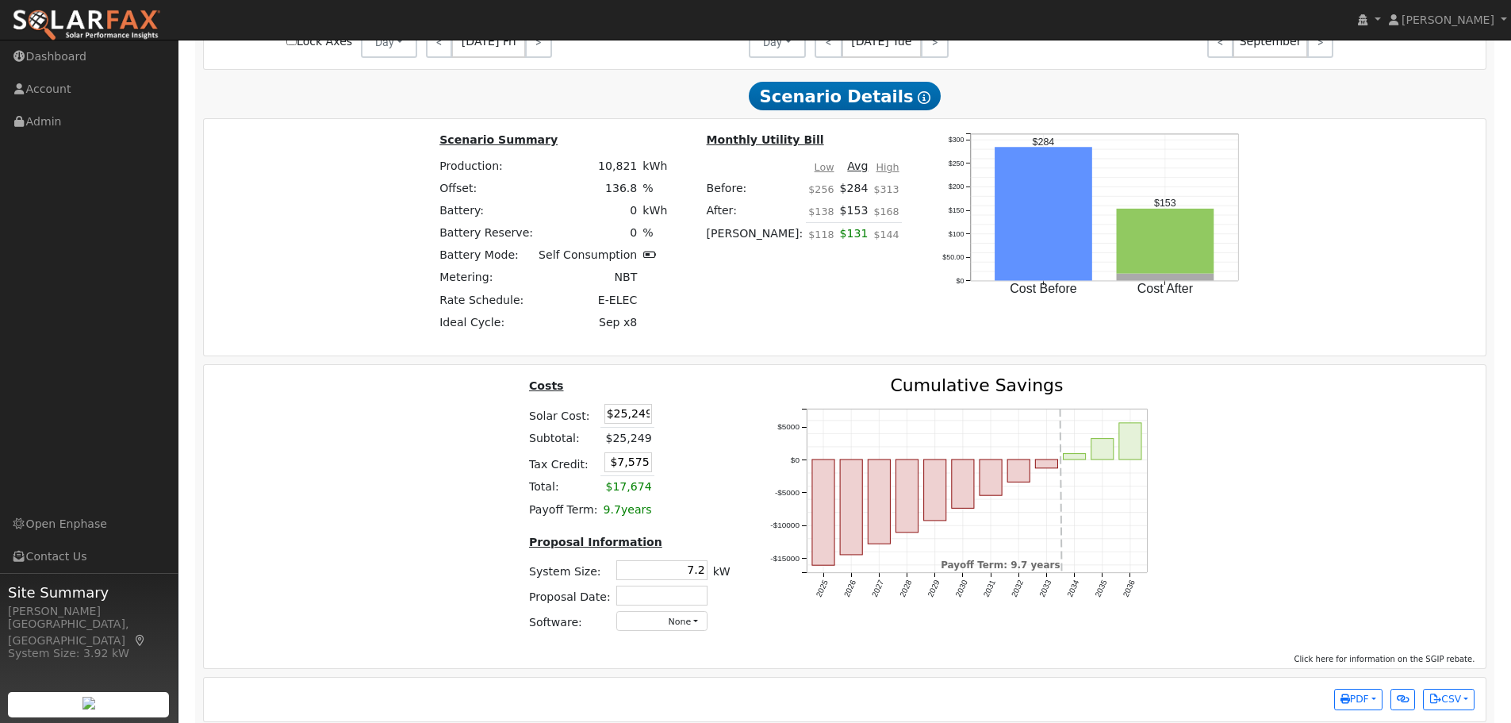
scroll to position [1689, 0]
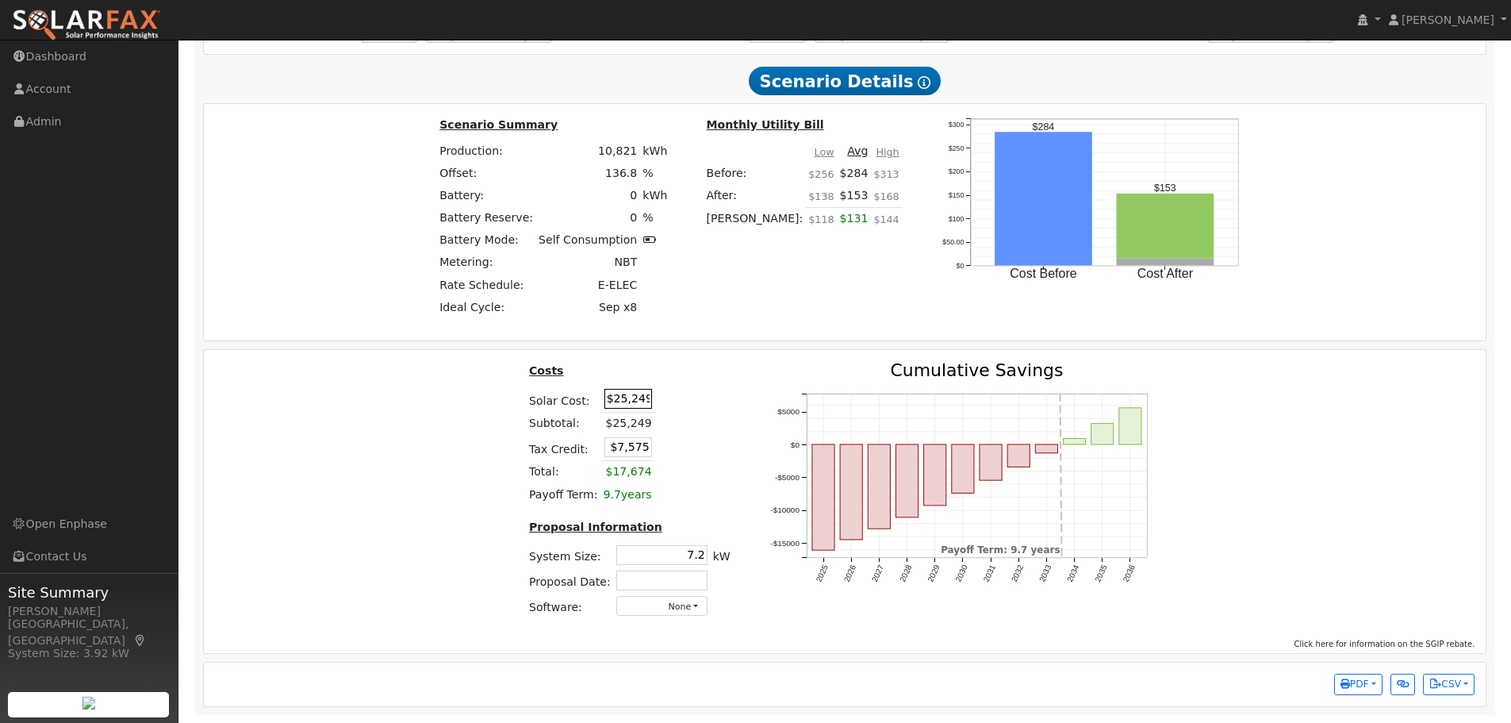
click at [619, 406] on input "$25,249" at bounding box center [629, 399] width 48 height 20
click at [620, 404] on input "$25,249" at bounding box center [629, 399] width 48 height 20
type input "$24,773"
type input "$7,432"
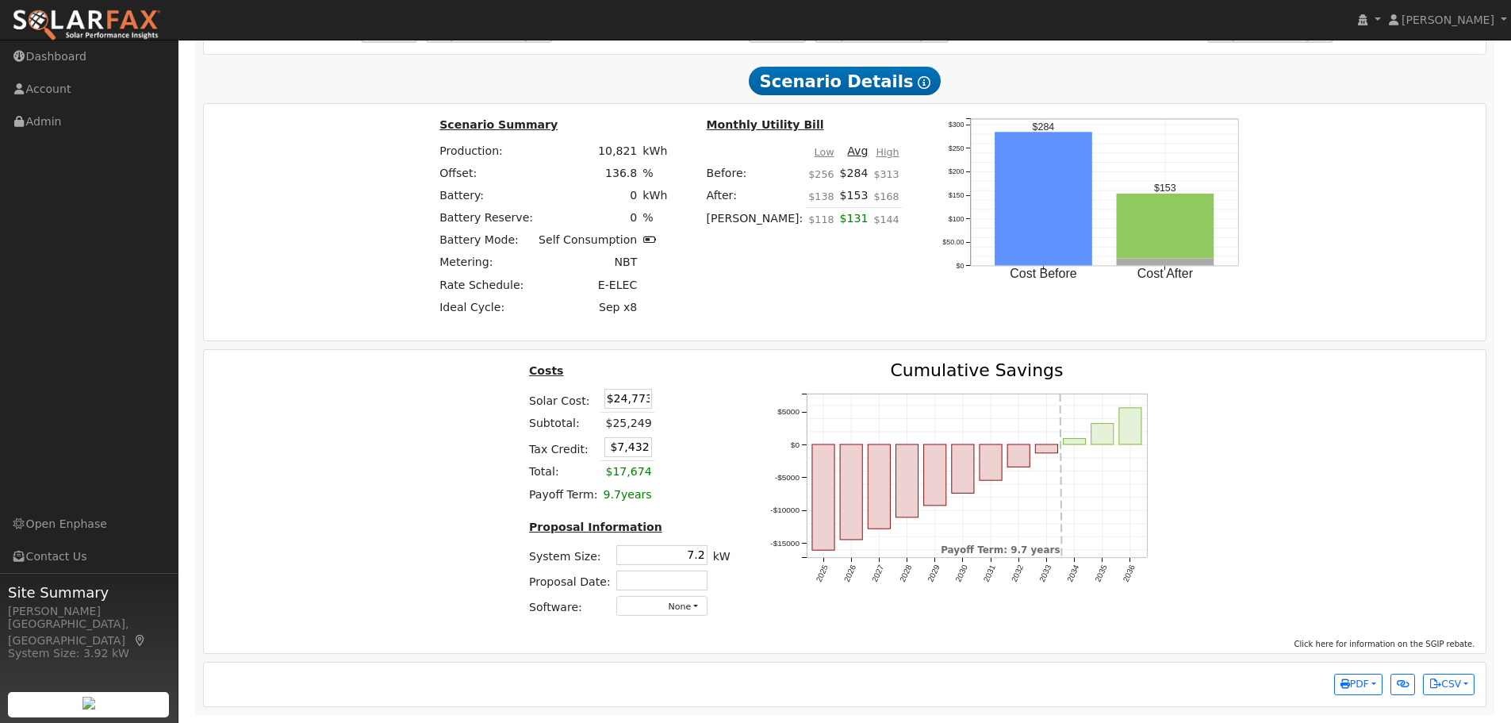
click at [757, 432] on div "2025 2026 2027 2028 2029 2030 2031 2032 2033 2034 2035 2036 -$15000 -$10000 -$5…" at bounding box center [965, 496] width 430 height 268
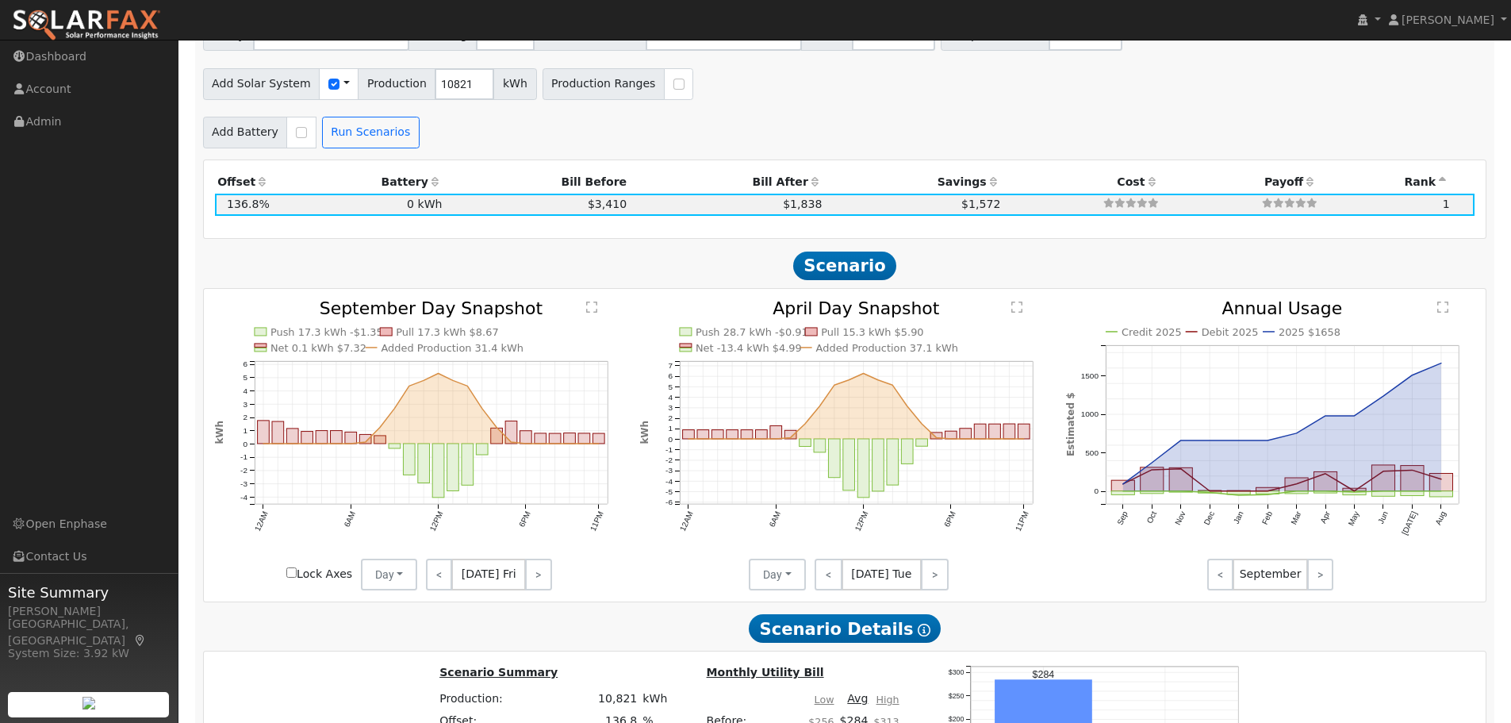
scroll to position [737, 0]
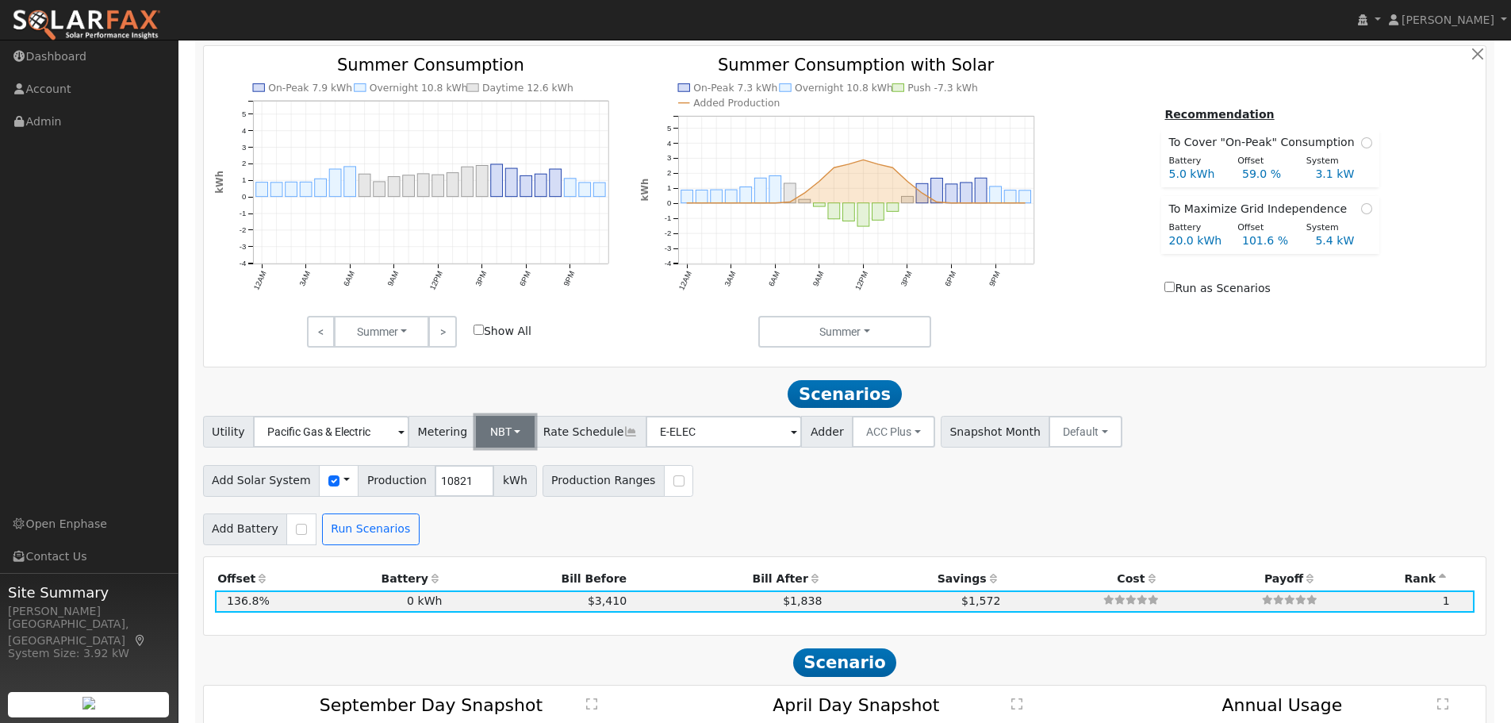
click at [486, 444] on button "NBT" at bounding box center [506, 432] width 60 height 32
click at [503, 476] on link "NEM" at bounding box center [517, 466] width 110 height 22
click at [409, 436] on input "E-ELEC" at bounding box center [331, 432] width 156 height 32
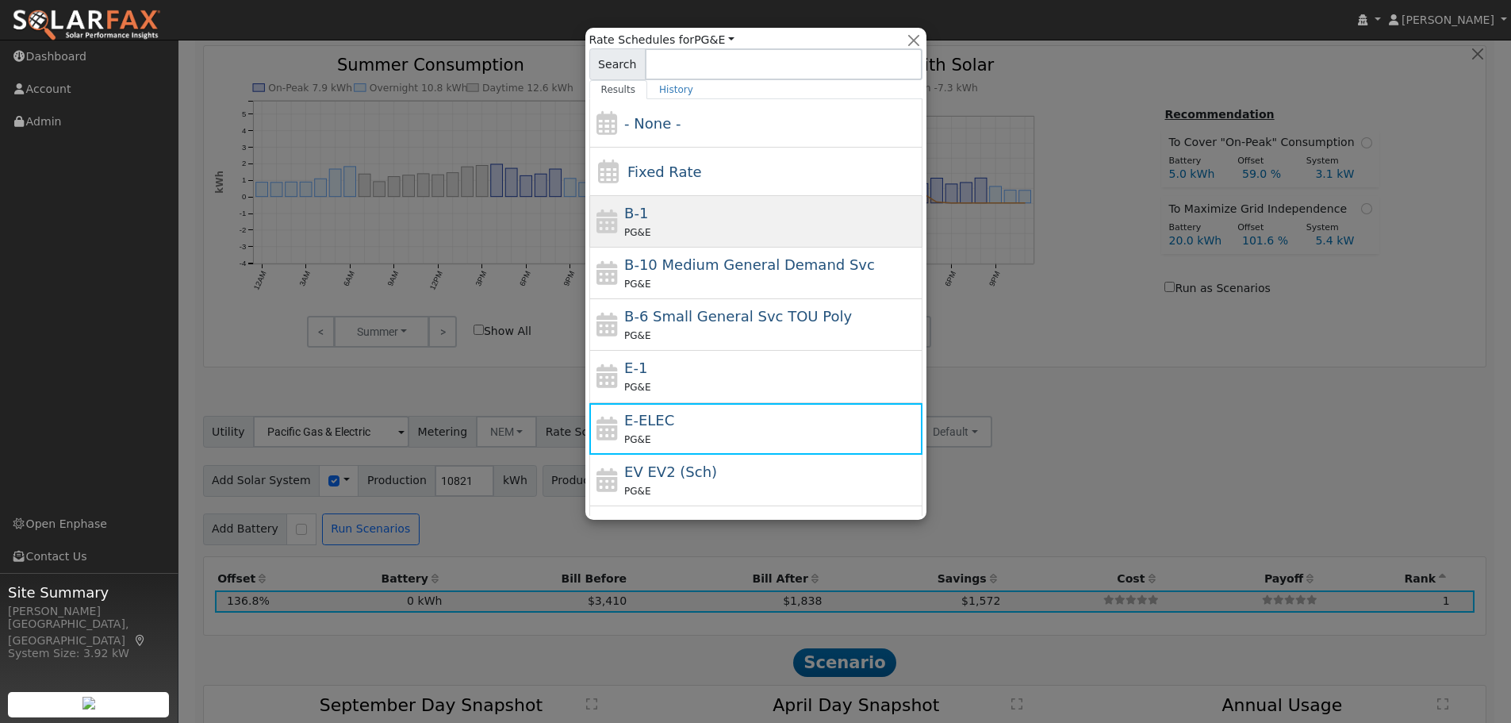
click at [629, 214] on span "B-1" at bounding box center [636, 213] width 24 height 17
type input "B-1"
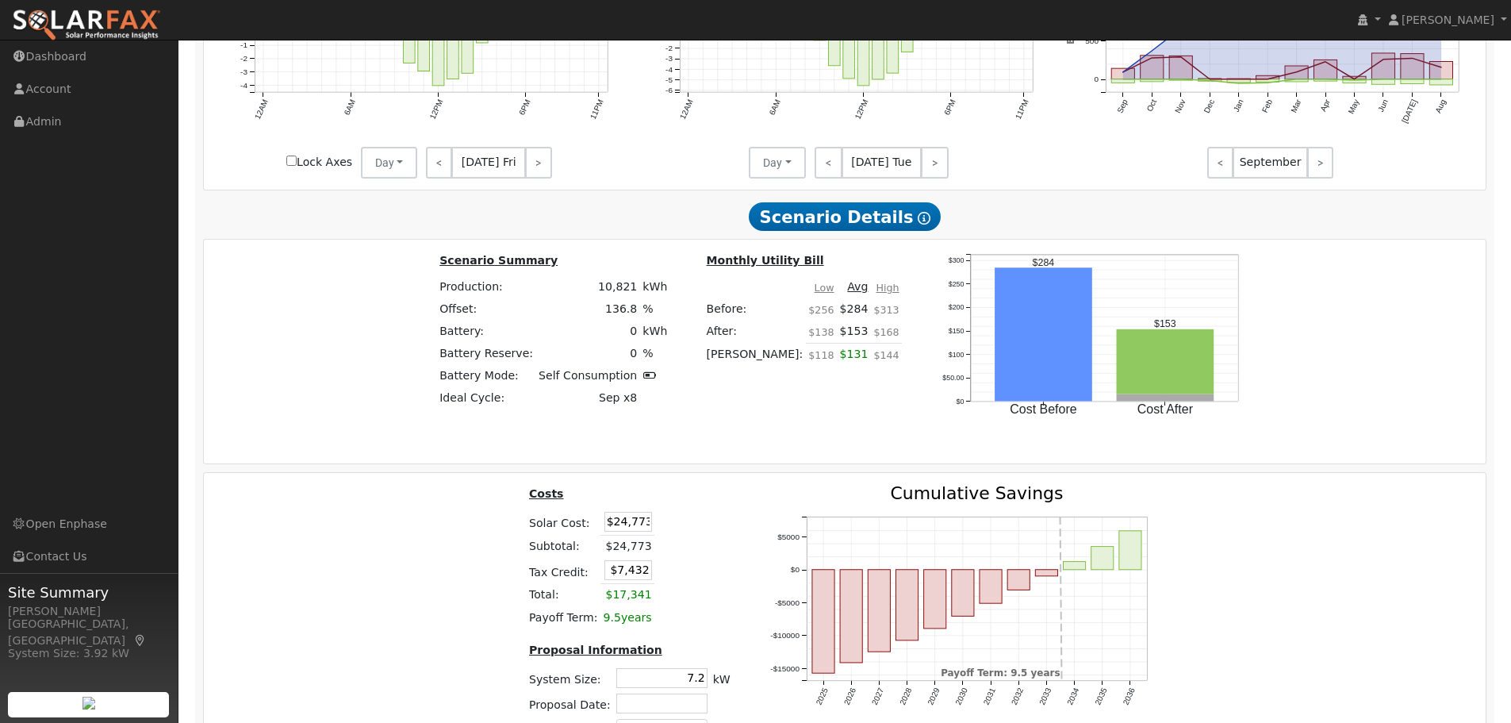
scroll to position [1676, 0]
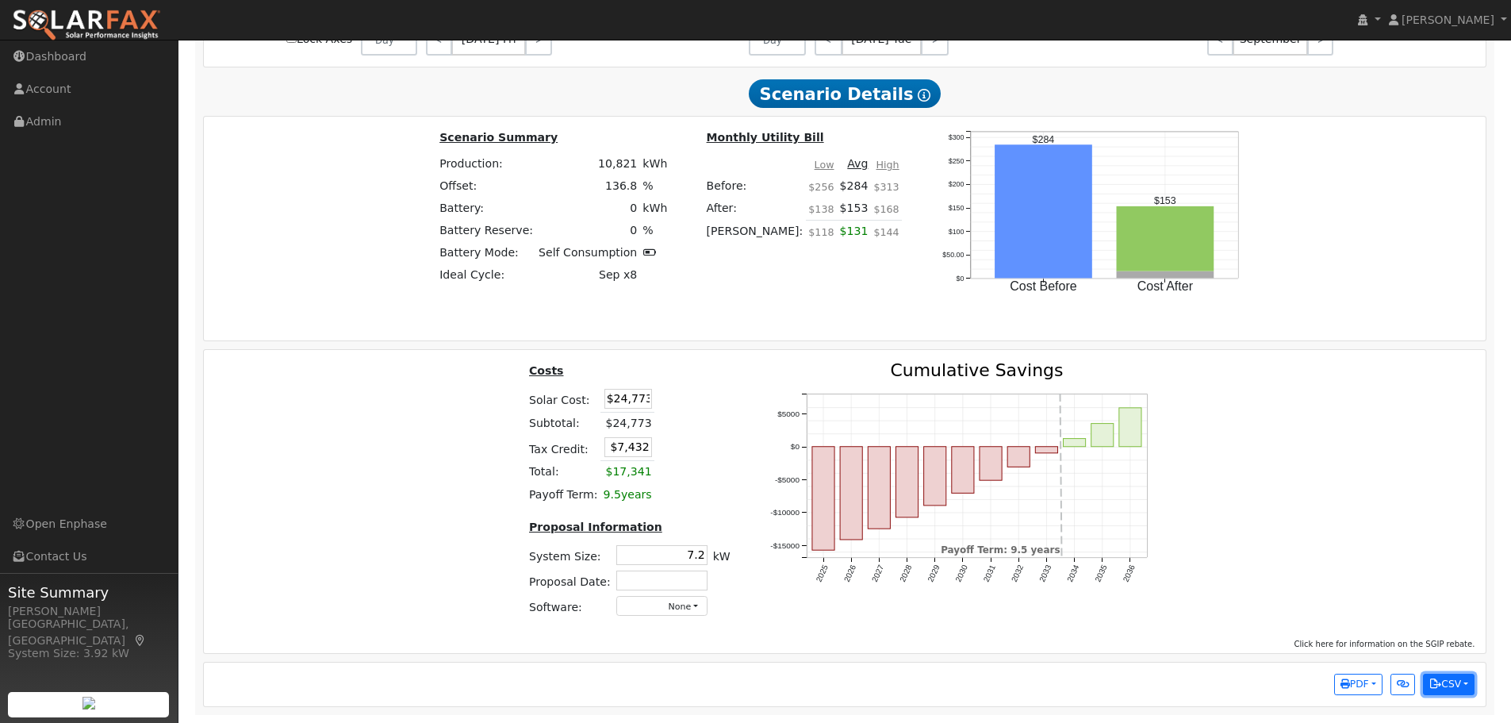
click at [1447, 677] on button "CSV" at bounding box center [1449, 685] width 52 height 22
click at [1374, 533] on div "Costs Solar Cost: $24,773 Subtotal: $24,773 Tax Credit: $7,432 Total: $17,341 P…" at bounding box center [845, 496] width 1294 height 268
click at [692, 467] on table "Costs Solar Cost: $24,773 Subtotal: $24,773 Tax Credit: $7,432 Total: $17,341 P…" at bounding box center [629, 434] width 207 height 144
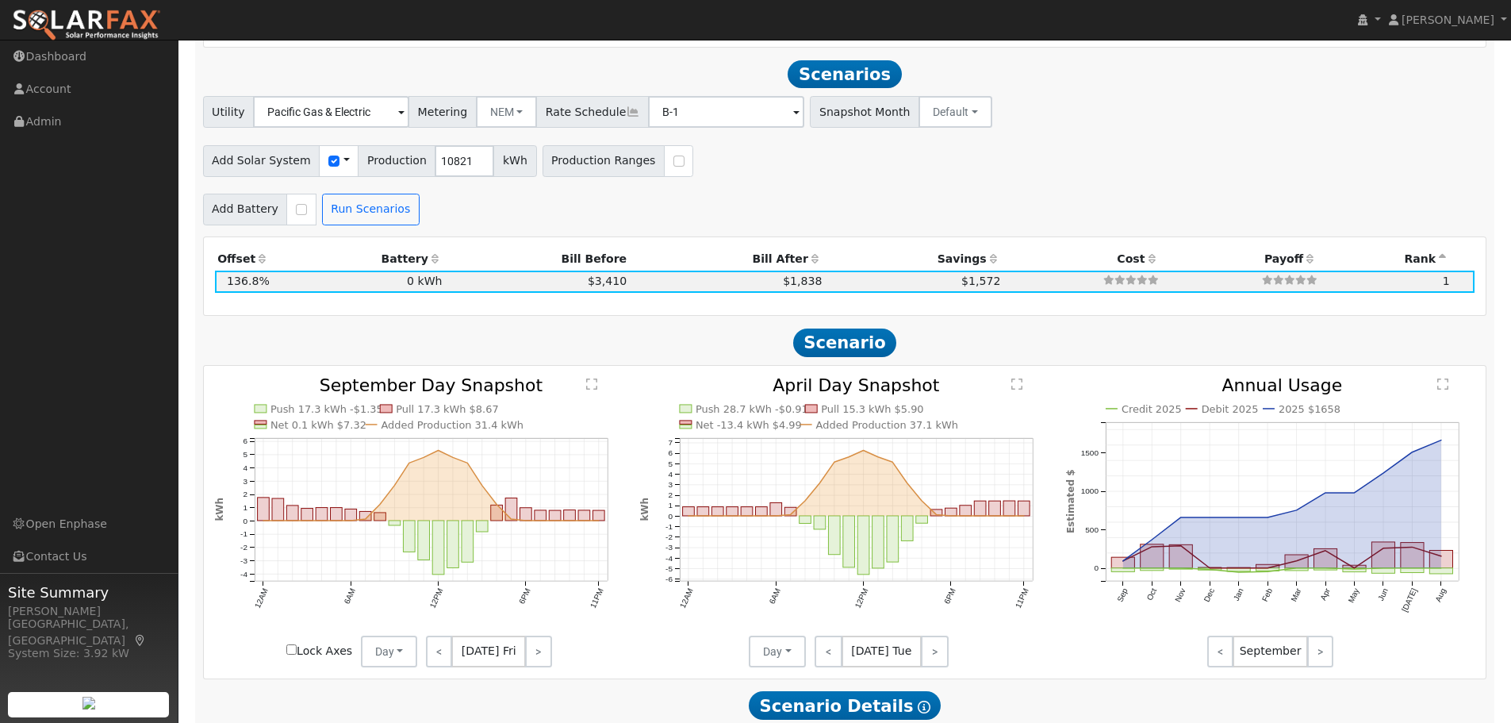
scroll to position [882, 0]
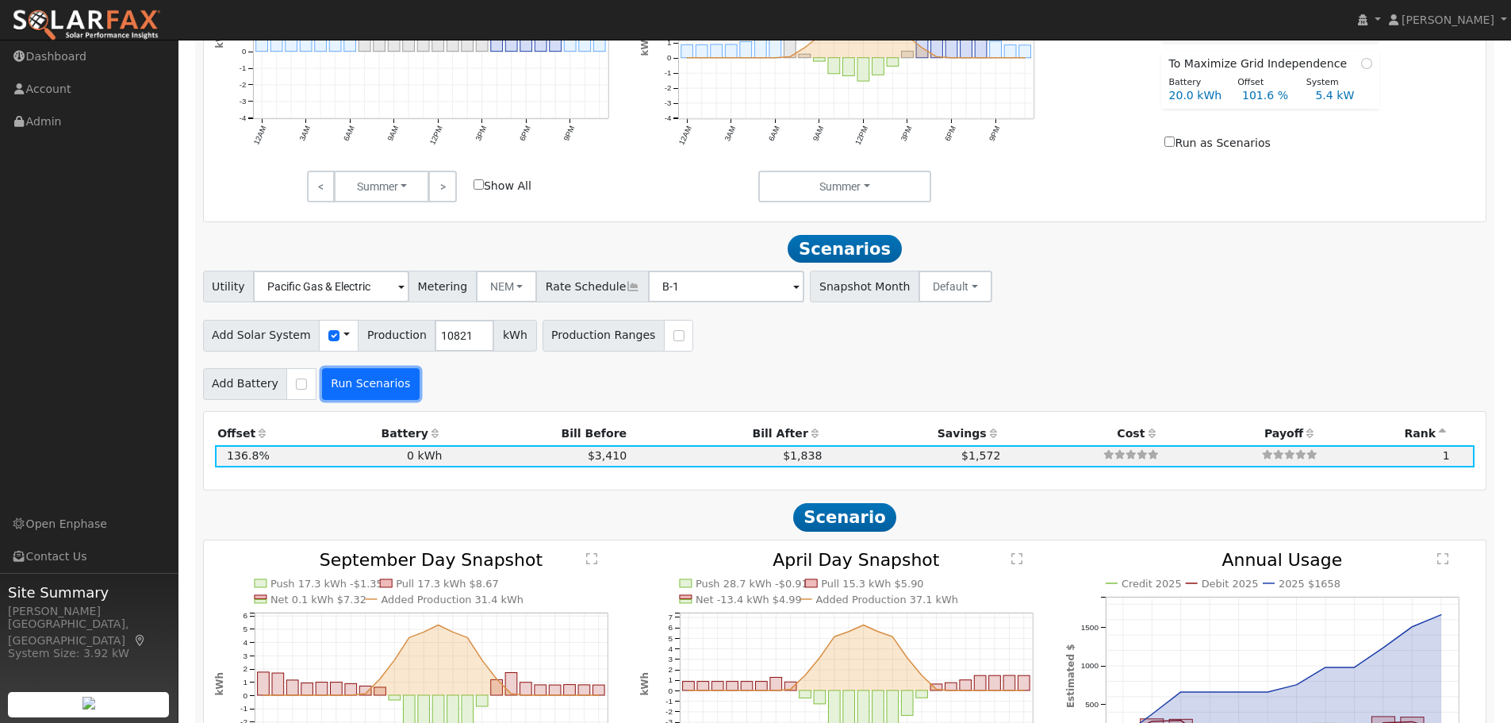
click at [377, 381] on button "Run Scenarios" at bounding box center [371, 384] width 98 height 32
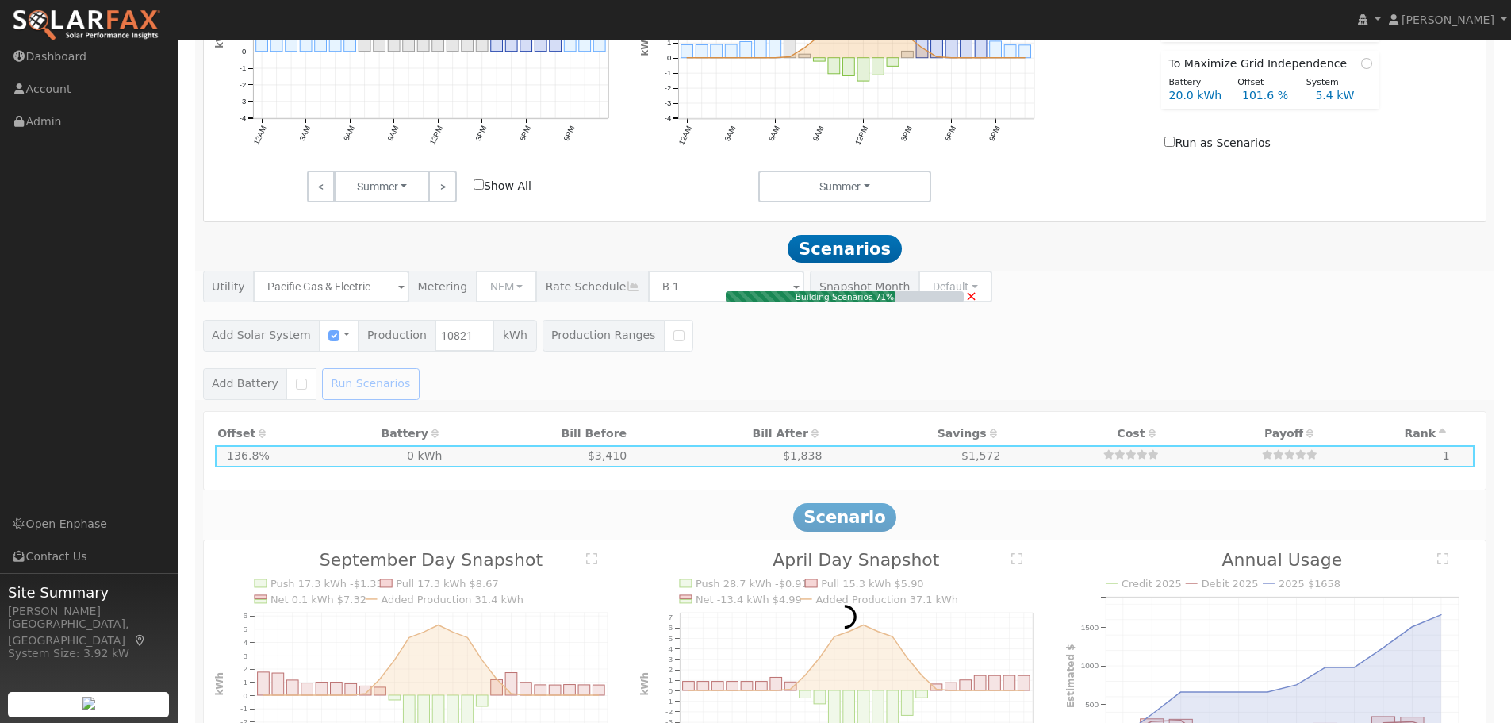
type input "$25,249"
type input "$7,575"
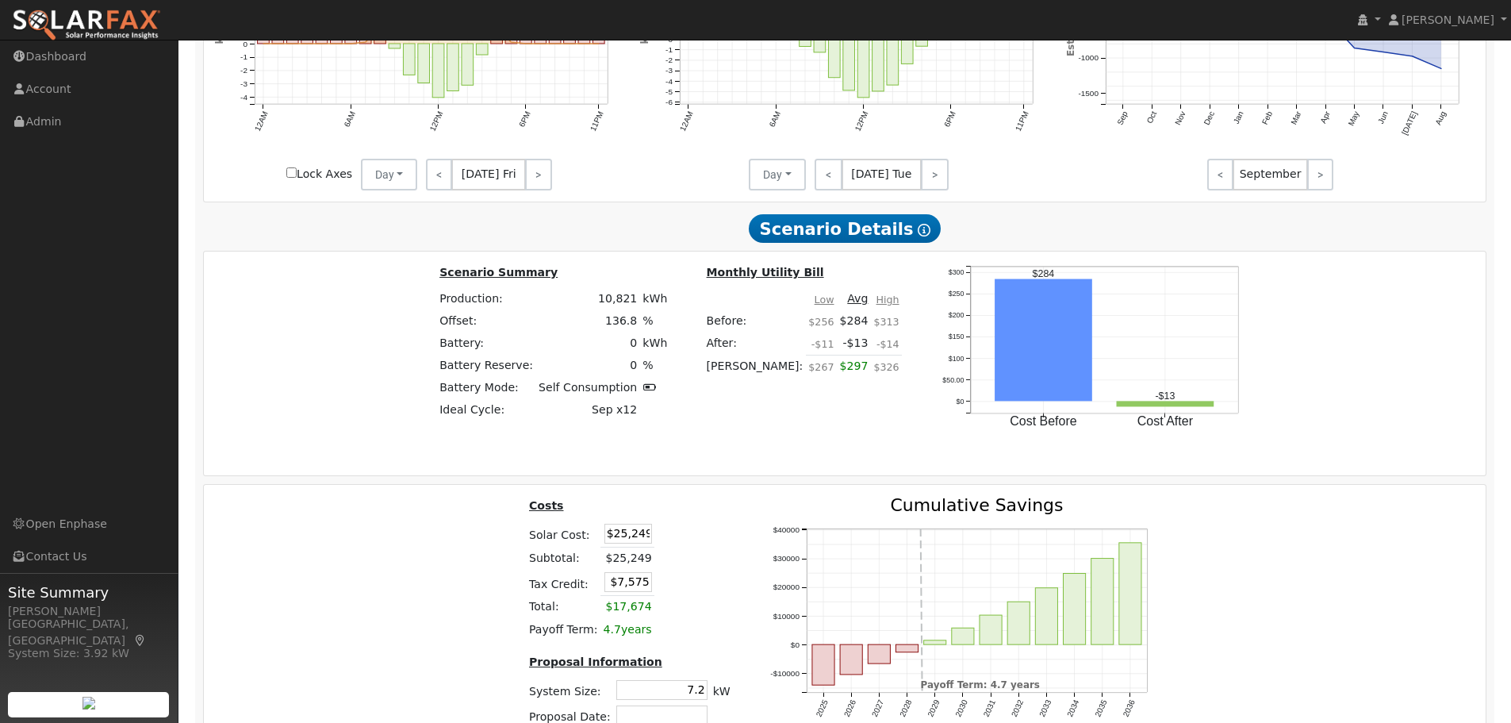
scroll to position [1676, 0]
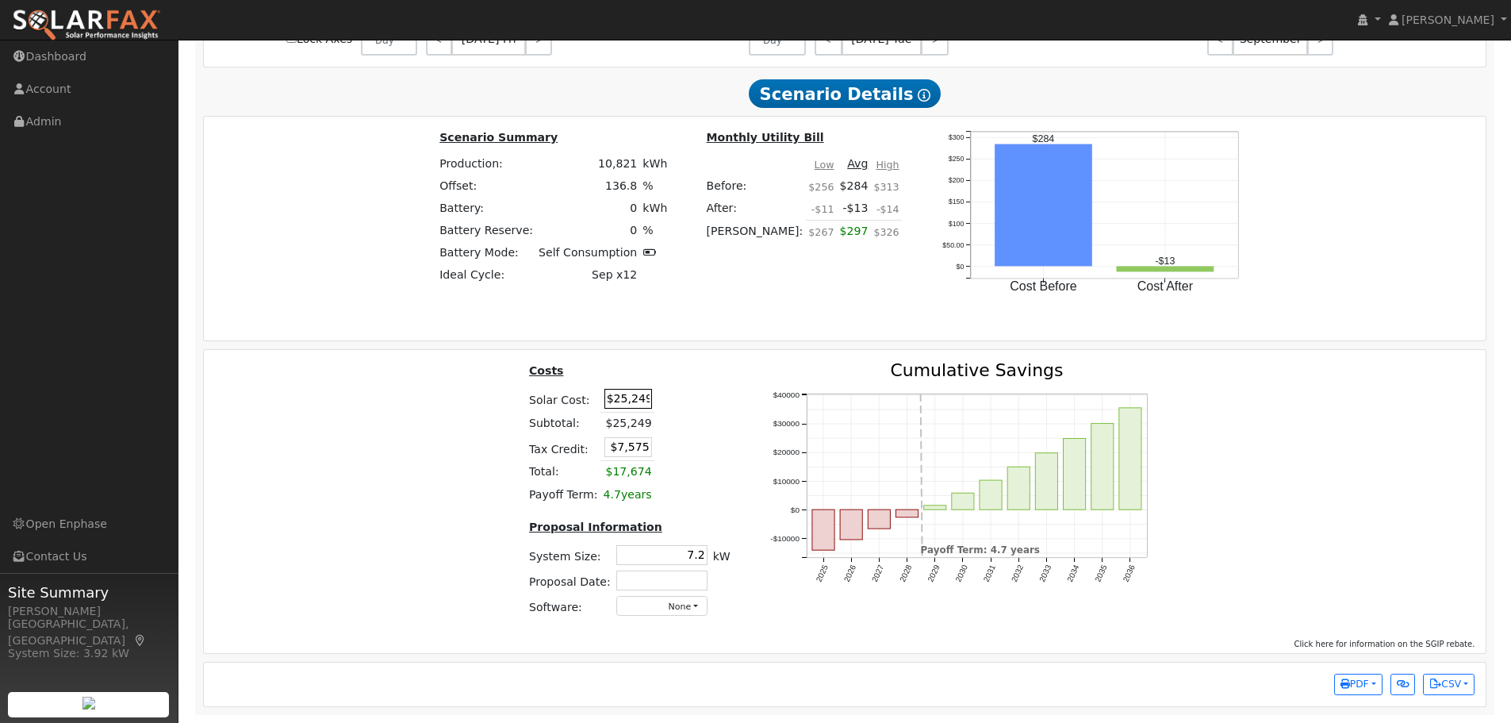
click at [625, 401] on input "$25,249" at bounding box center [629, 399] width 48 height 20
type input "$24,773"
type input "$7,432"
click at [737, 399] on div "Costs Solar Cost: $24,773 Subtotal: $25,249 Tax Credit: $7,432 Total: $17,674 P…" at bounding box center [629, 496] width 240 height 268
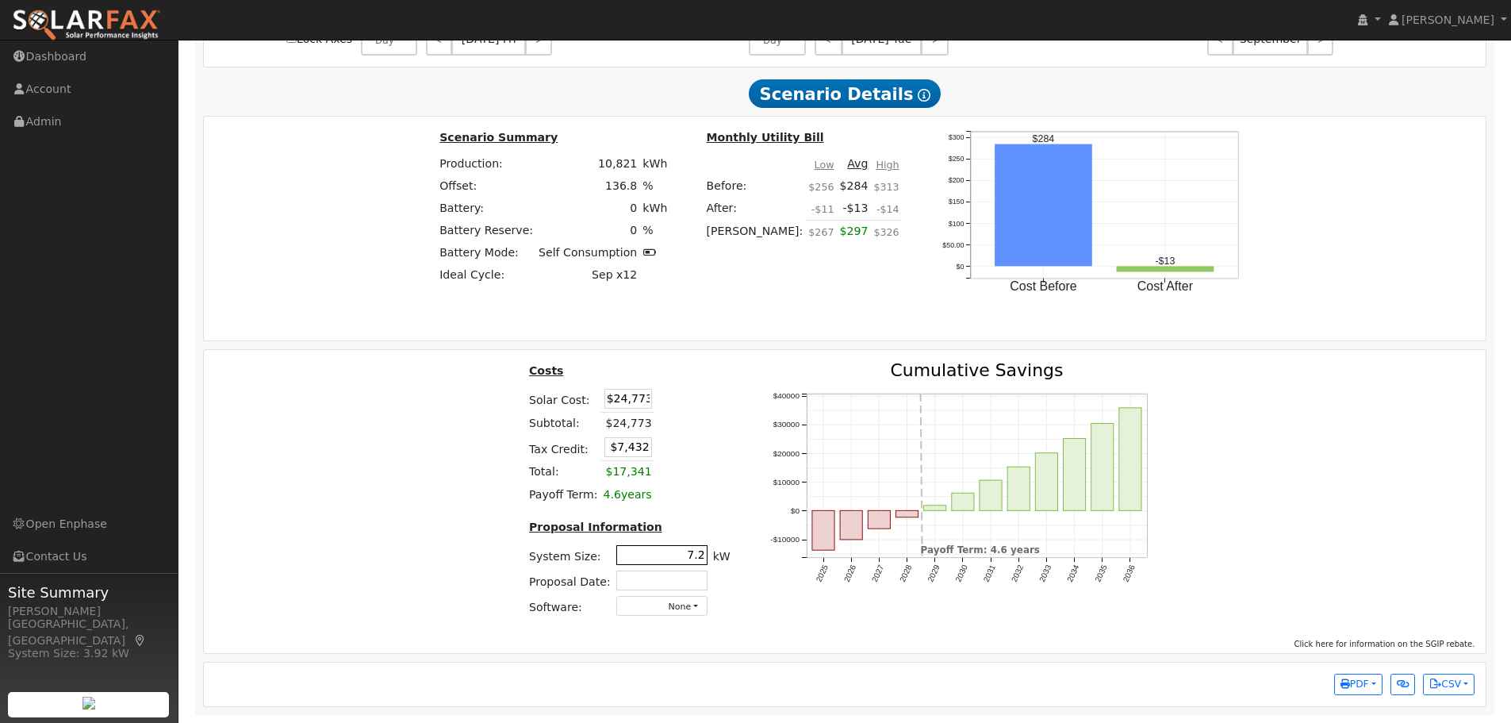
click at [693, 545] on input "7.2" at bounding box center [661, 555] width 91 height 20
click at [701, 552] on input "7.2" at bounding box center [661, 555] width 91 height 20
click at [756, 536] on div "2025 2026 2027 2028 2029 2030 2031 2032 2033 2034 2035 2036 -$10000 $0 $10000 $…" at bounding box center [965, 496] width 430 height 268
click at [697, 560] on input "7.6" at bounding box center [661, 555] width 91 height 20
click at [699, 560] on input "7.6" at bounding box center [661, 555] width 91 height 20
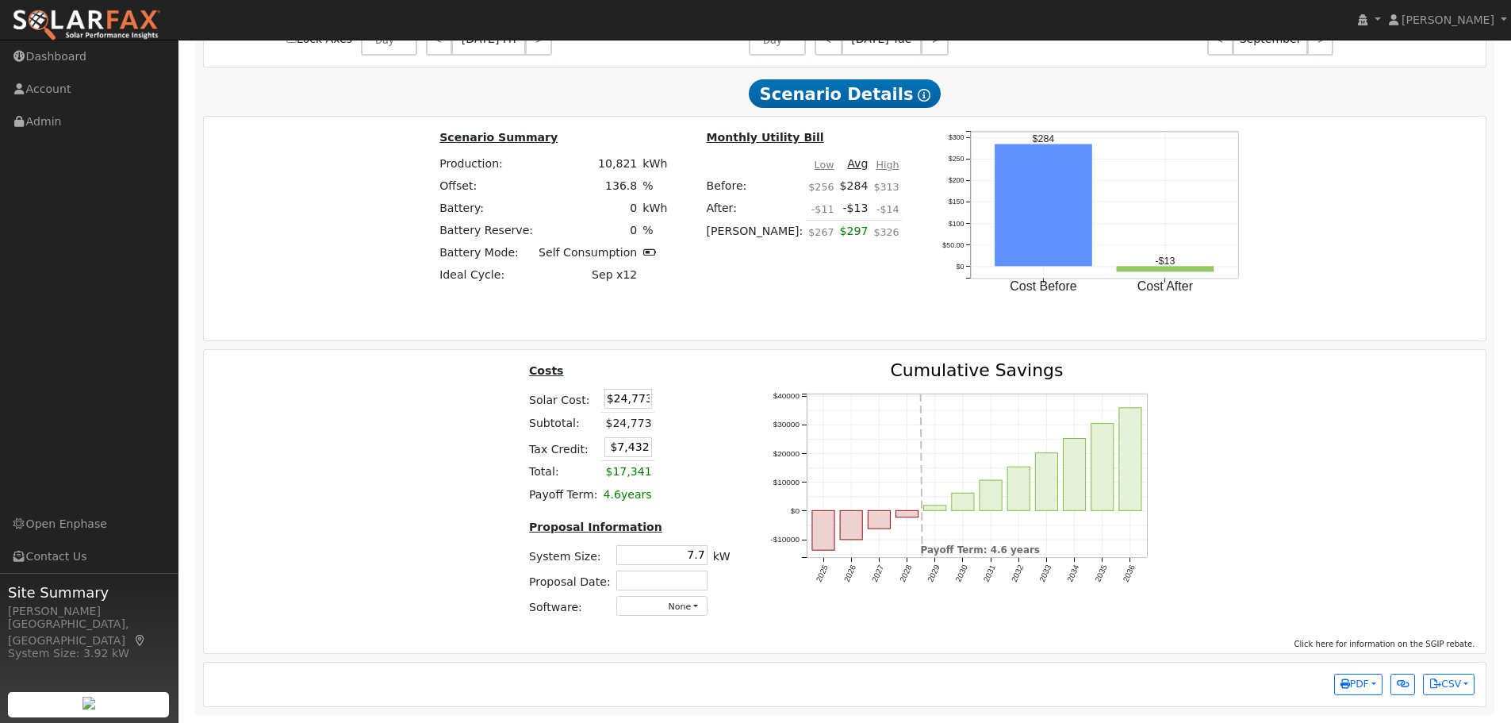
type input "7.7"
click at [741, 536] on div "Costs Solar Cost: $24,773 Subtotal: $24,773 Tax Credit: $7,432 Total: $17,341 P…" at bounding box center [629, 496] width 240 height 268
click at [1369, 682] on button "PDF" at bounding box center [1359, 685] width 48 height 22
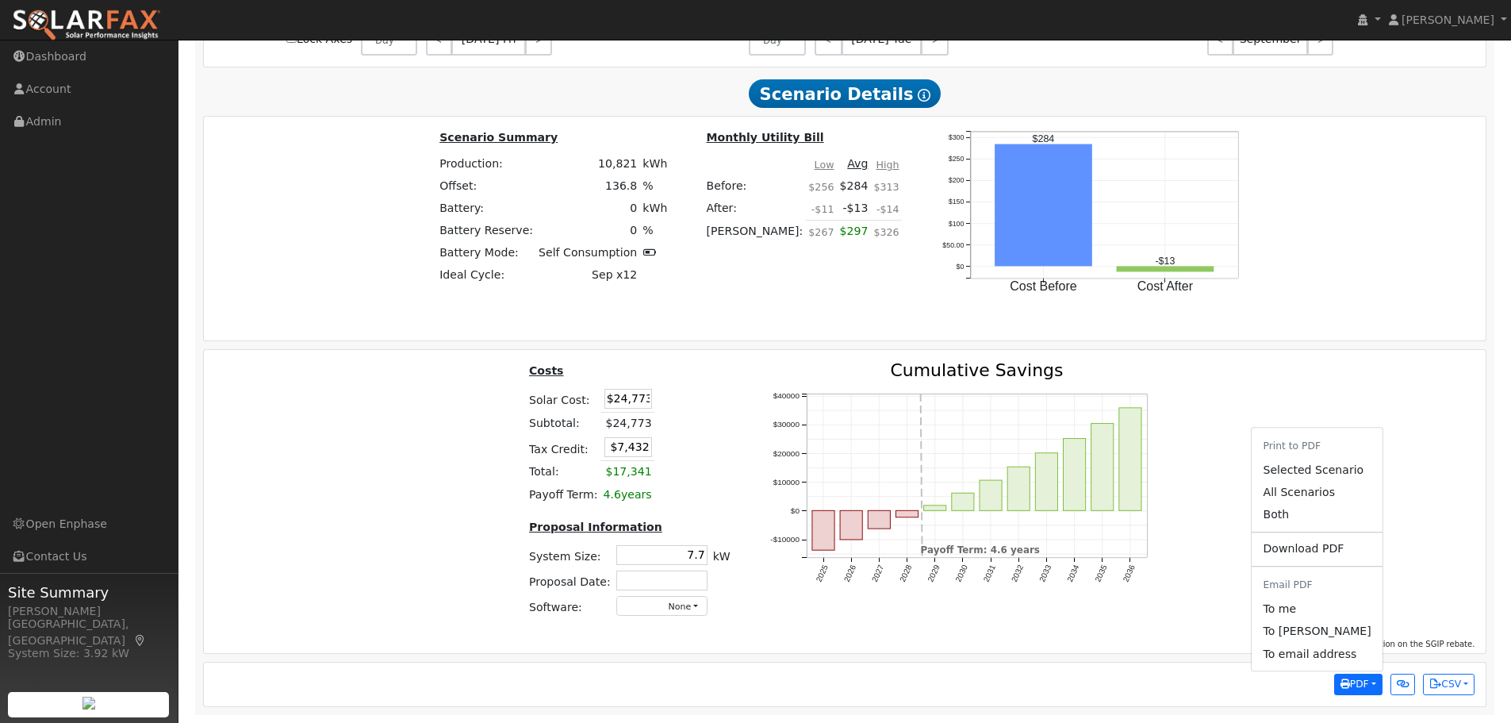
click at [1331, 470] on link "Selected Scenario" at bounding box center [1317, 470] width 130 height 22
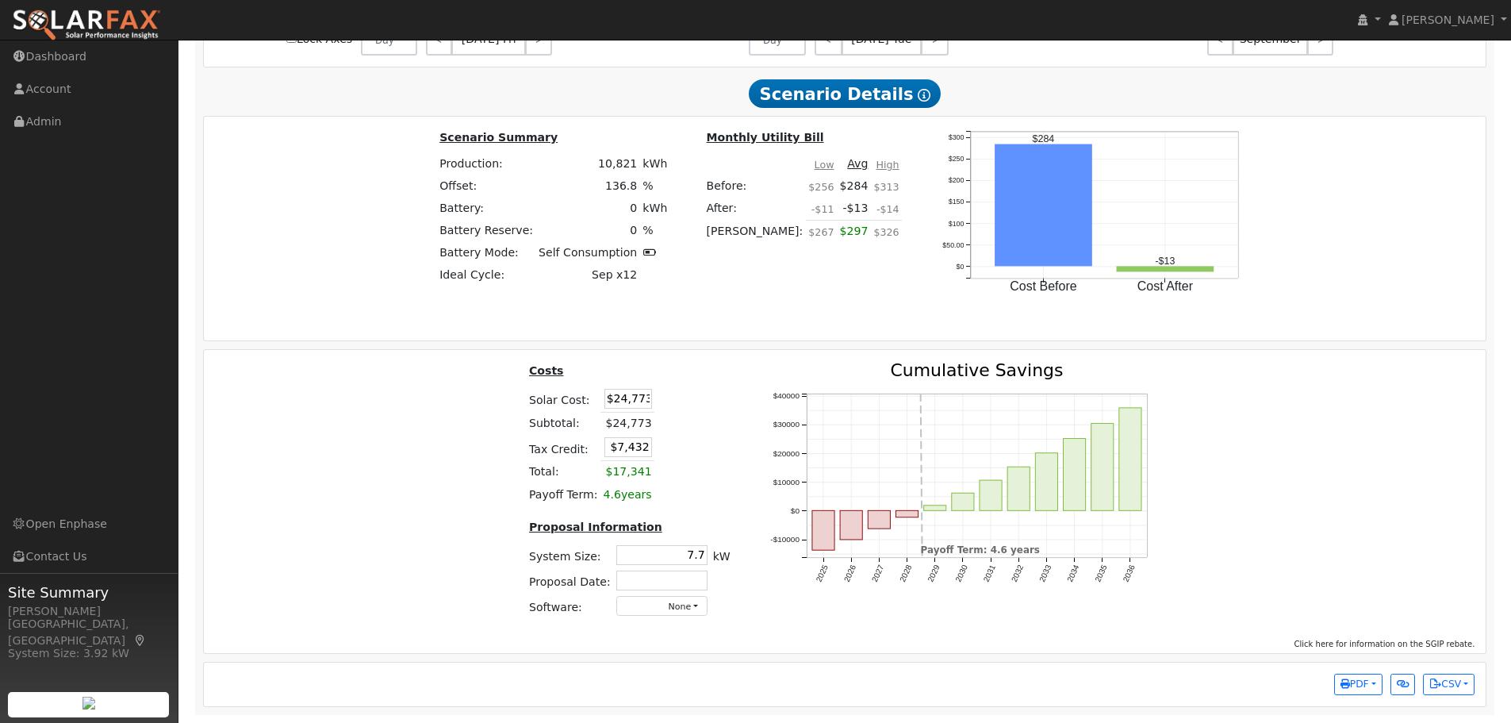
click at [242, 325] on div "Scenario Summary Production: 10,821 kWh Offset: 136.8 % Battery: 0 kWh Battery …" at bounding box center [845, 229] width 1283 height 224
